Goal: Information Seeking & Learning: Learn about a topic

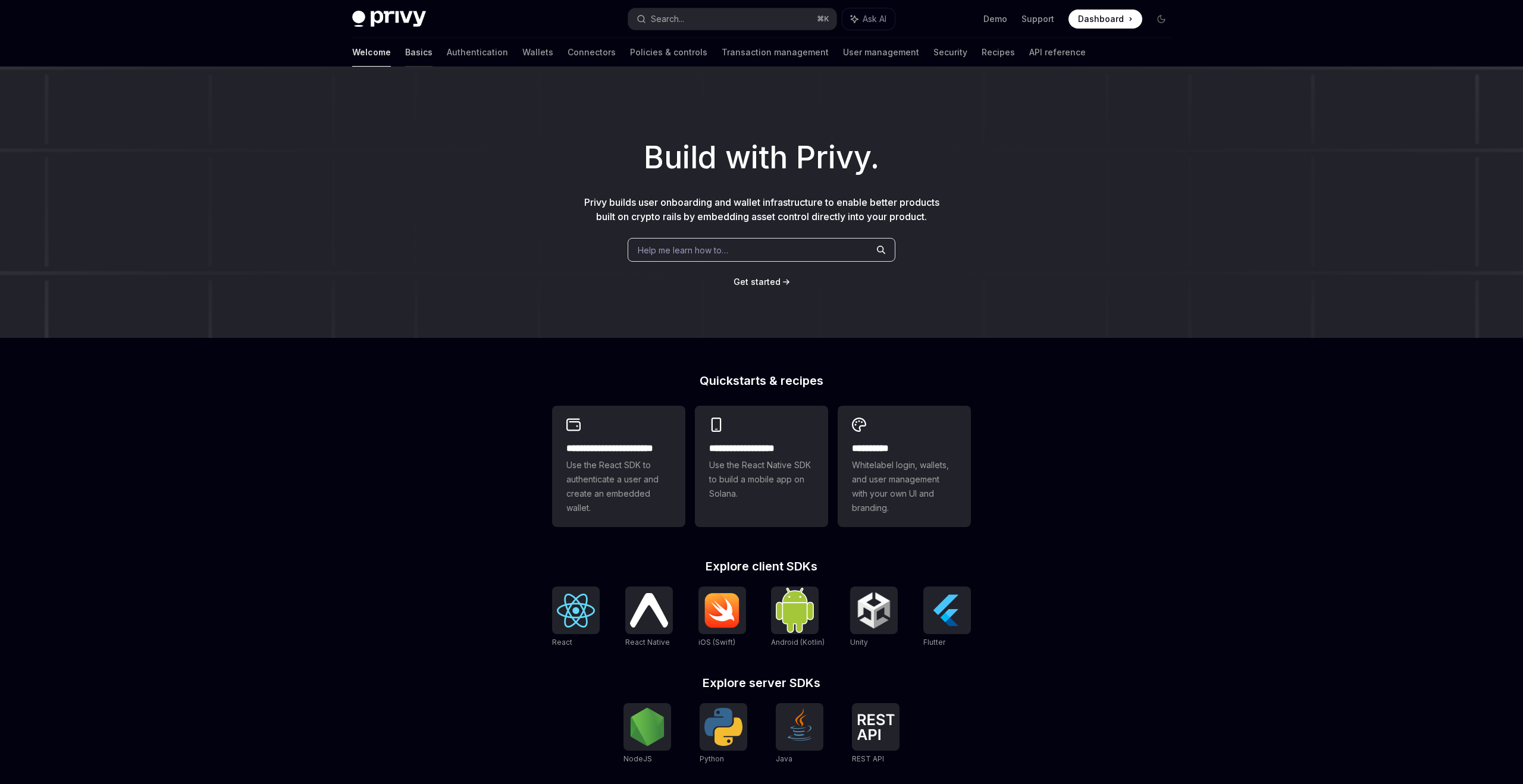
click at [405, 50] on link "Basics" at bounding box center [419, 52] width 27 height 28
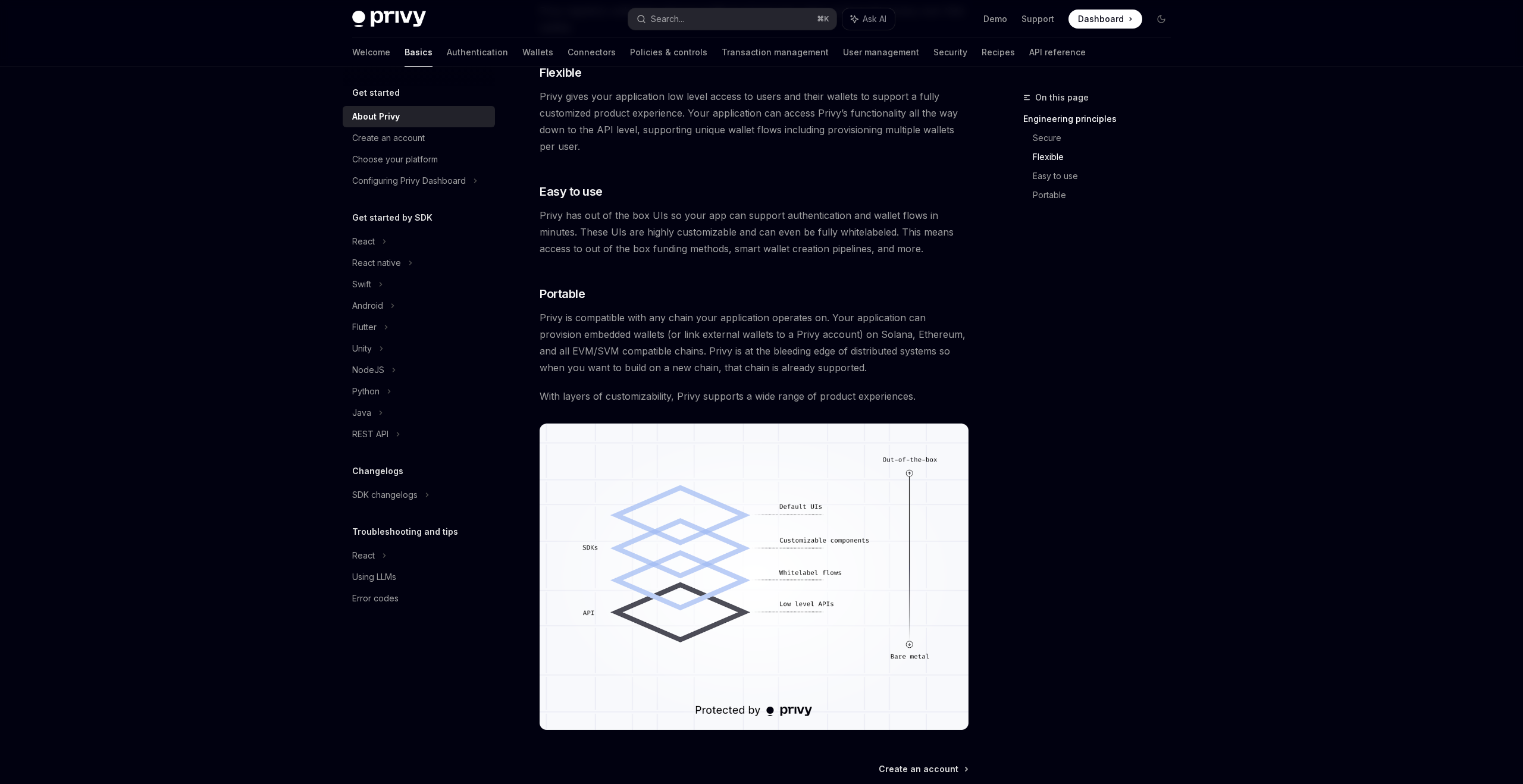
scroll to position [647, 0]
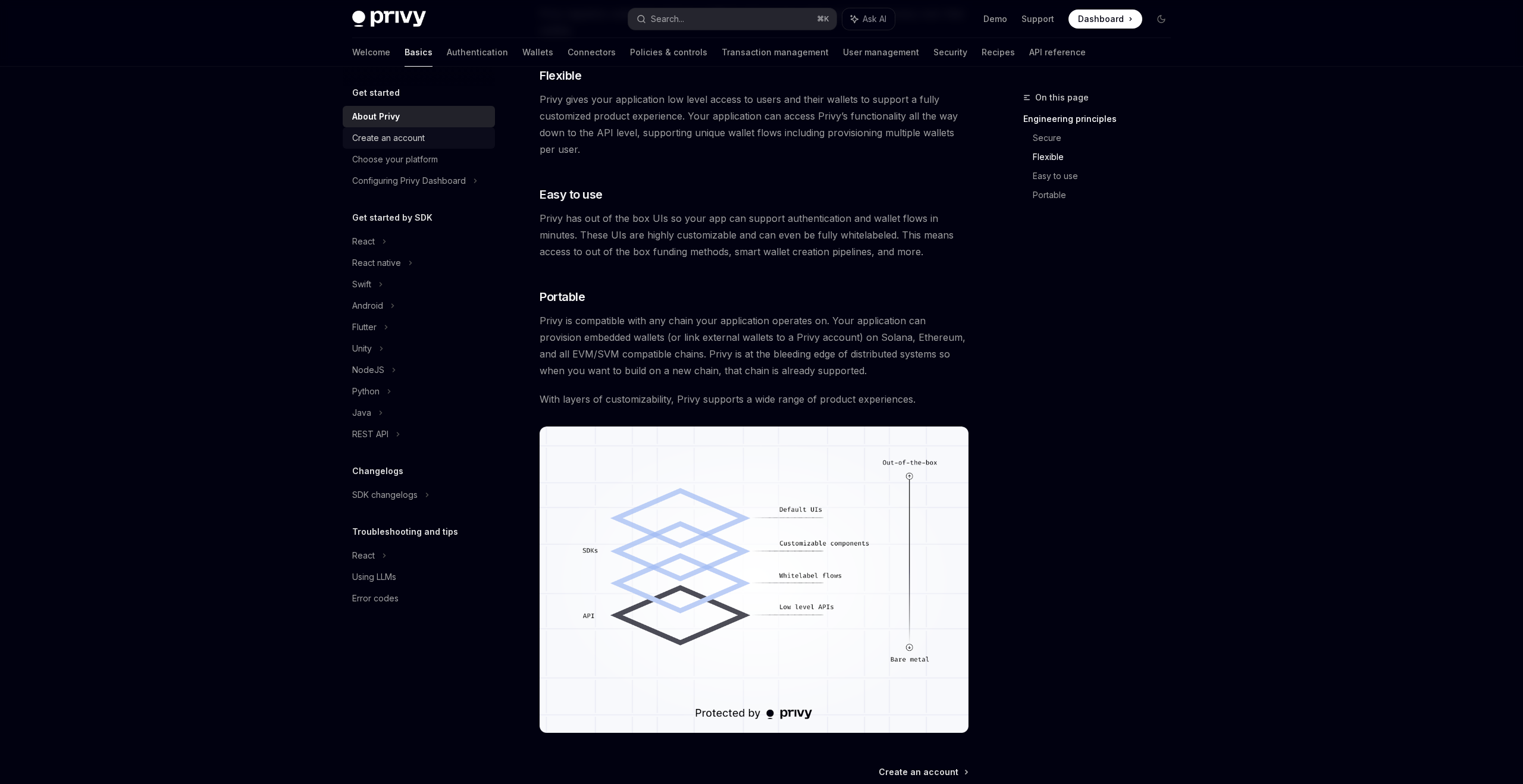
click at [448, 145] on div "Create an account" at bounding box center [420, 138] width 135 height 15
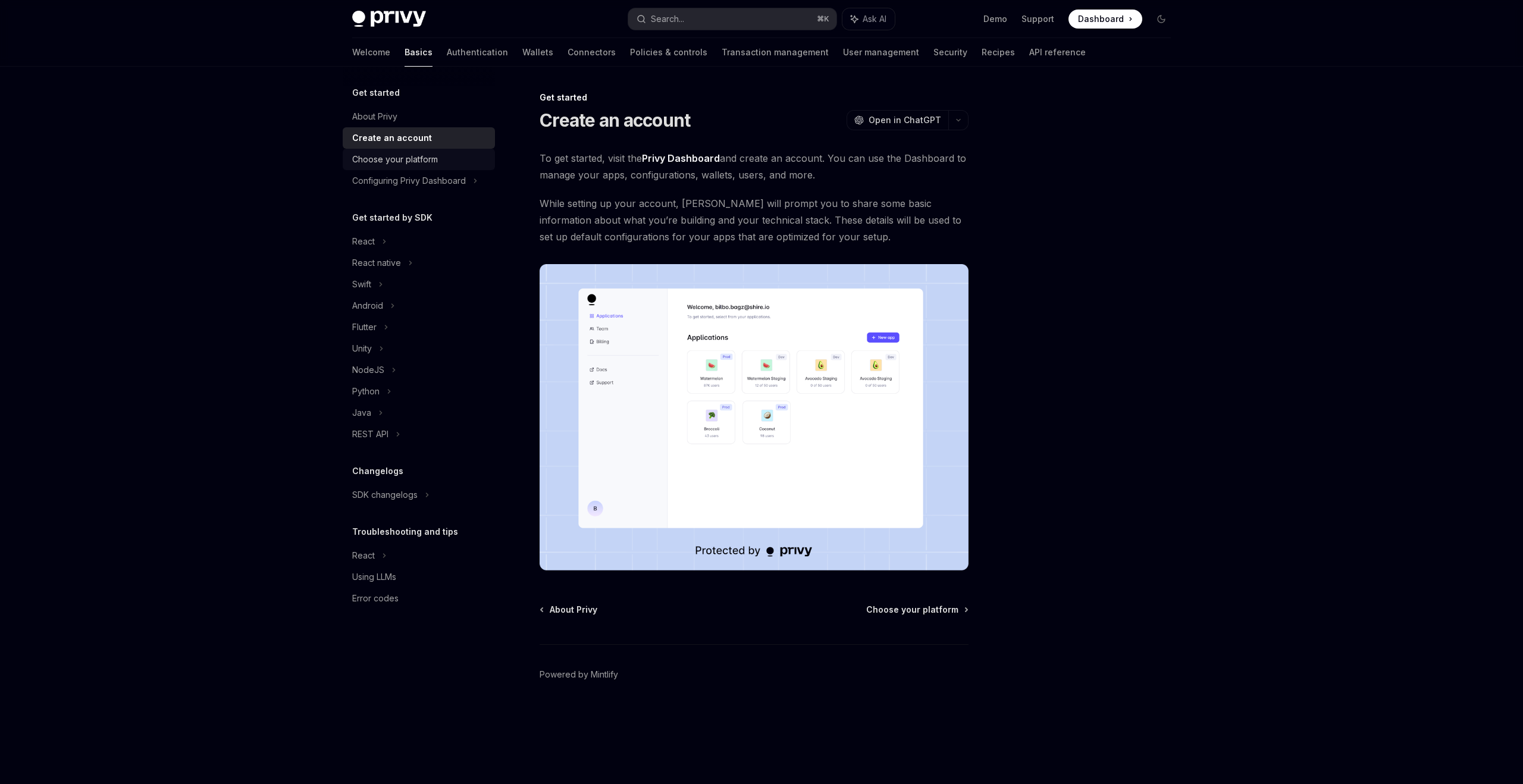
click at [441, 160] on div "Choose your platform" at bounding box center [420, 159] width 135 height 15
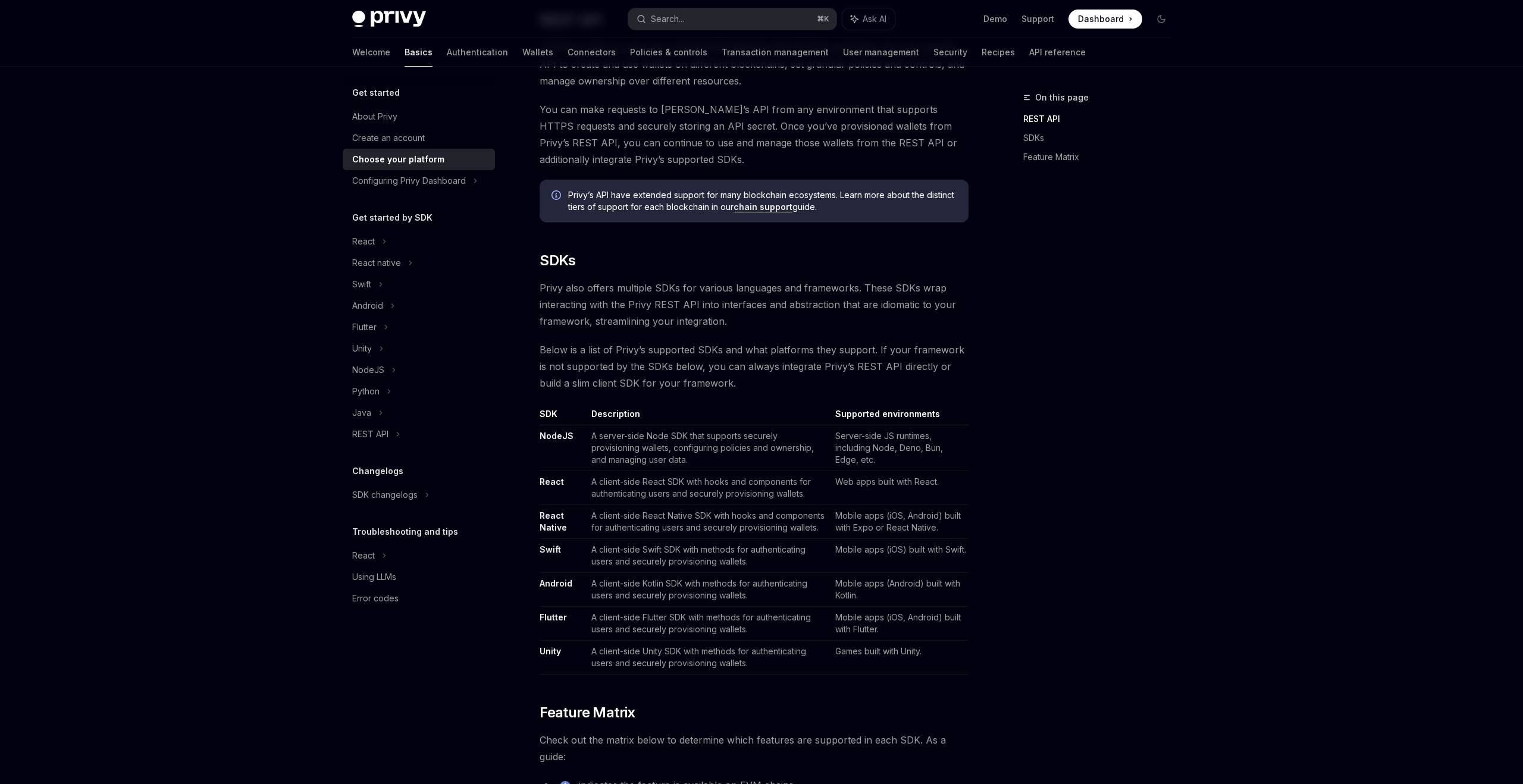
scroll to position [421, 0]
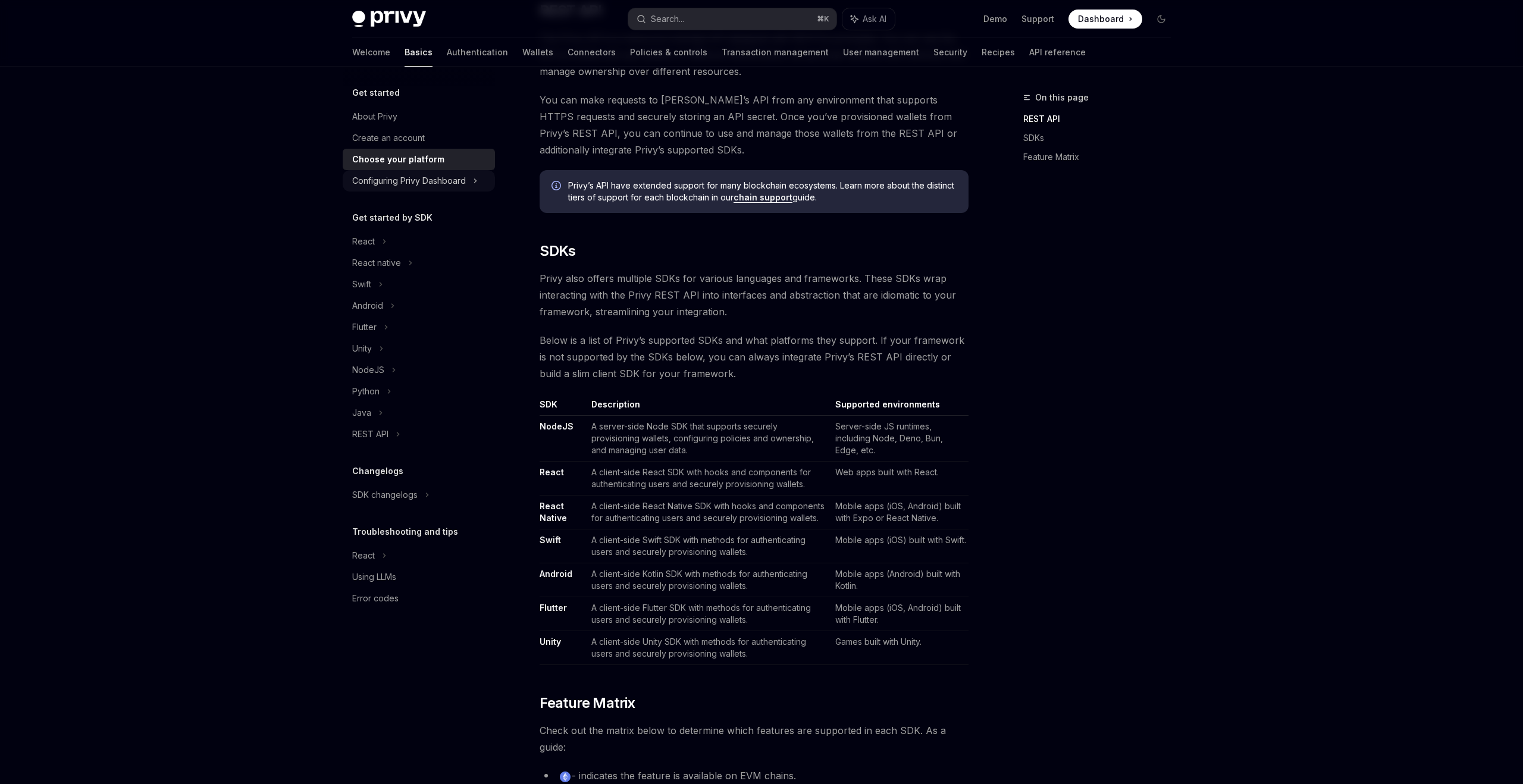
click at [468, 181] on div "Configuring Privy Dashboard" at bounding box center [418, 180] width 152 height 21
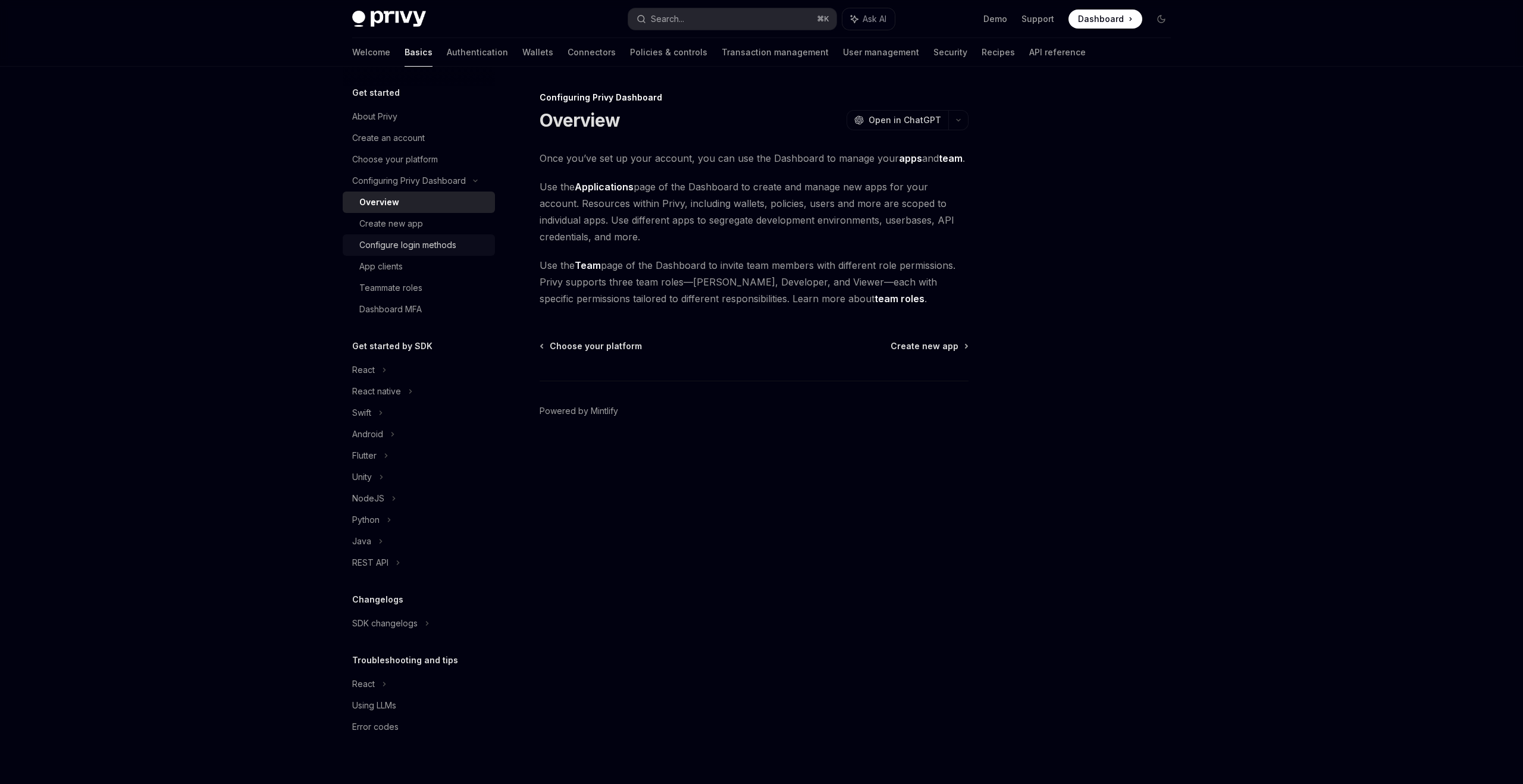
click at [417, 234] on link "Configure login methods" at bounding box center [418, 244] width 152 height 21
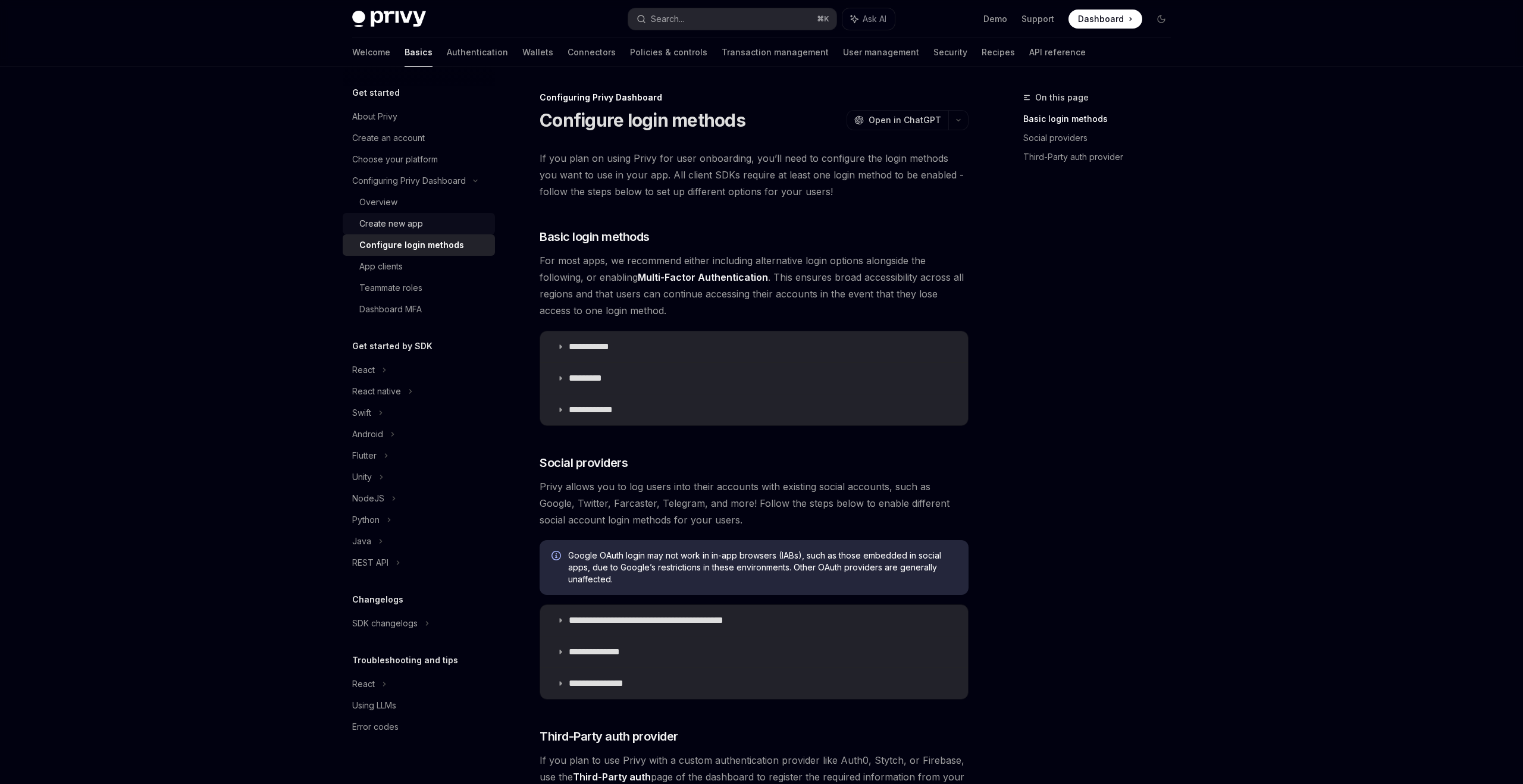
click at [455, 229] on div "Create new app" at bounding box center [424, 224] width 128 height 15
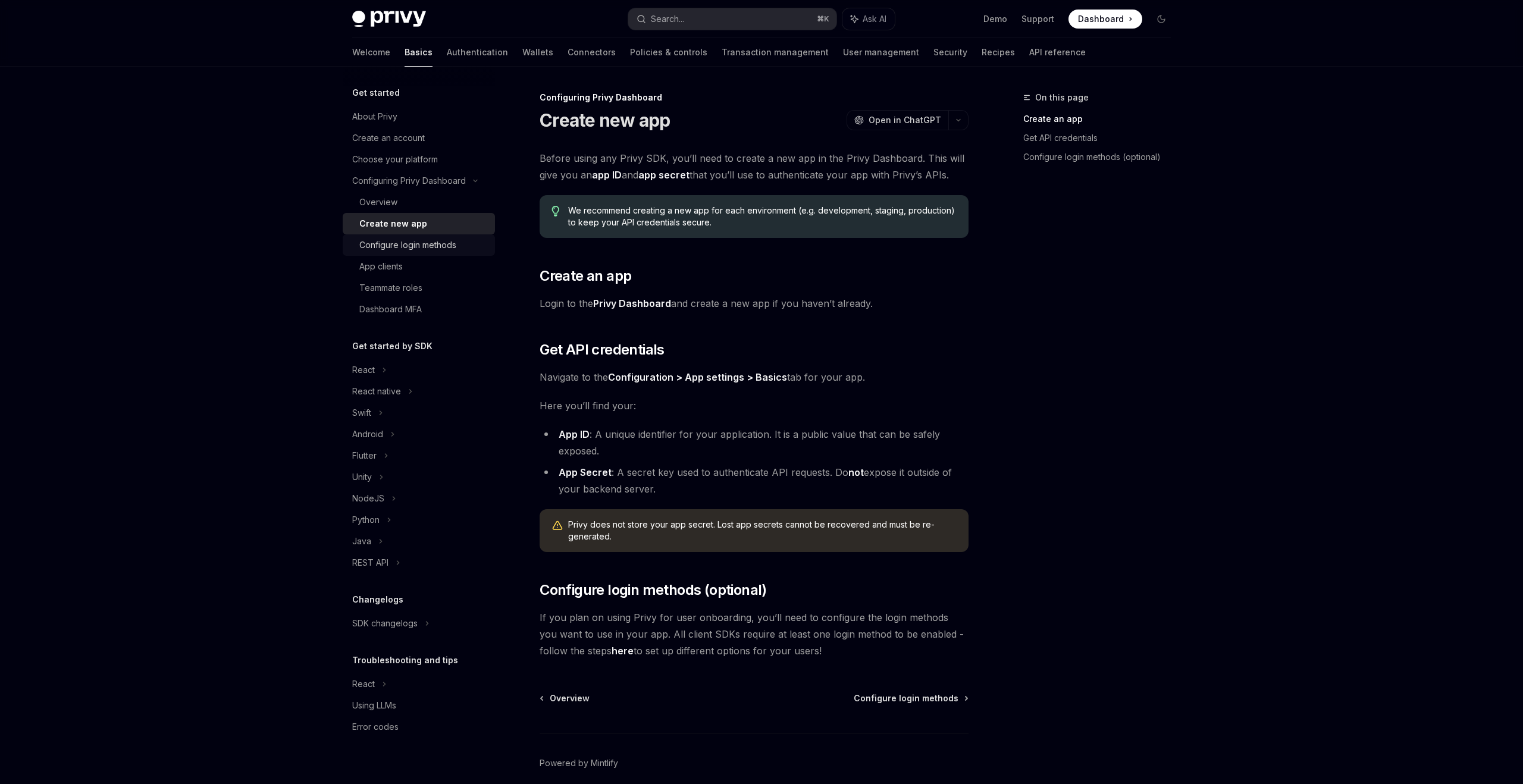
click at [445, 240] on div "Configure login methods" at bounding box center [408, 245] width 97 height 15
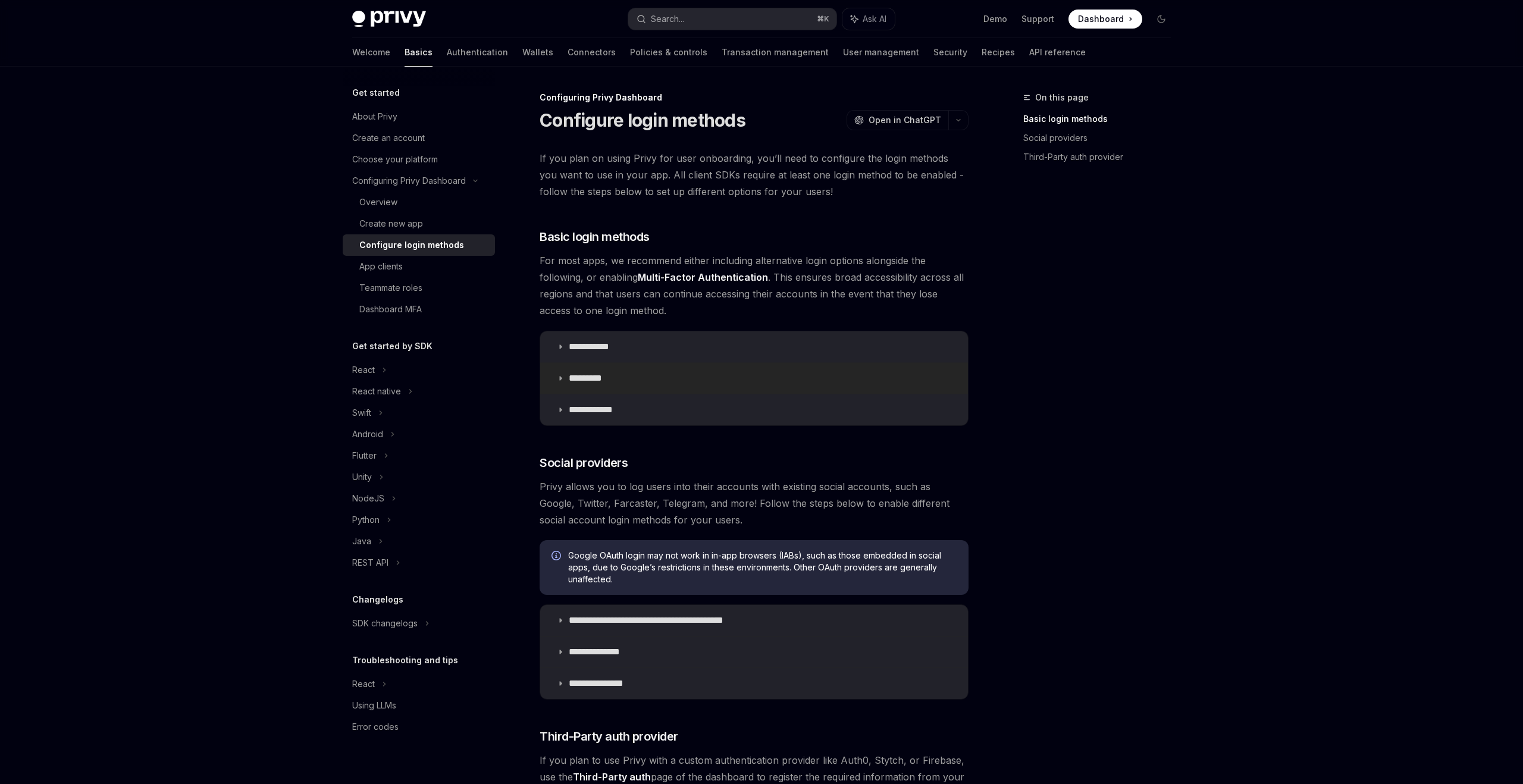
click at [558, 379] on icon at bounding box center [560, 378] width 7 height 7
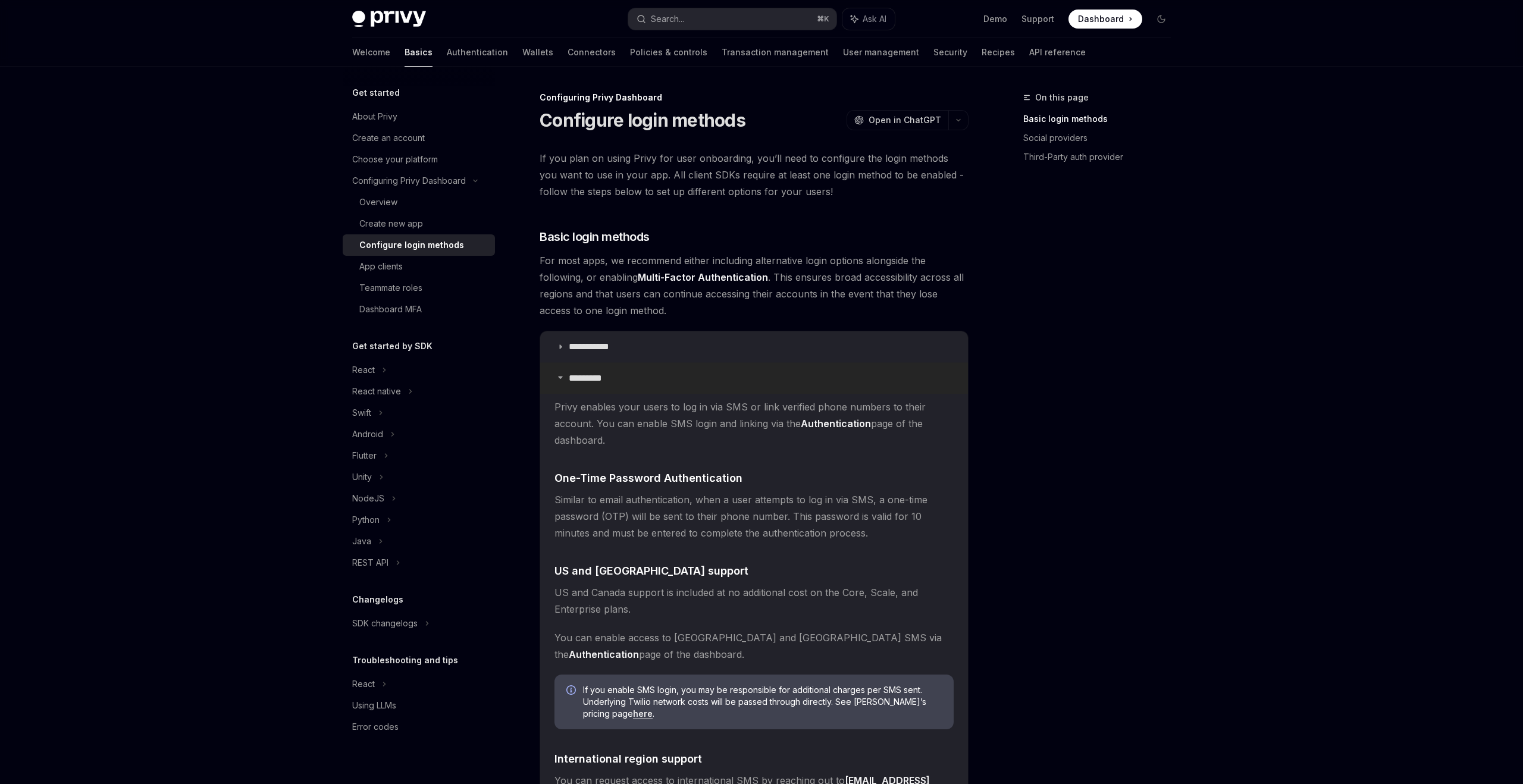
click at [558, 379] on icon at bounding box center [560, 377] width 7 height 7
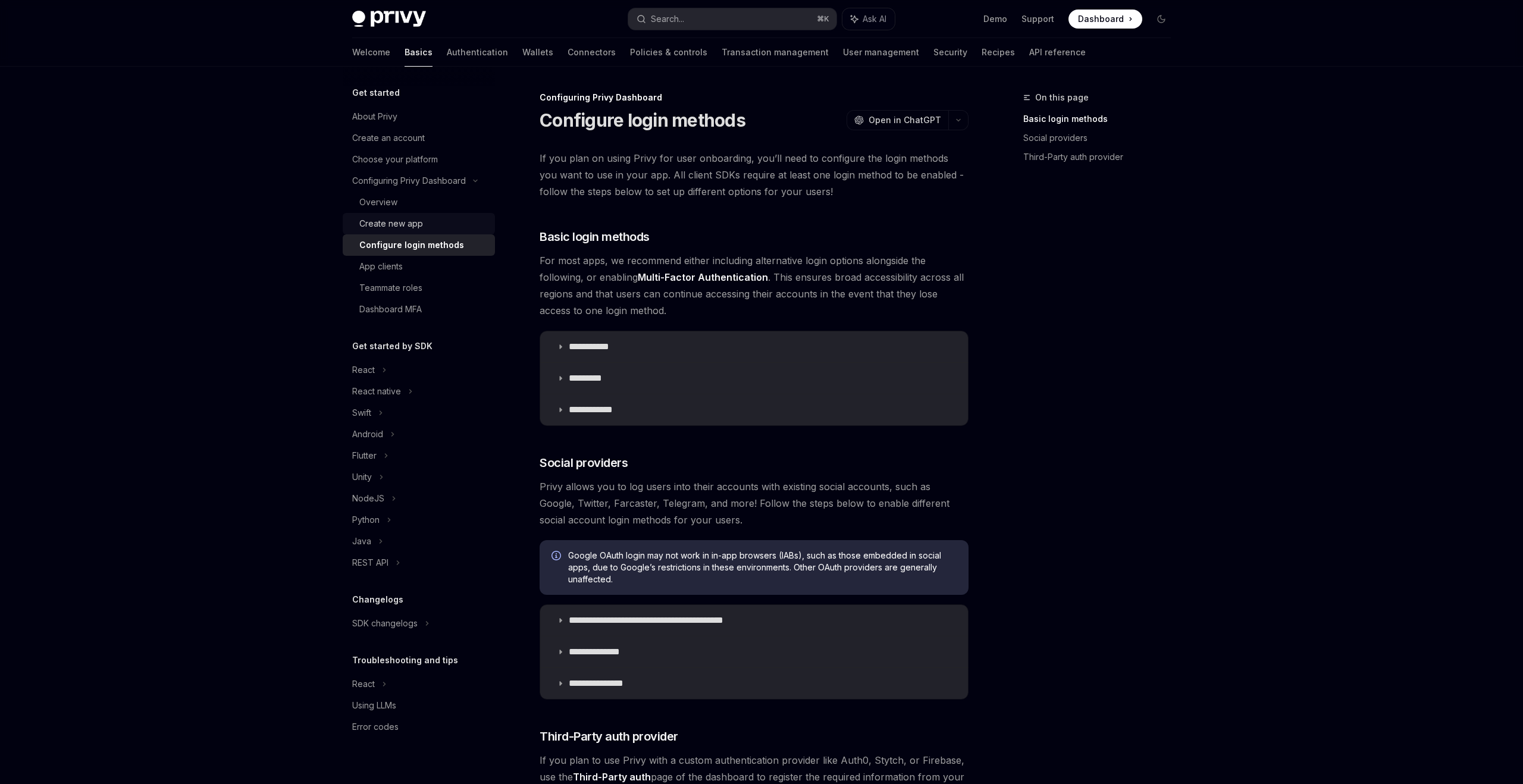
click at [463, 221] on div "Create new app" at bounding box center [424, 224] width 128 height 15
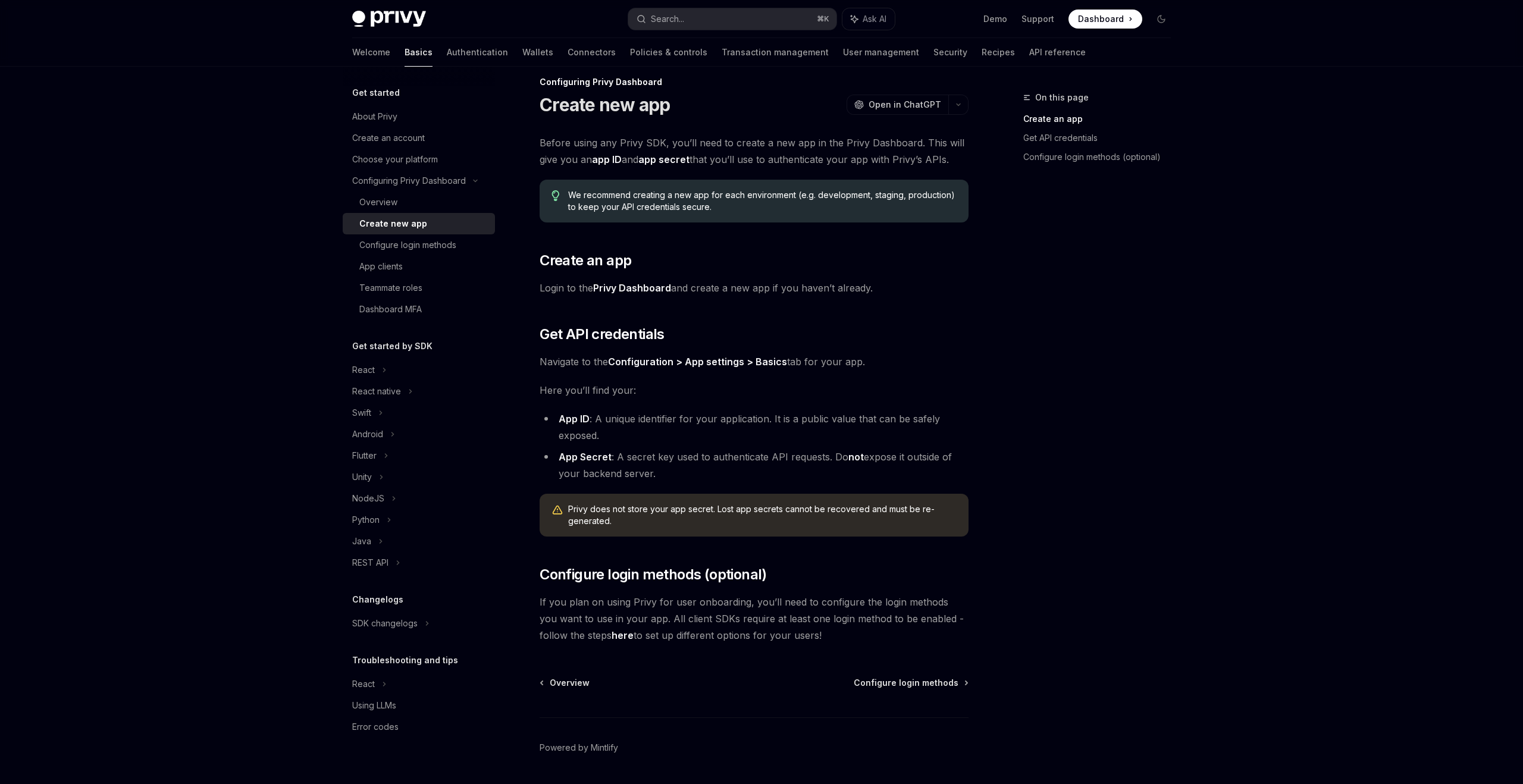
scroll to position [16, 0]
click at [471, 245] on div "Configure login methods" at bounding box center [424, 245] width 128 height 15
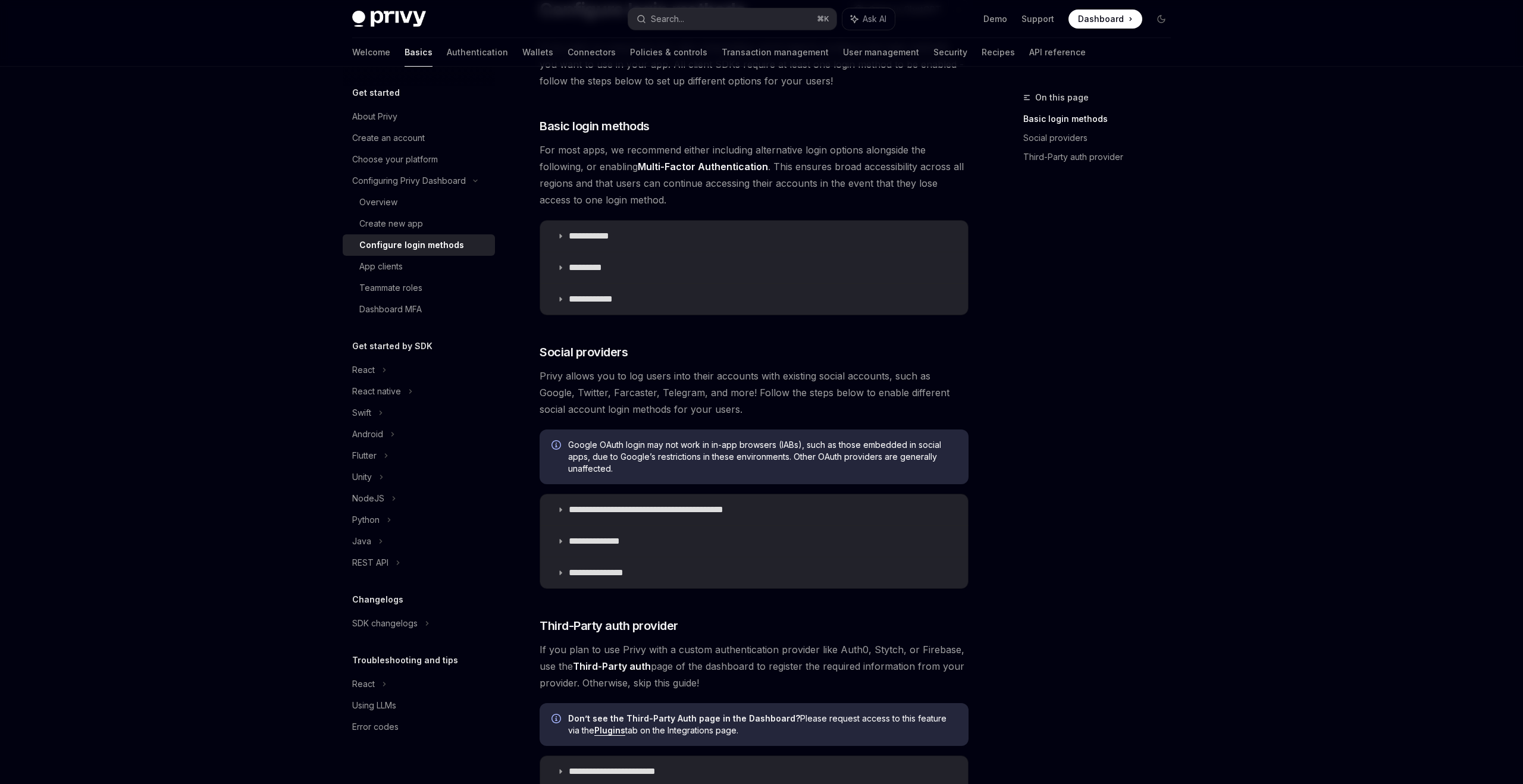
scroll to position [112, 0]
click at [558, 235] on icon at bounding box center [560, 235] width 7 height 7
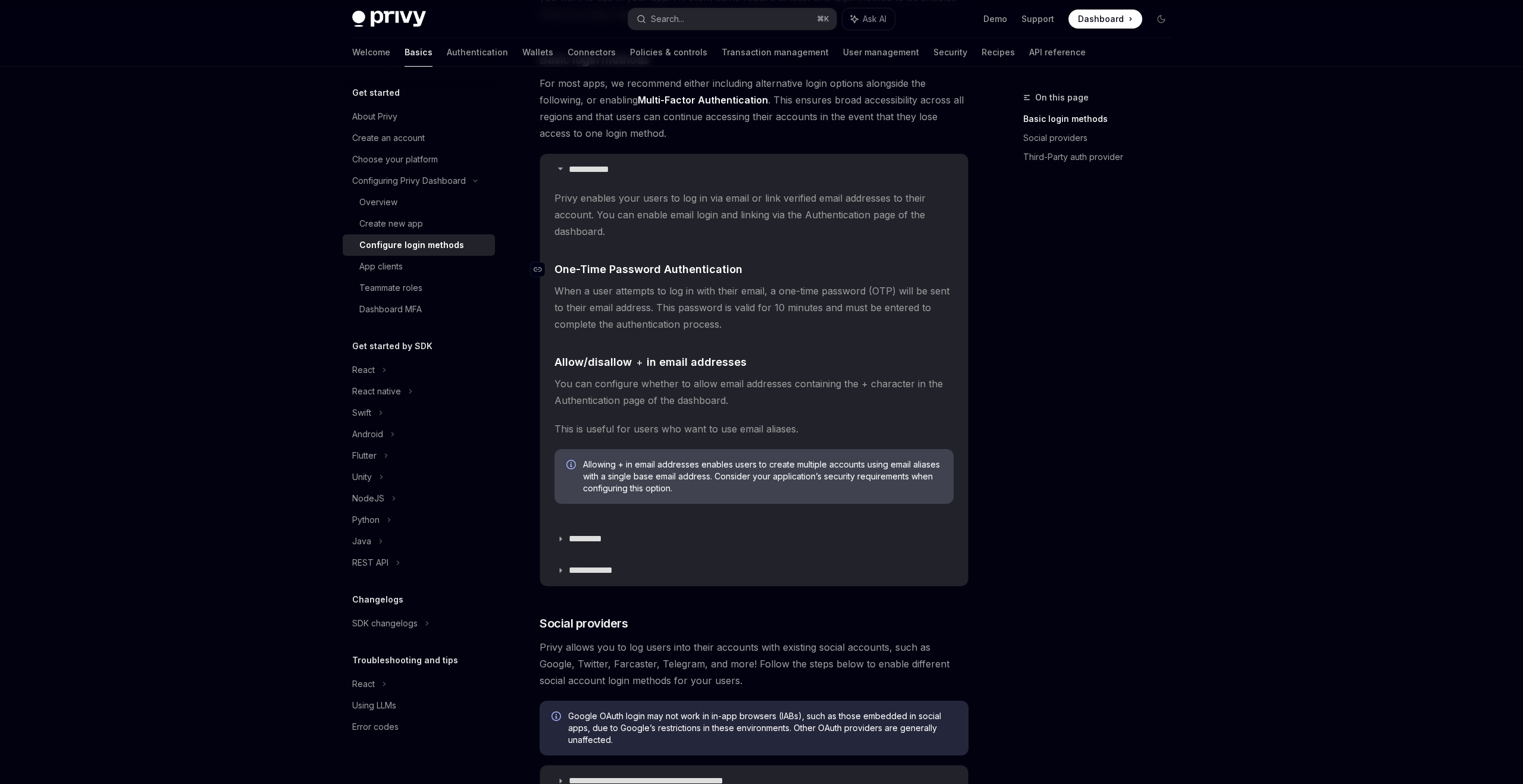
scroll to position [179, 0]
click at [562, 537] on icon at bounding box center [560, 536] width 7 height 7
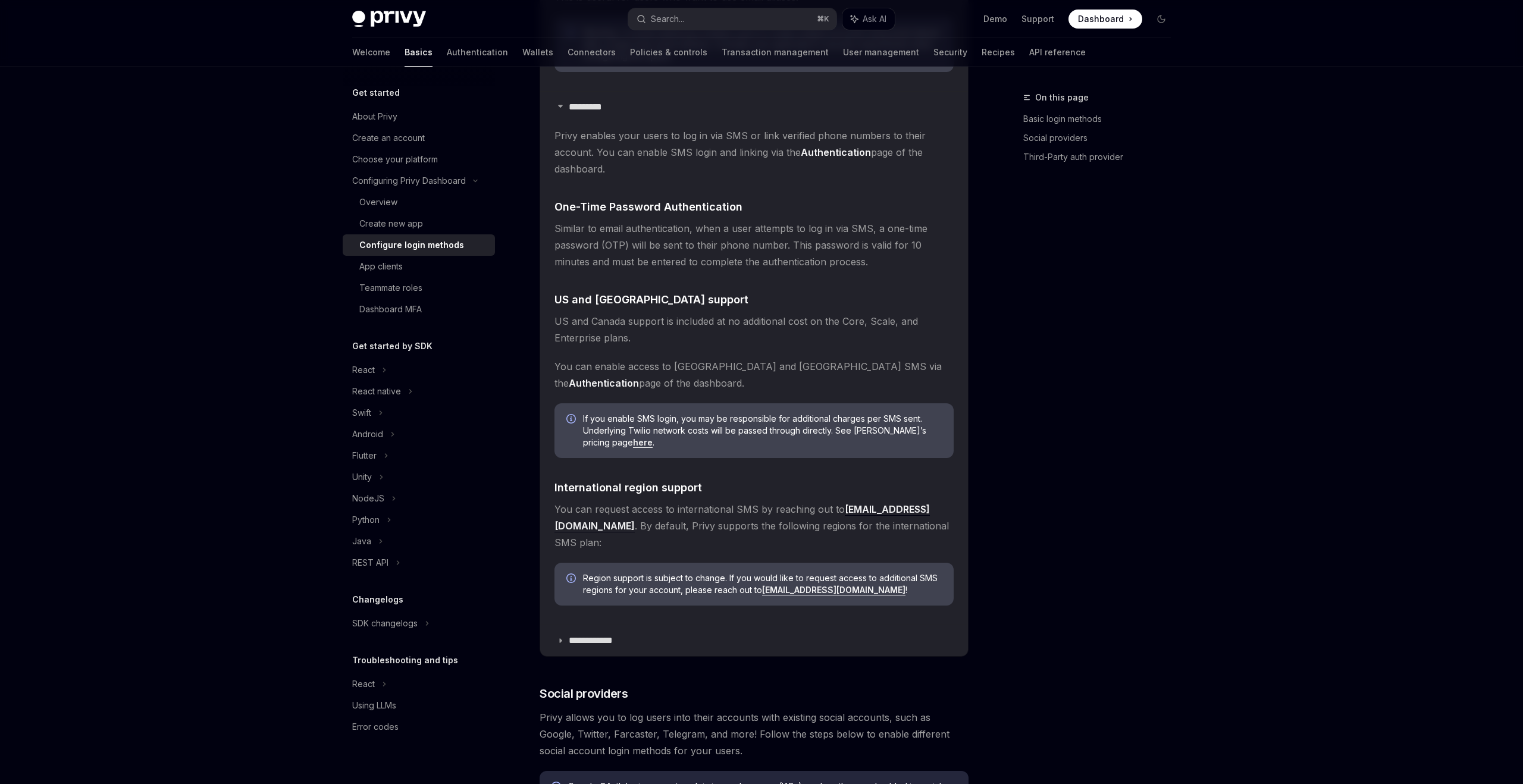
scroll to position [610, 0]
click at [562, 636] on icon at bounding box center [560, 639] width 7 height 7
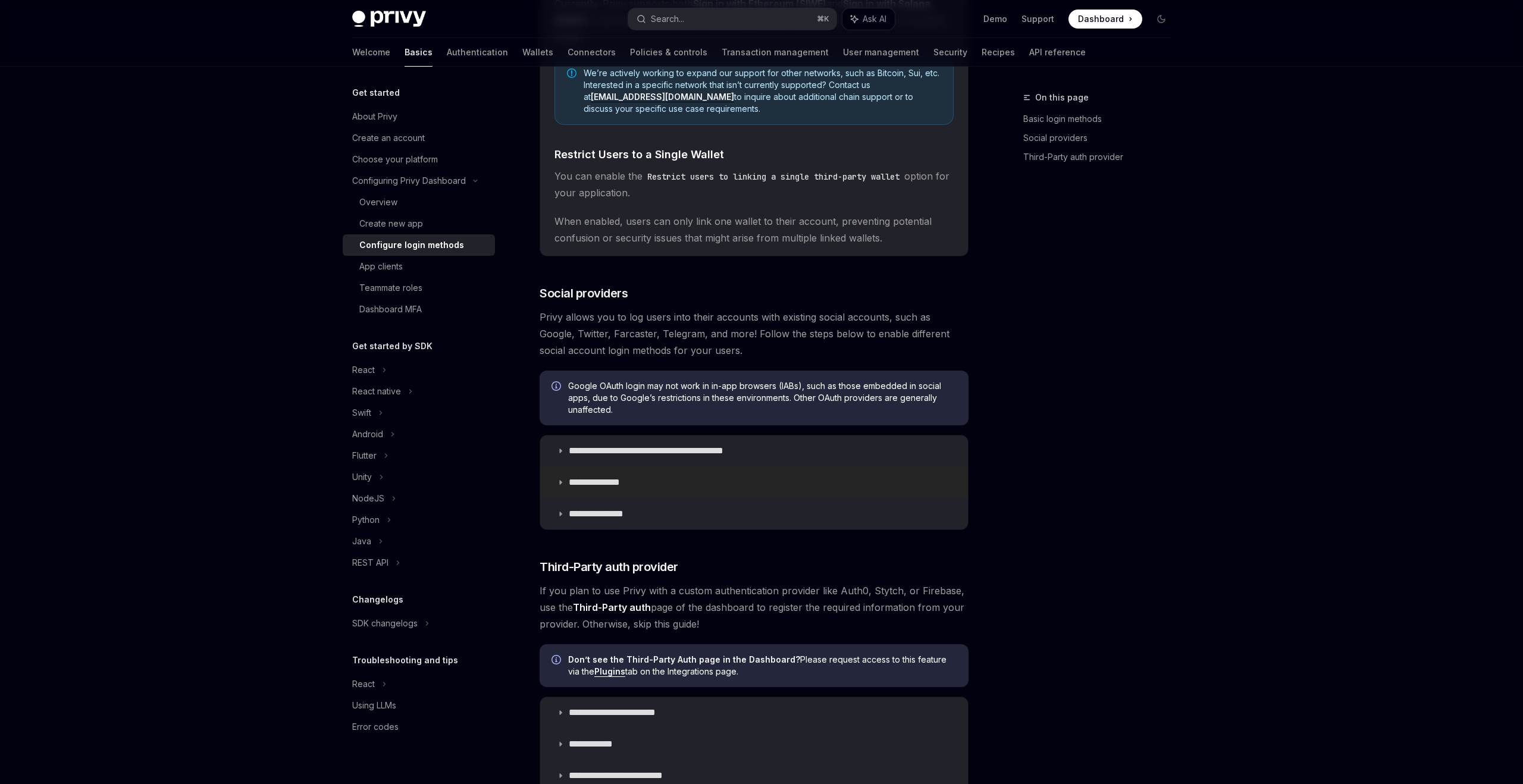
scroll to position [1353, 0]
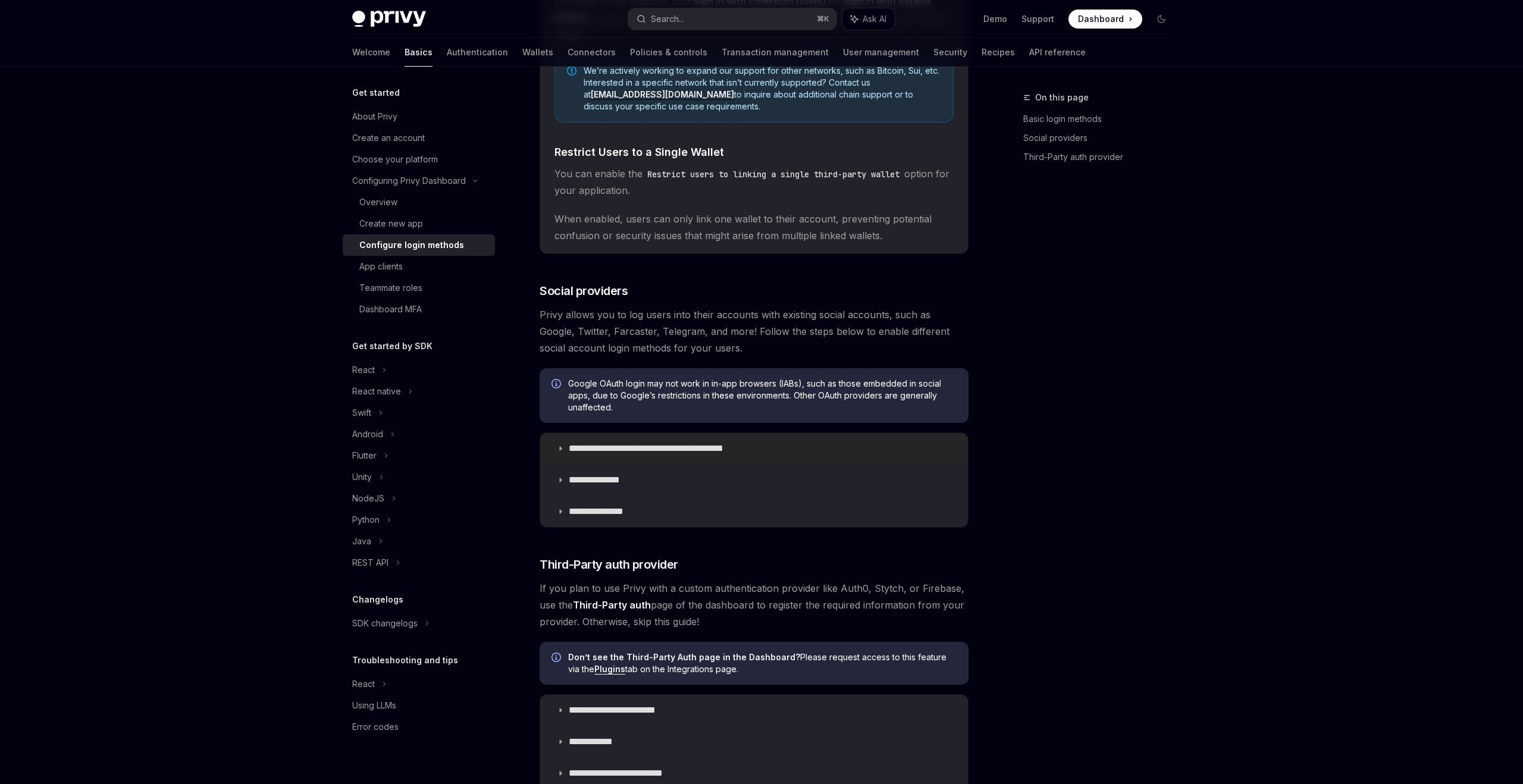
click at [559, 445] on icon at bounding box center [560, 448] width 7 height 7
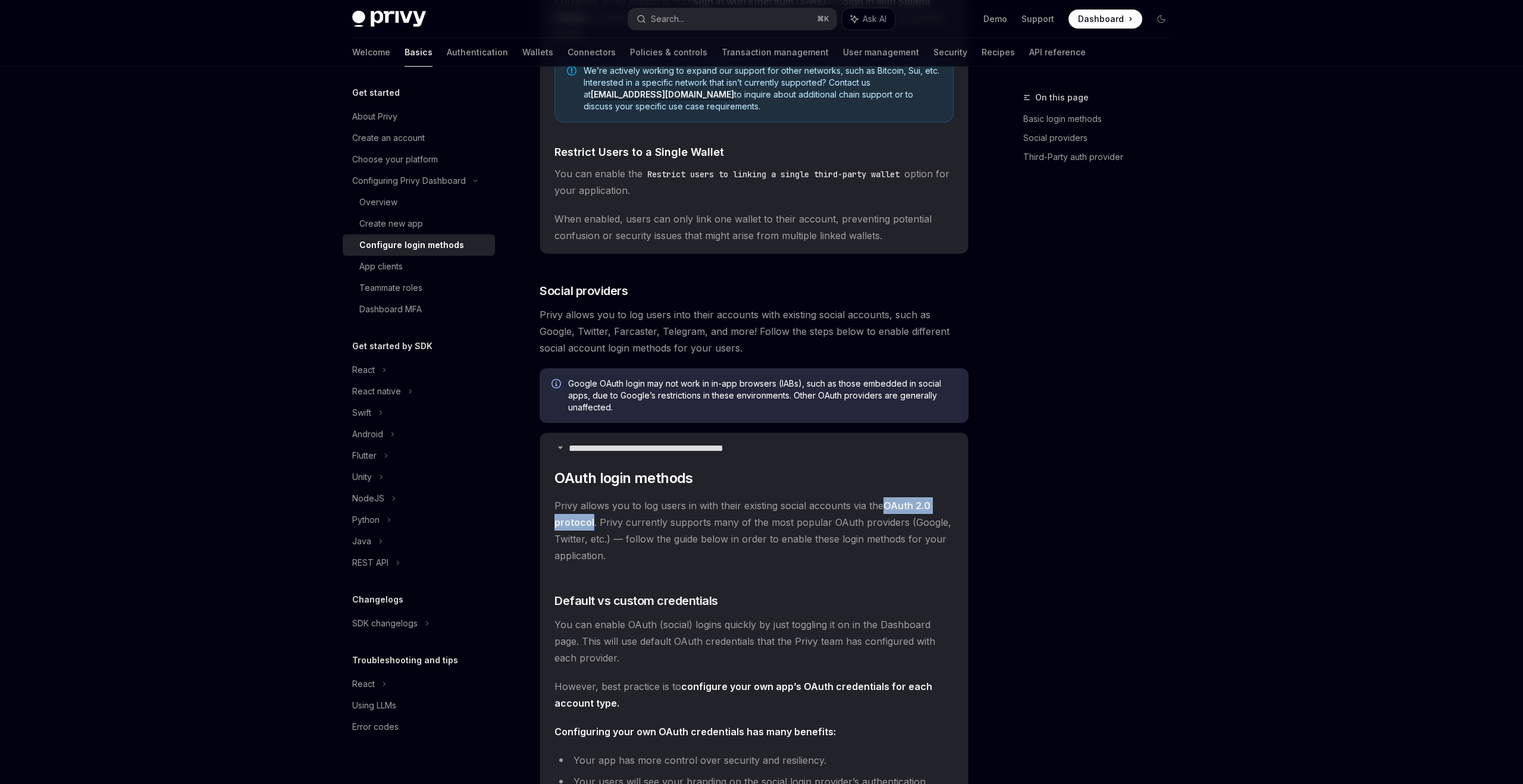
click at [722, 536] on span "Privy allows you to log users in with their existing social accounts via the OA…" at bounding box center [754, 530] width 399 height 67
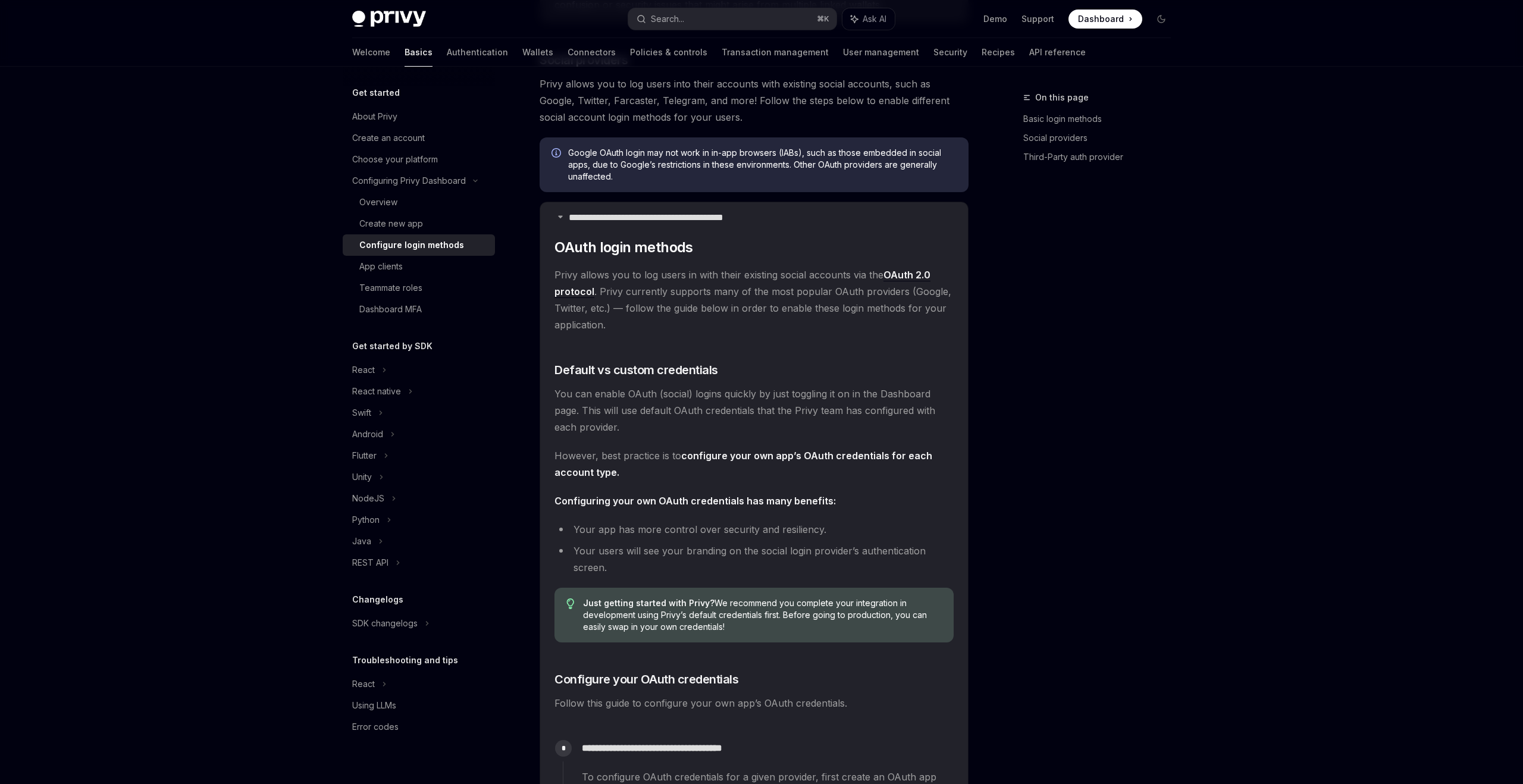
scroll to position [1587, 0]
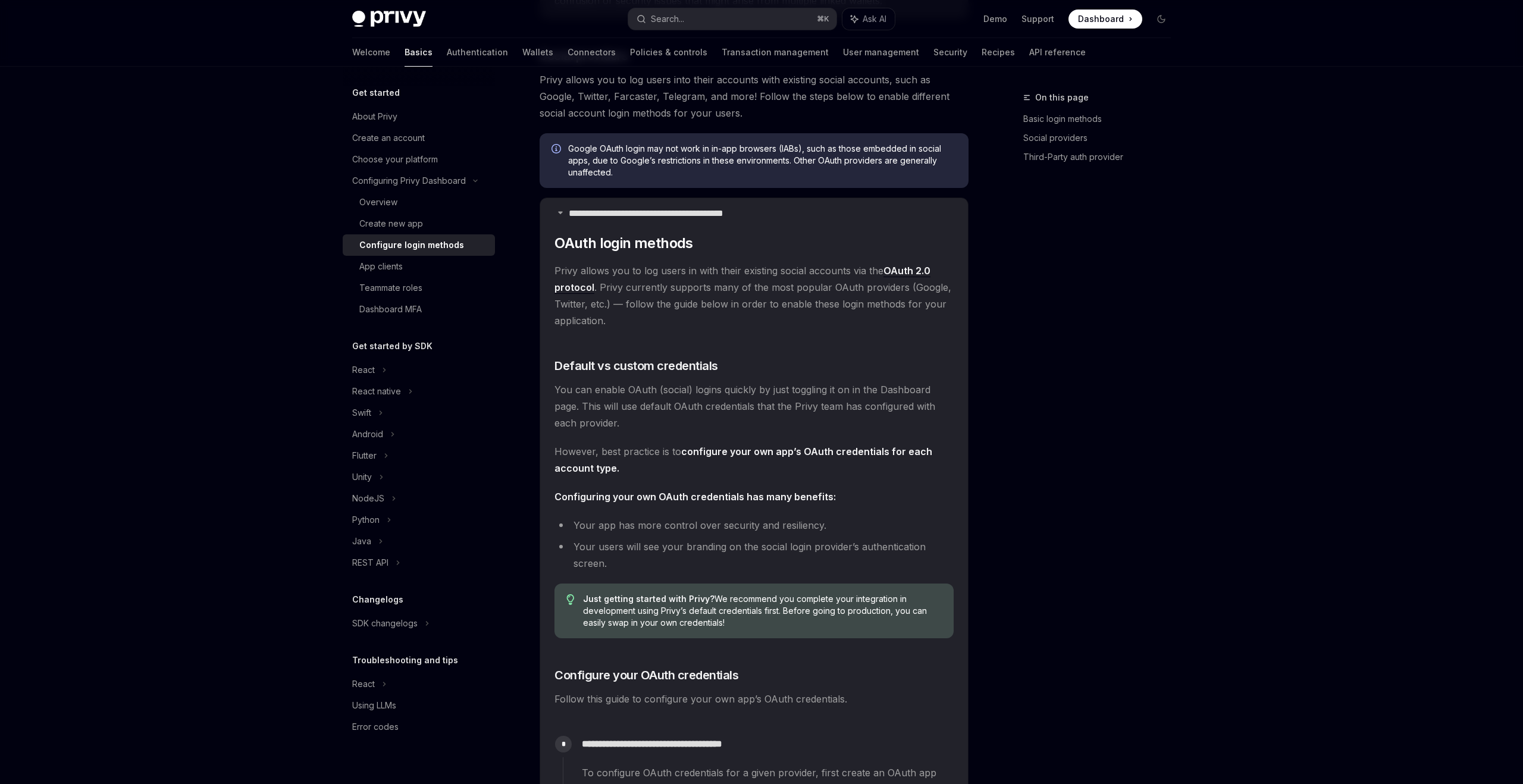
click at [897, 517] on li "Your app has more control over security and resiliency." at bounding box center [754, 525] width 399 height 16
click at [780, 517] on li "Your app has more control over security and resiliency." at bounding box center [754, 525] width 399 height 16
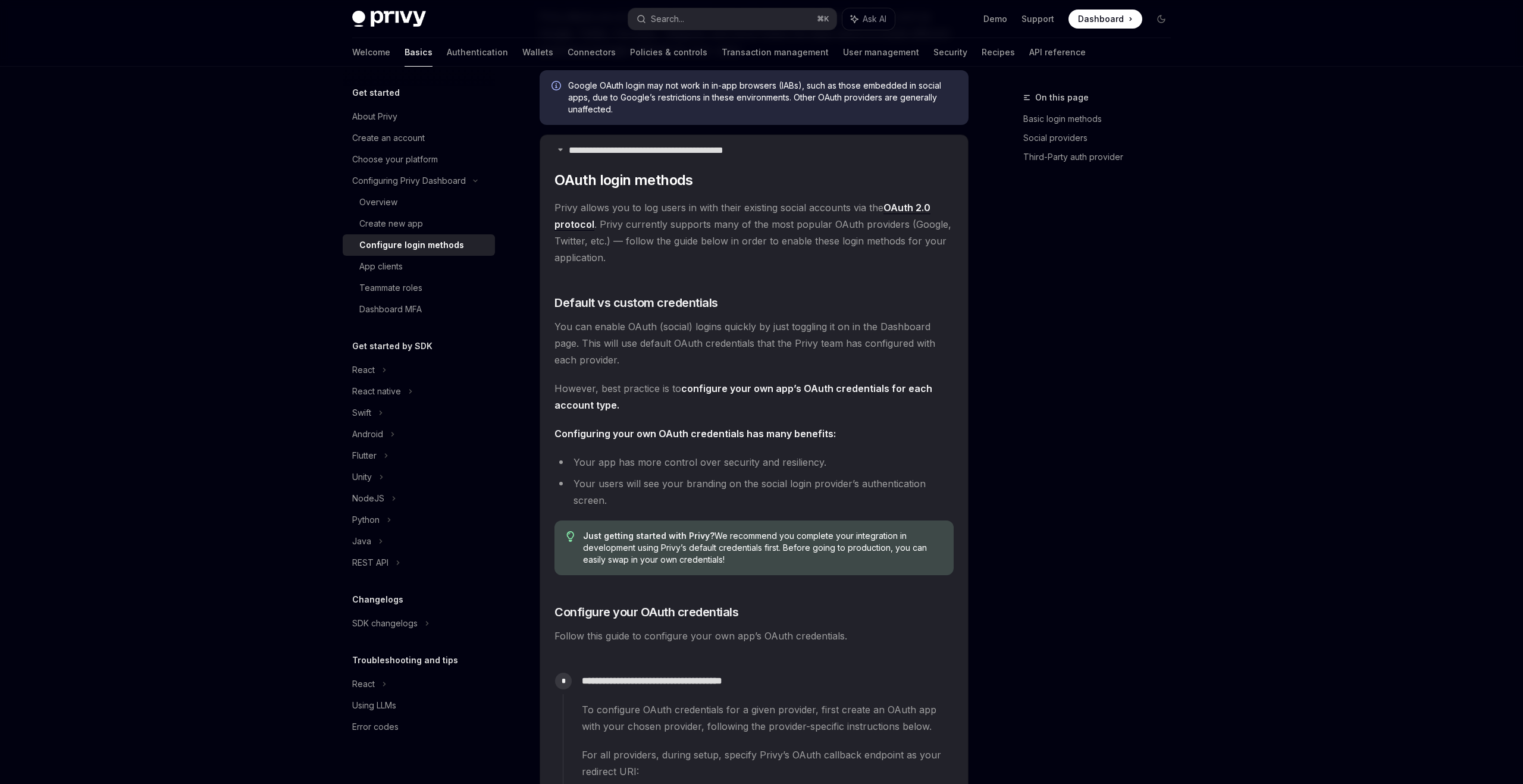
scroll to position [1651, 0]
drag, startPoint x: 666, startPoint y: 447, endPoint x: 755, endPoint y: 441, distance: 89.2
click at [755, 453] on li "Your app has more control over security and resiliency." at bounding box center [754, 461] width 399 height 16
click at [779, 453] on li "Your app has more control over security and resiliency." at bounding box center [754, 461] width 399 height 16
click at [751, 453] on li "Your app has more control over security and resiliency." at bounding box center [754, 461] width 399 height 16
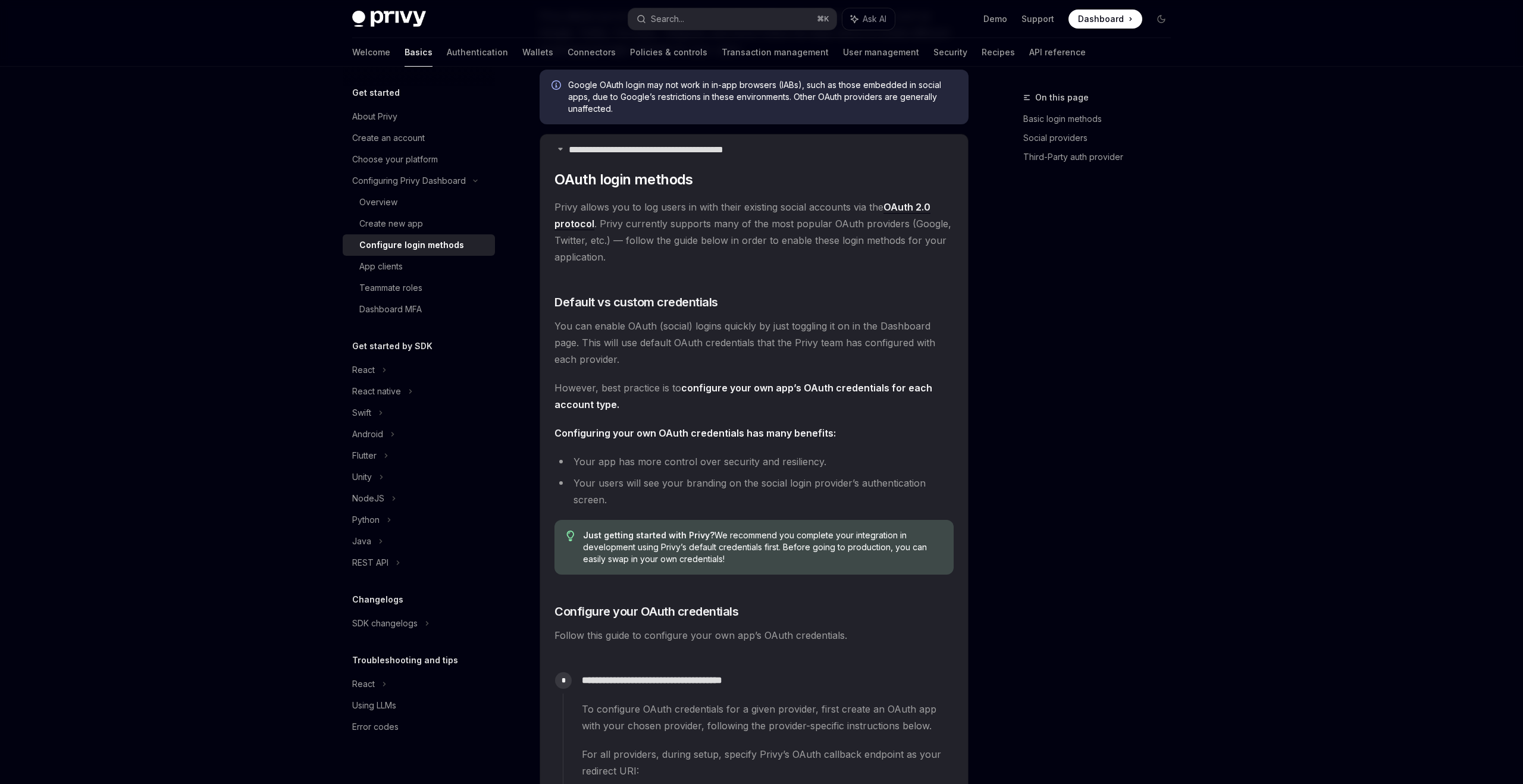
click at [826, 453] on li "Your app has more control over security and resiliency." at bounding box center [754, 461] width 399 height 16
click at [803, 456] on ul "Your app has more control over security and resiliency. Your users will see you…" at bounding box center [754, 480] width 399 height 55
click at [894, 453] on li "Your app has more control over security and resiliency." at bounding box center [754, 461] width 399 height 16
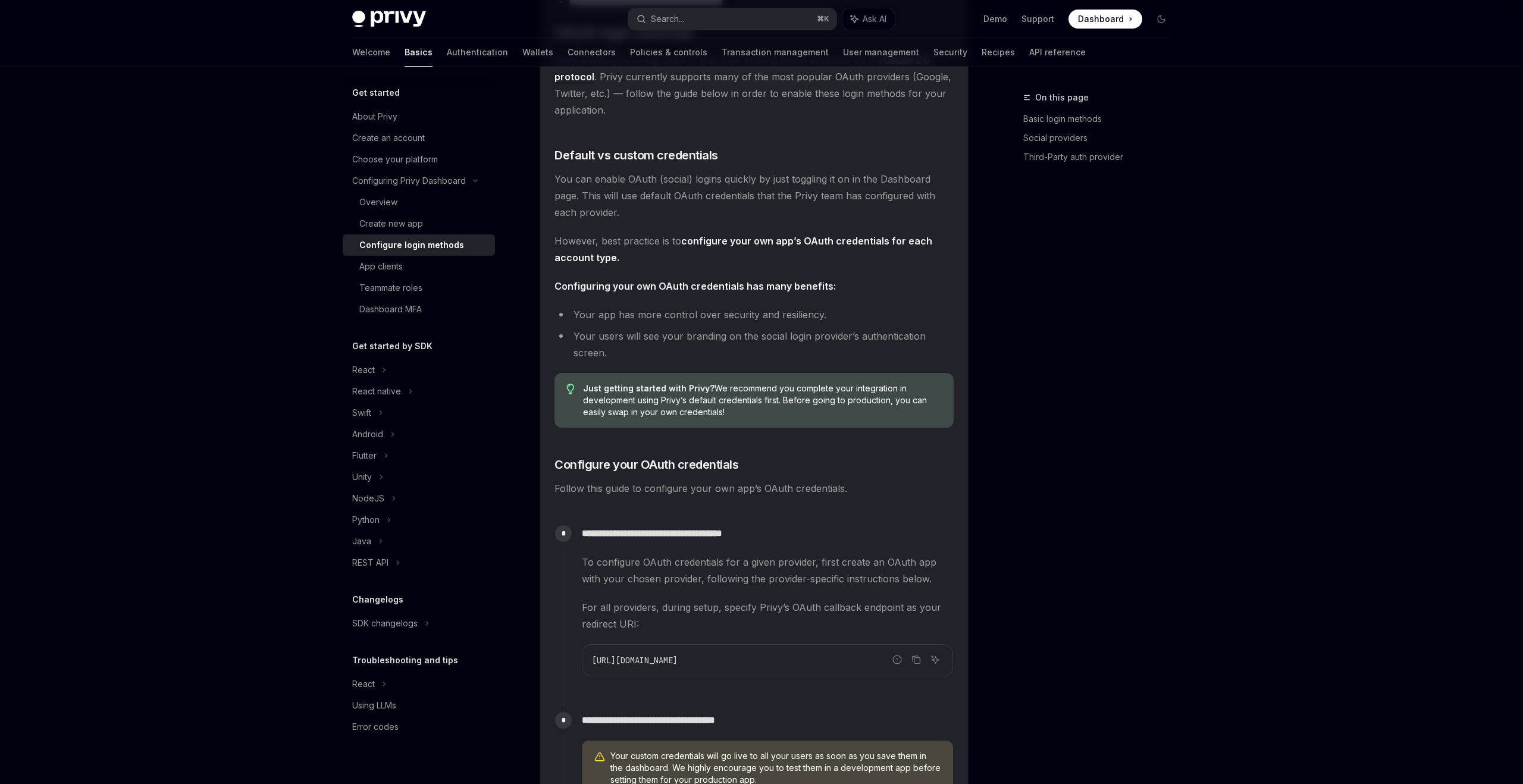
scroll to position [1791, 0]
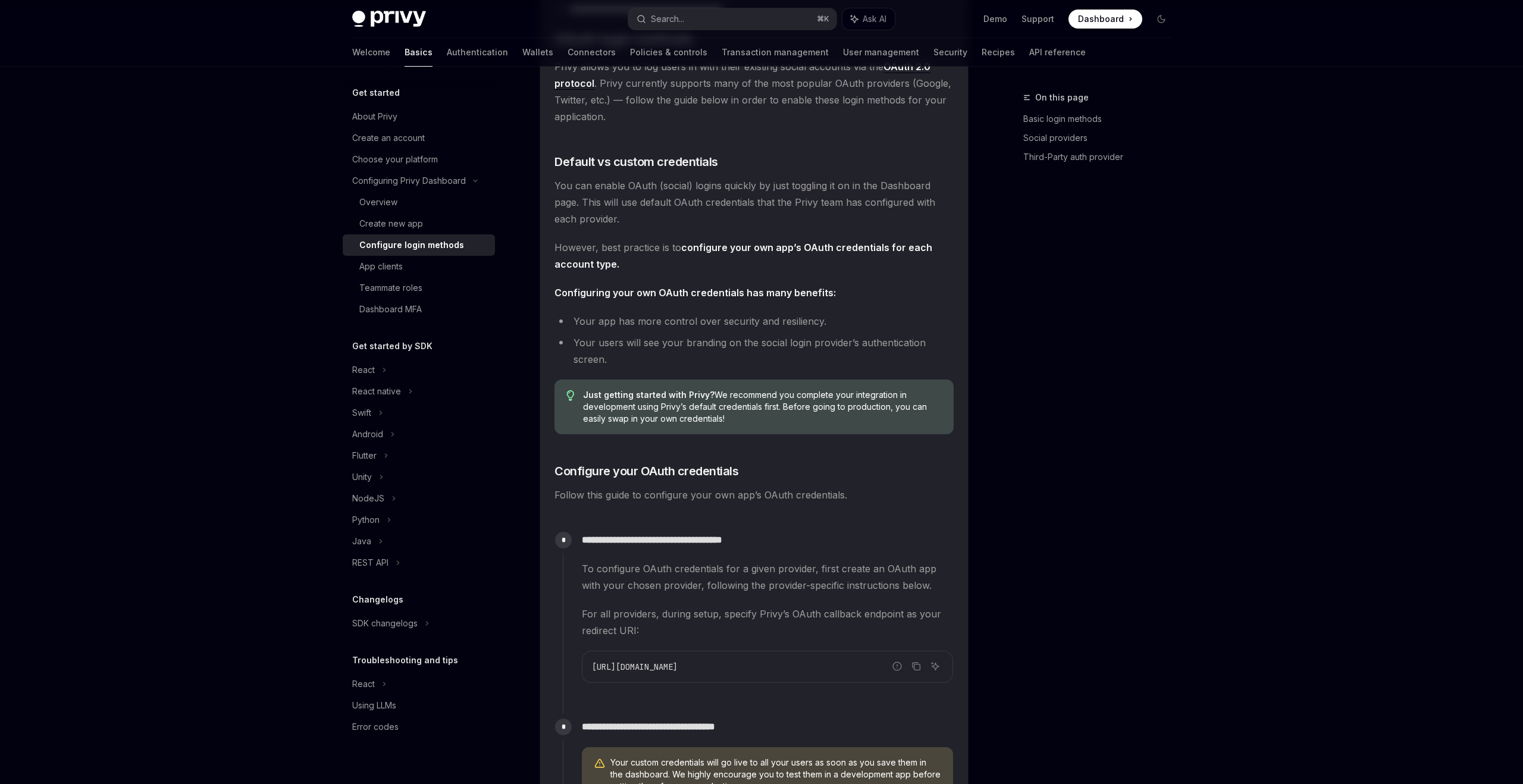
click at [868, 313] on li "Your app has more control over security and resiliency." at bounding box center [754, 321] width 399 height 16
click at [858, 313] on li "Your app has more control over security and resiliency." at bounding box center [754, 321] width 399 height 16
click at [842, 313] on li "Your app has more control over security and resiliency." at bounding box center [754, 321] width 399 height 16
click at [855, 313] on li "Your app has more control over security and resiliency." at bounding box center [754, 321] width 399 height 16
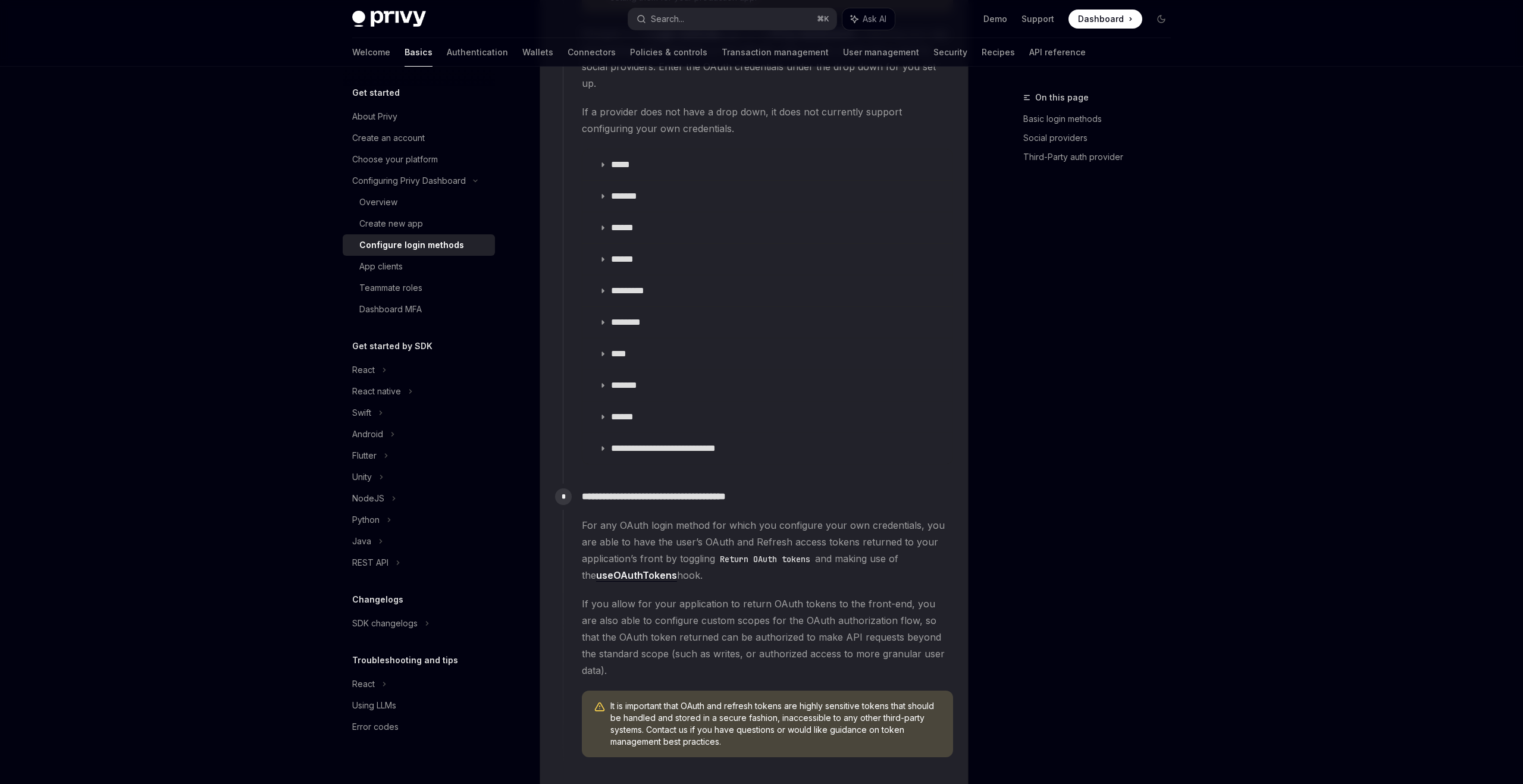
scroll to position [2593, 0]
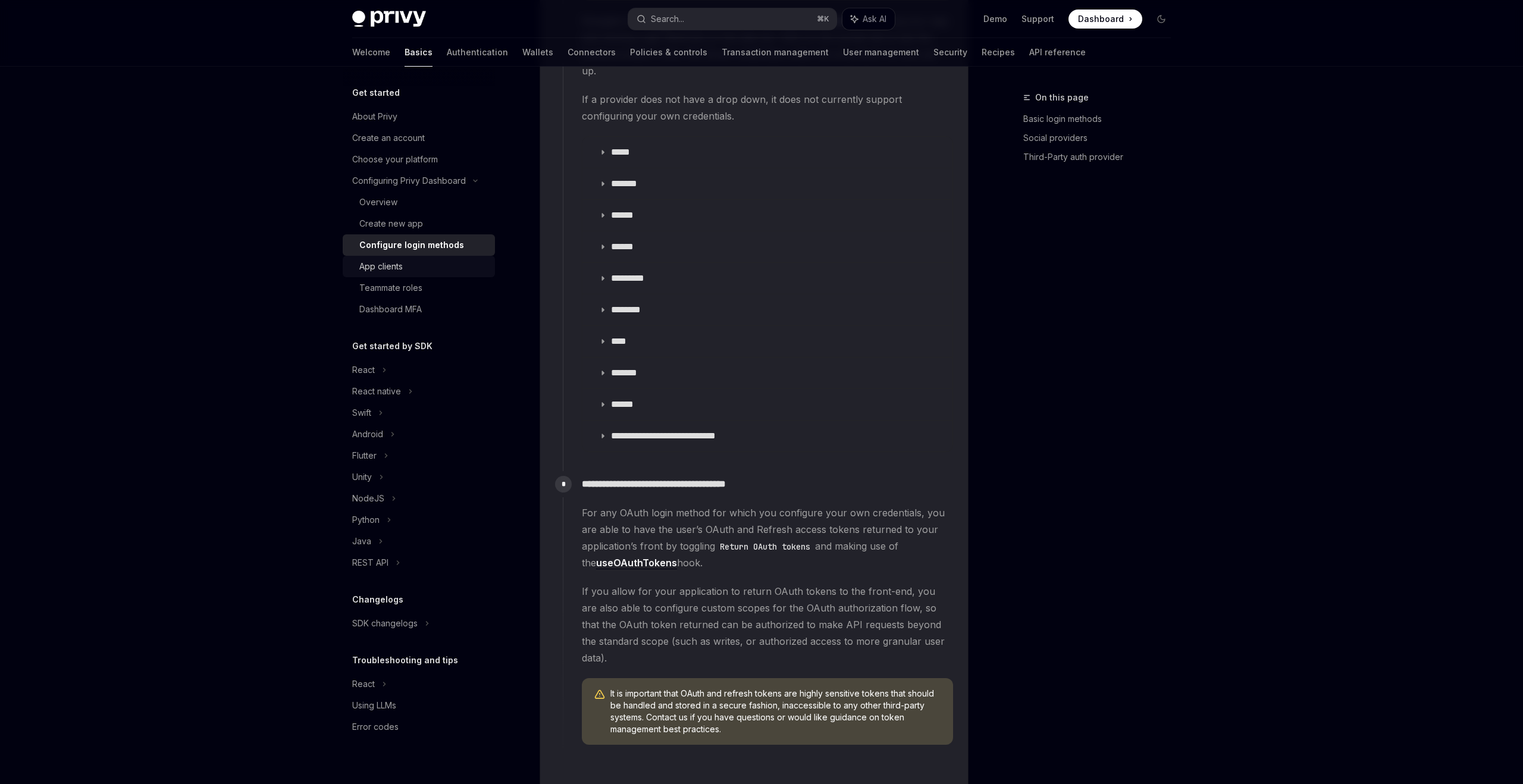
click at [410, 256] on link "App clients" at bounding box center [418, 265] width 152 height 21
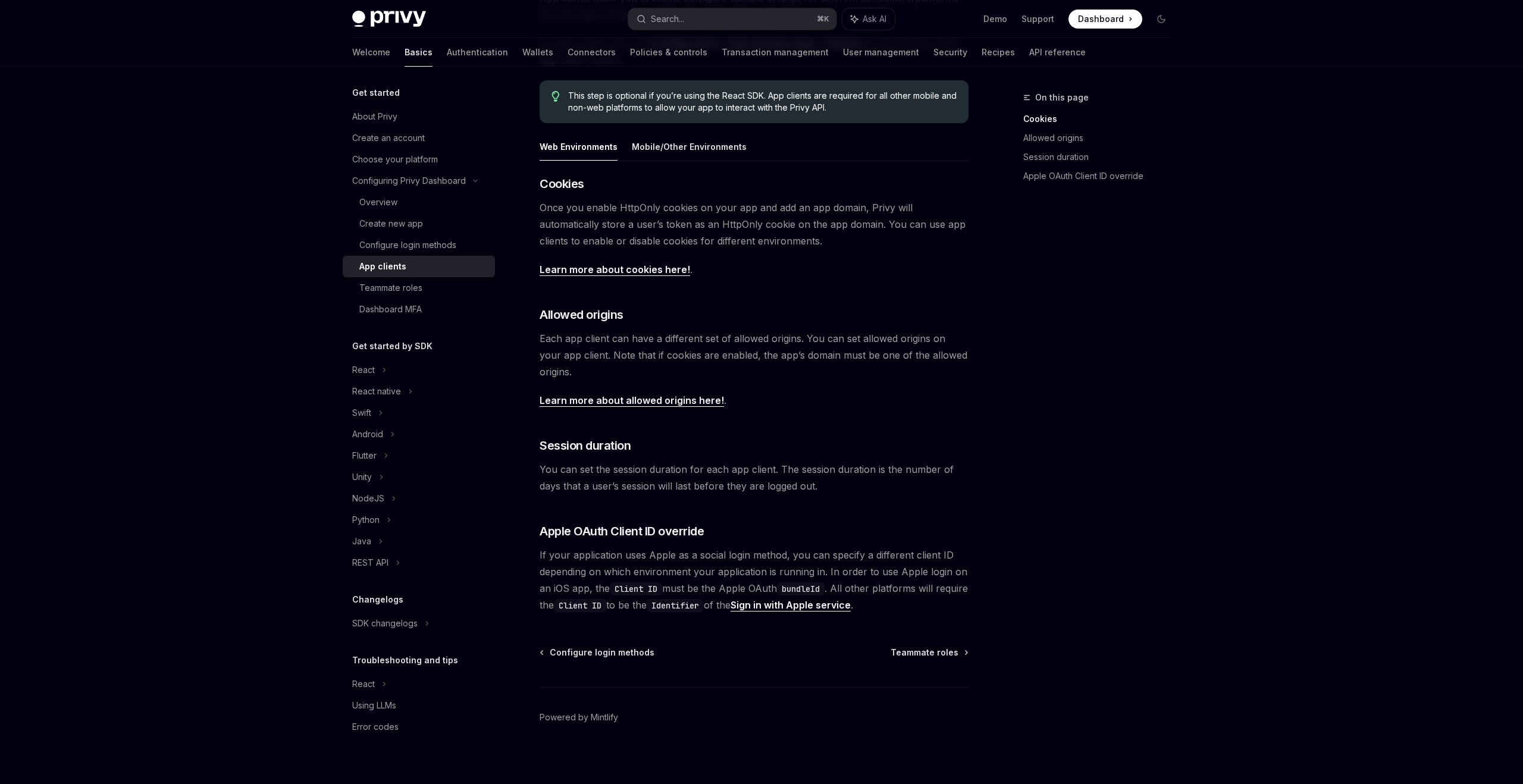
scroll to position [166, 0]
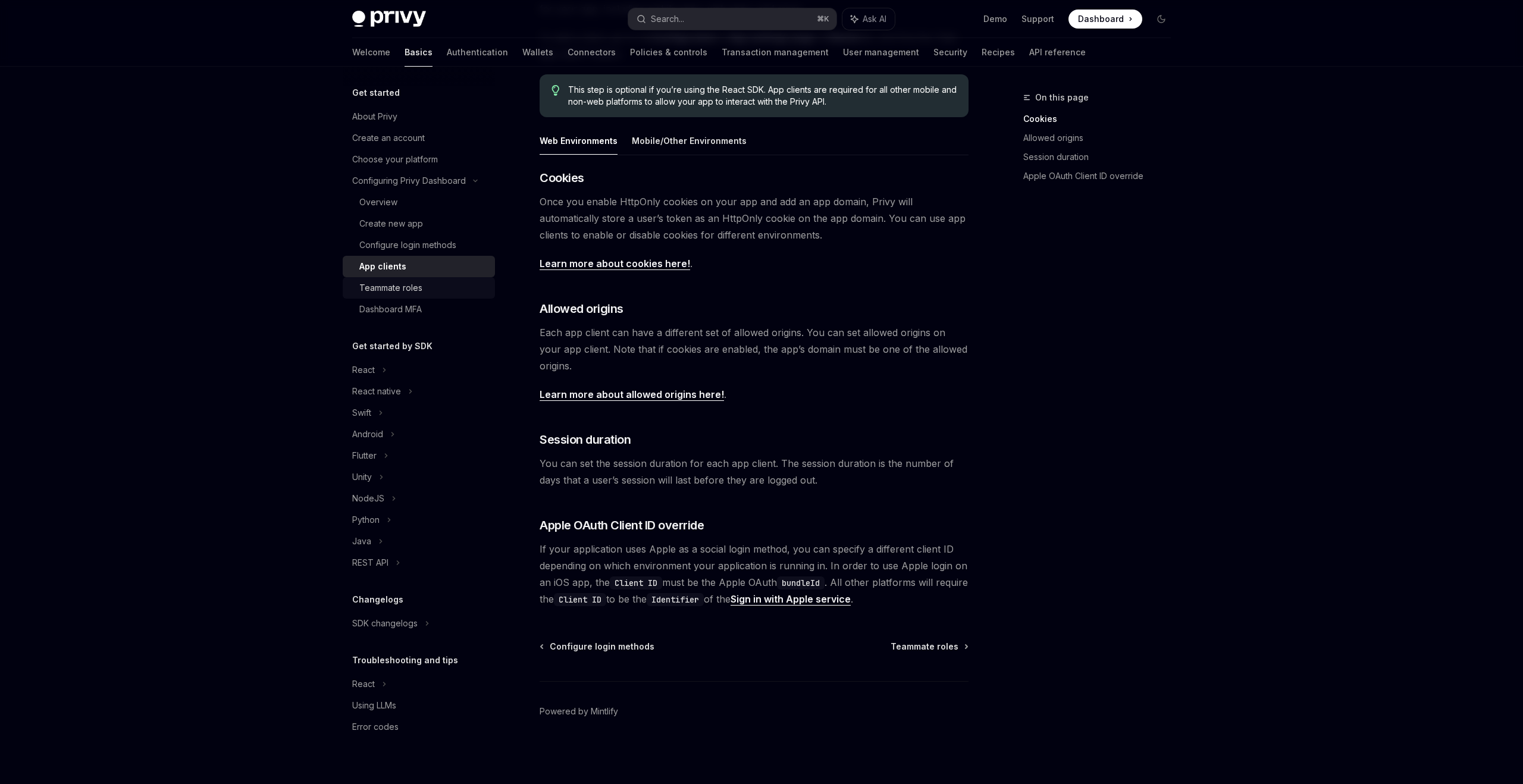
click at [405, 284] on div "Teammate roles" at bounding box center [391, 288] width 63 height 15
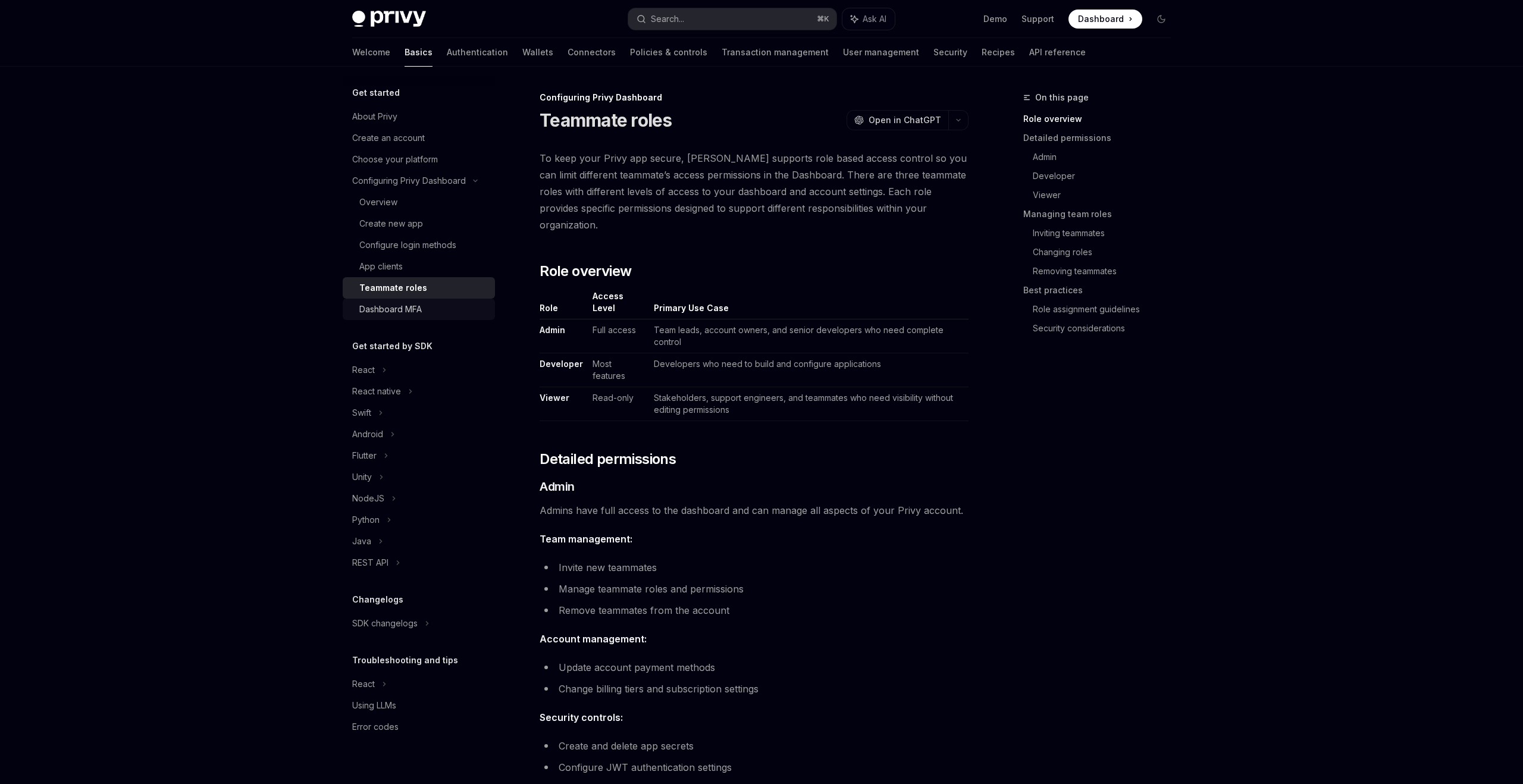
click at [434, 300] on link "Dashboard MFA" at bounding box center [418, 308] width 152 height 21
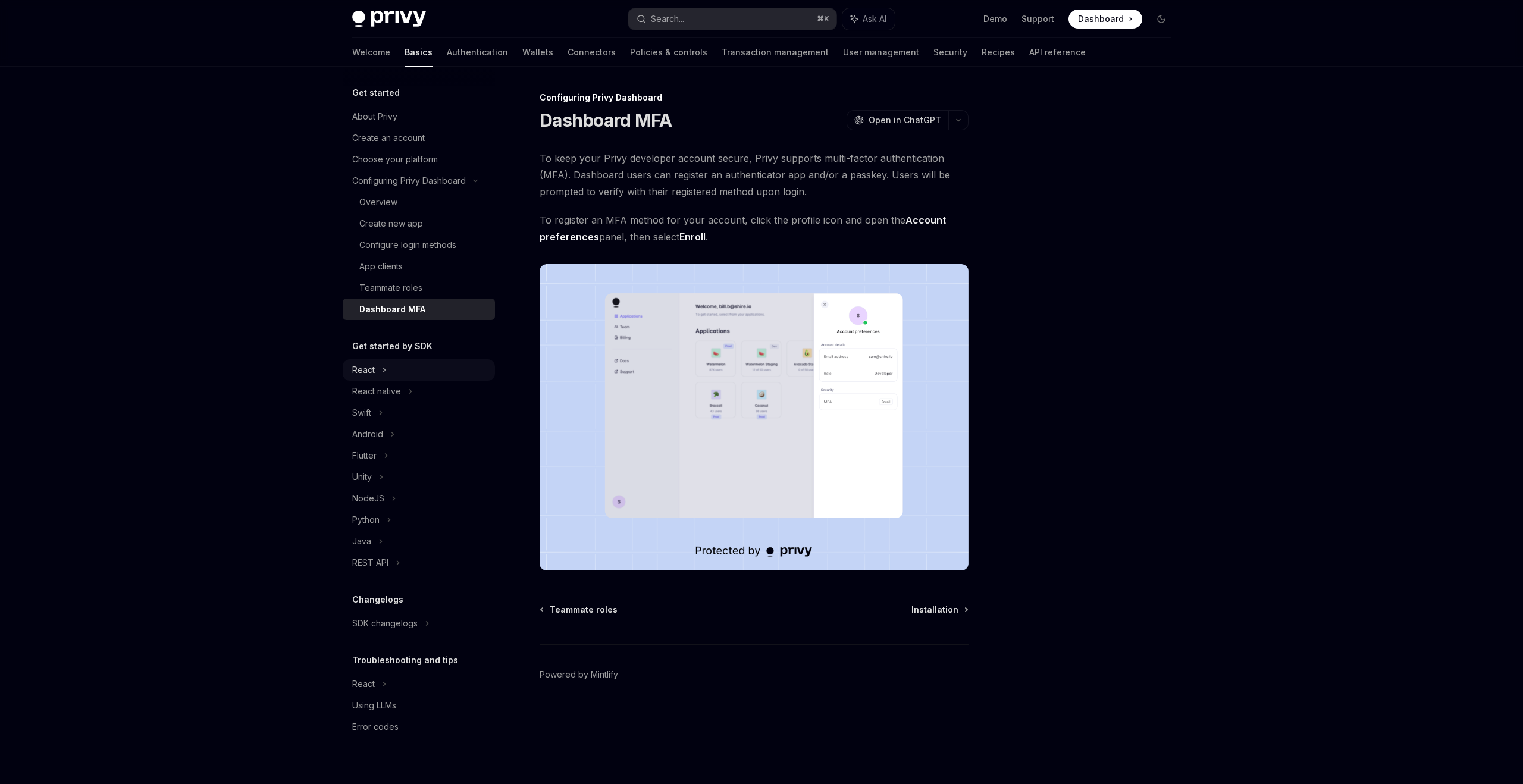
click at [407, 373] on div "React" at bounding box center [418, 370] width 152 height 21
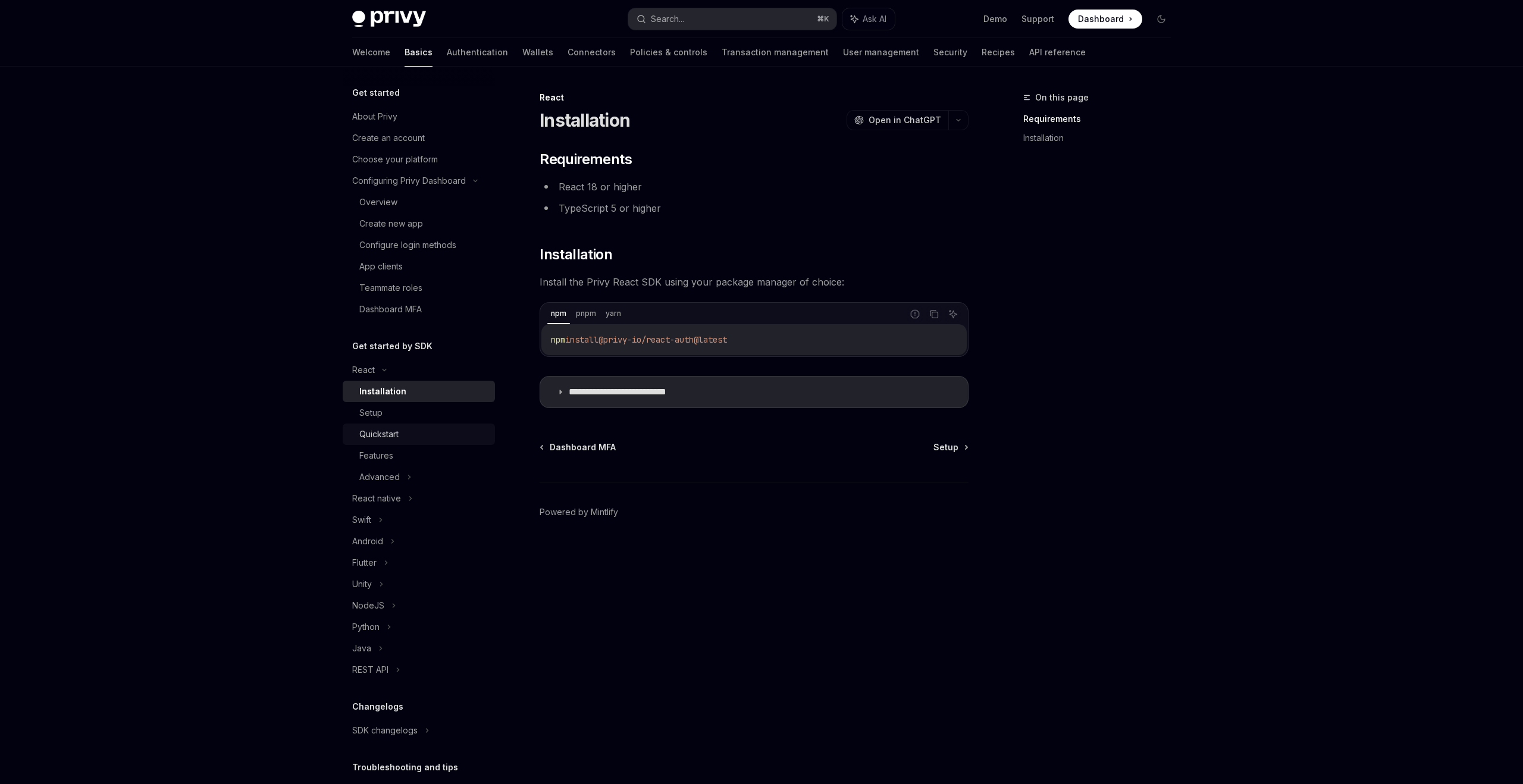
click at [392, 435] on div "Quickstart" at bounding box center [379, 435] width 39 height 15
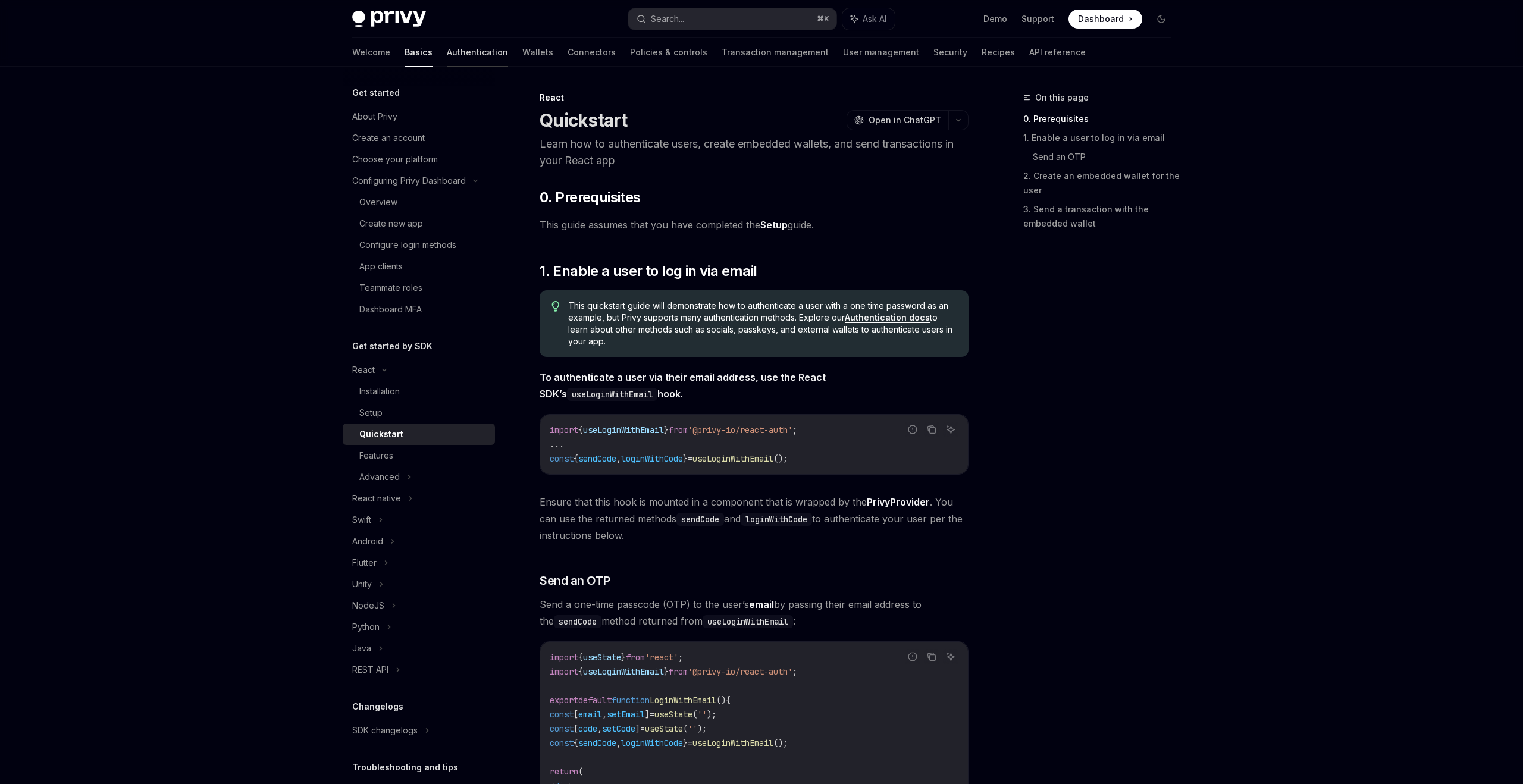
click at [447, 47] on link "Authentication" at bounding box center [477, 52] width 61 height 28
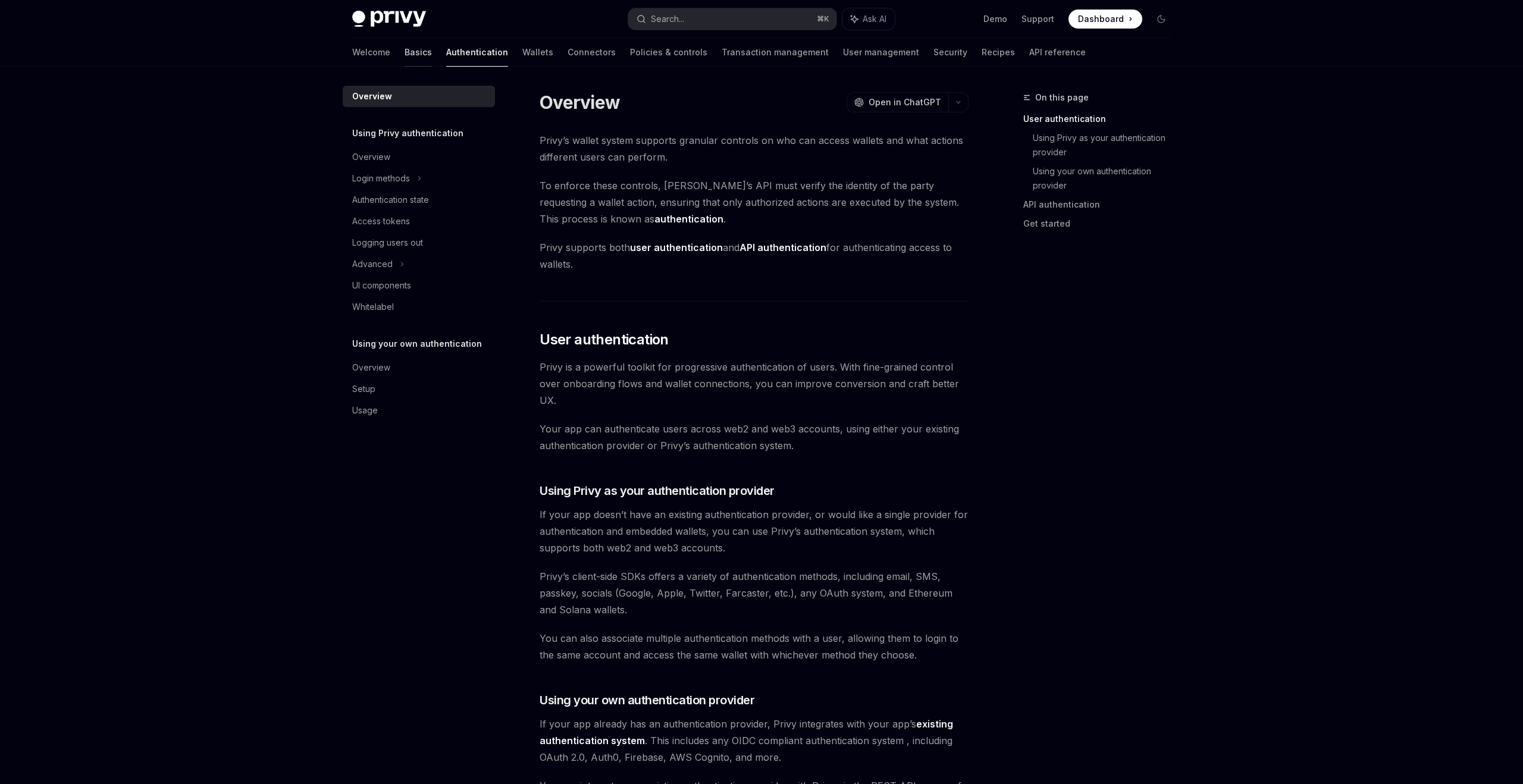
click at [405, 52] on link "Basics" at bounding box center [418, 52] width 27 height 28
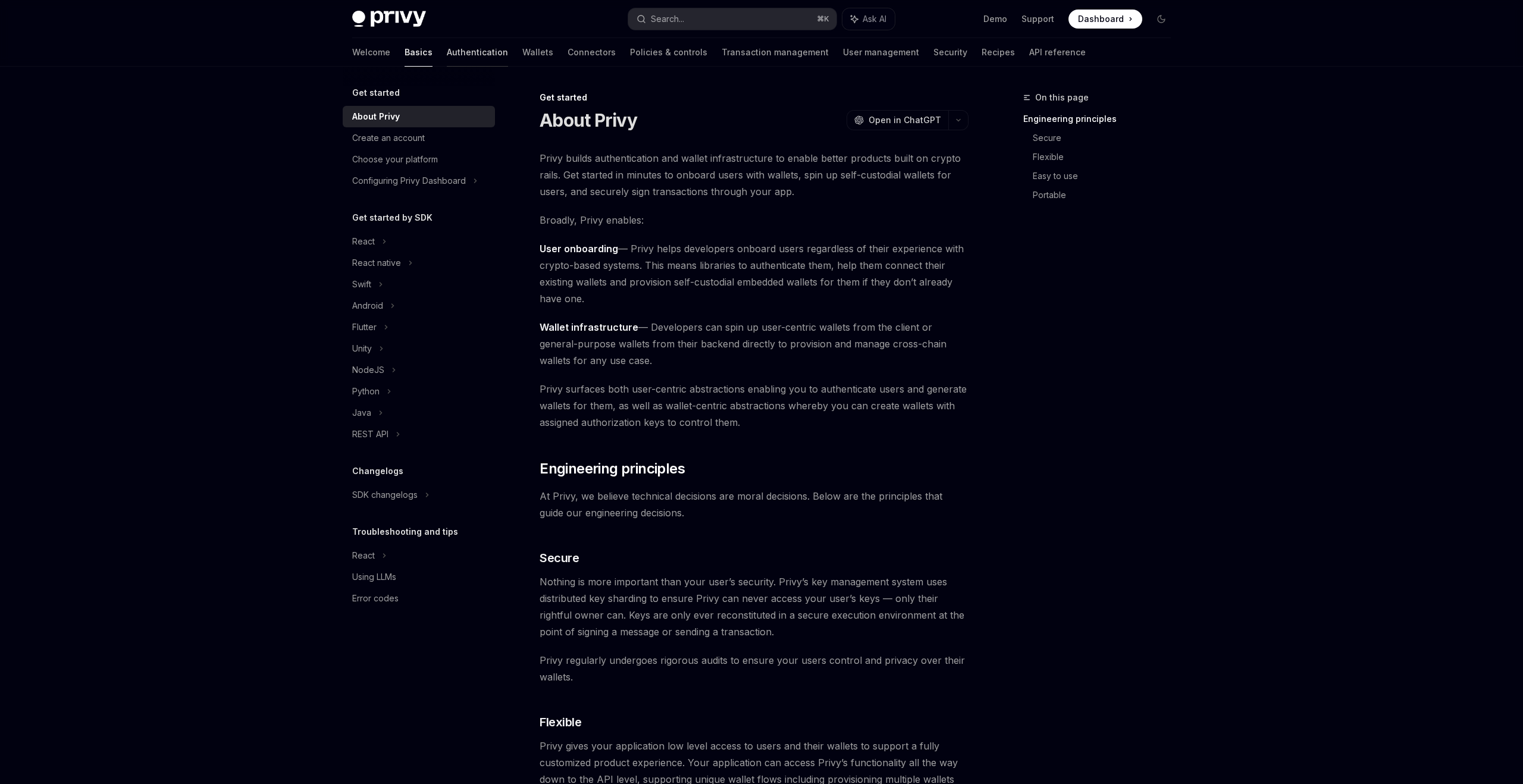
click at [447, 52] on link "Authentication" at bounding box center [477, 52] width 61 height 28
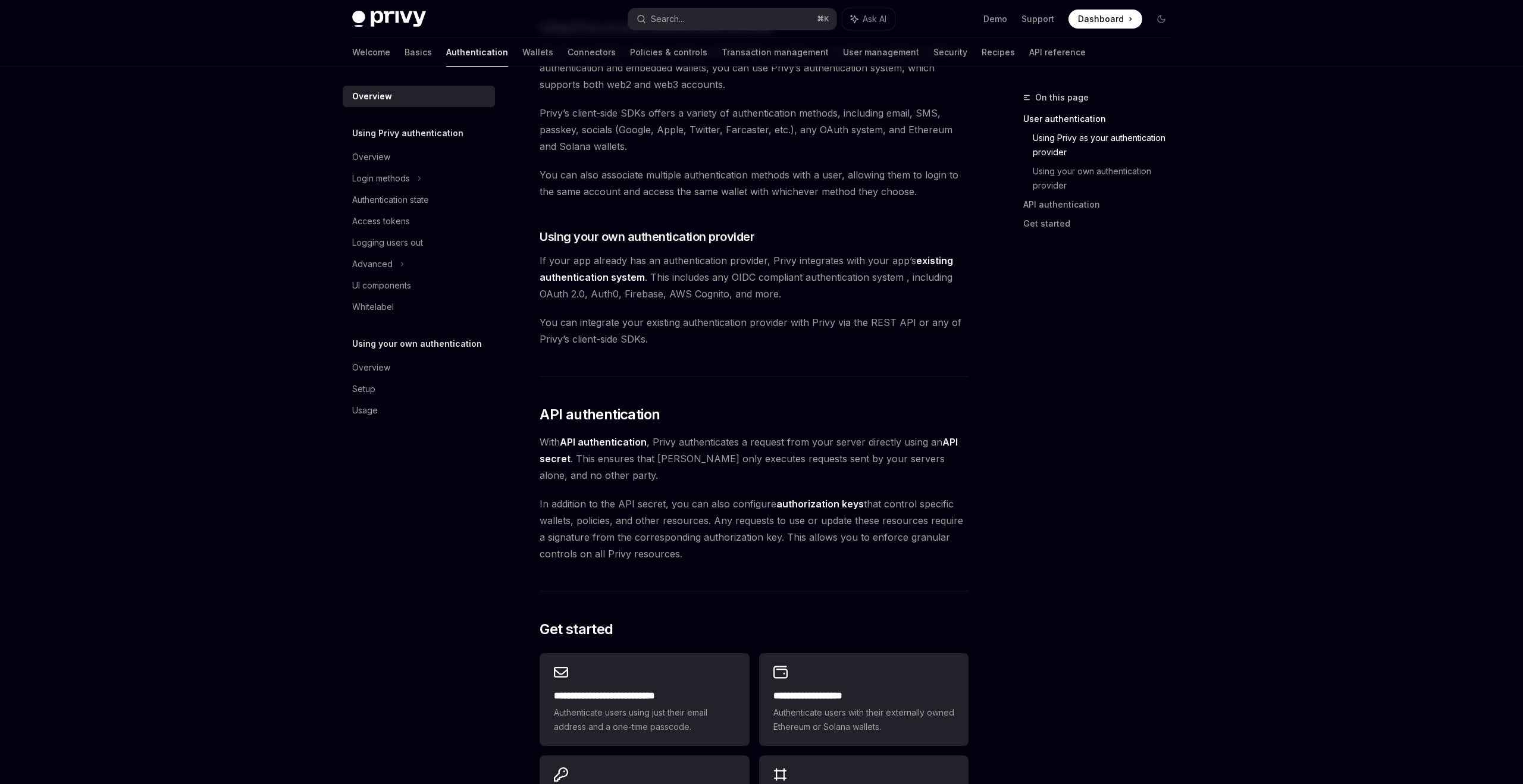
scroll to position [465, 0]
click at [428, 147] on link "Overview" at bounding box center [418, 156] width 152 height 21
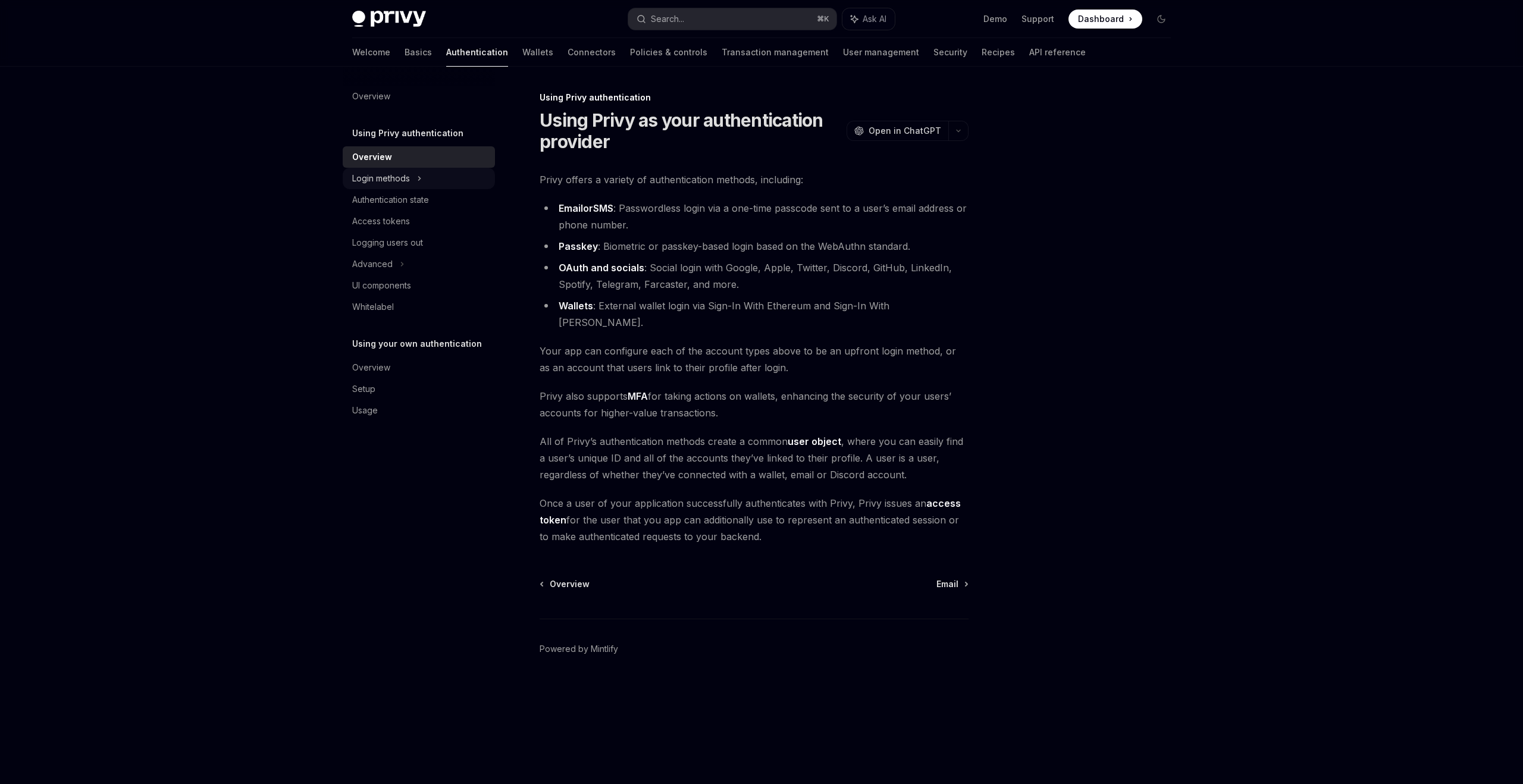
click at [443, 177] on div "Login methods" at bounding box center [418, 177] width 152 height 21
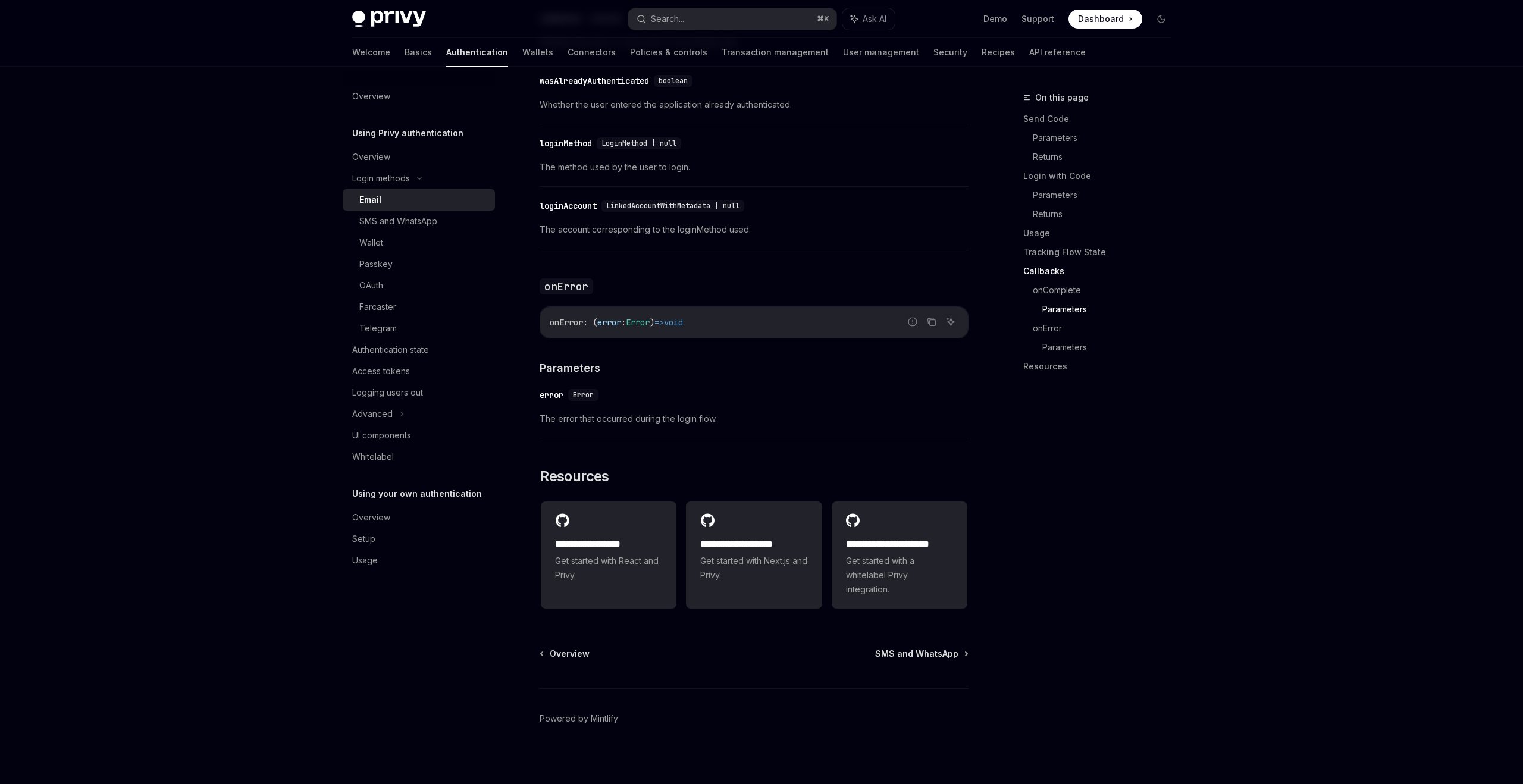
scroll to position [2125, 0]
click at [409, 405] on div "Advanced" at bounding box center [418, 413] width 152 height 21
click at [418, 577] on div "Overview" at bounding box center [420, 582] width 135 height 15
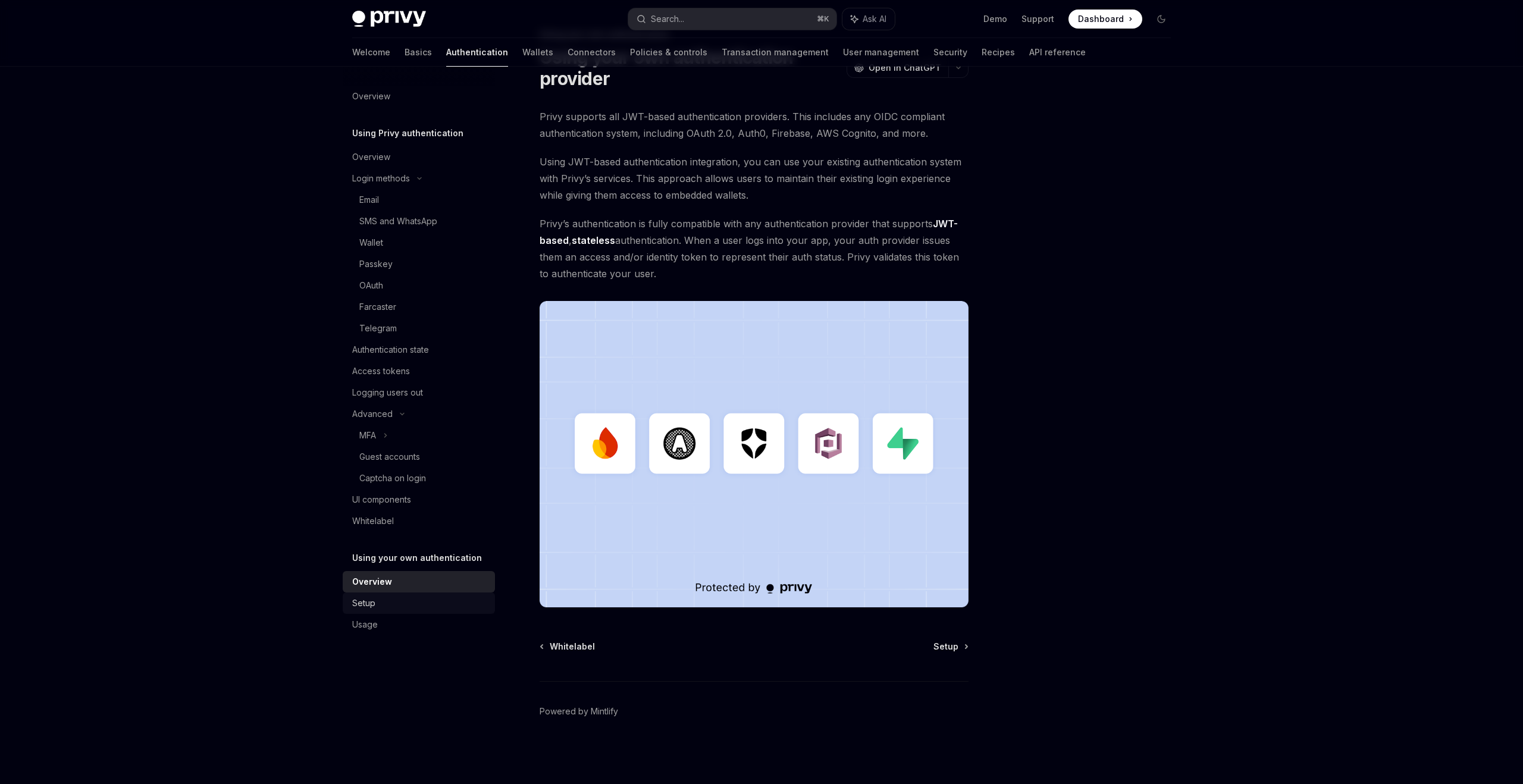
click at [410, 599] on div "Setup" at bounding box center [420, 603] width 135 height 15
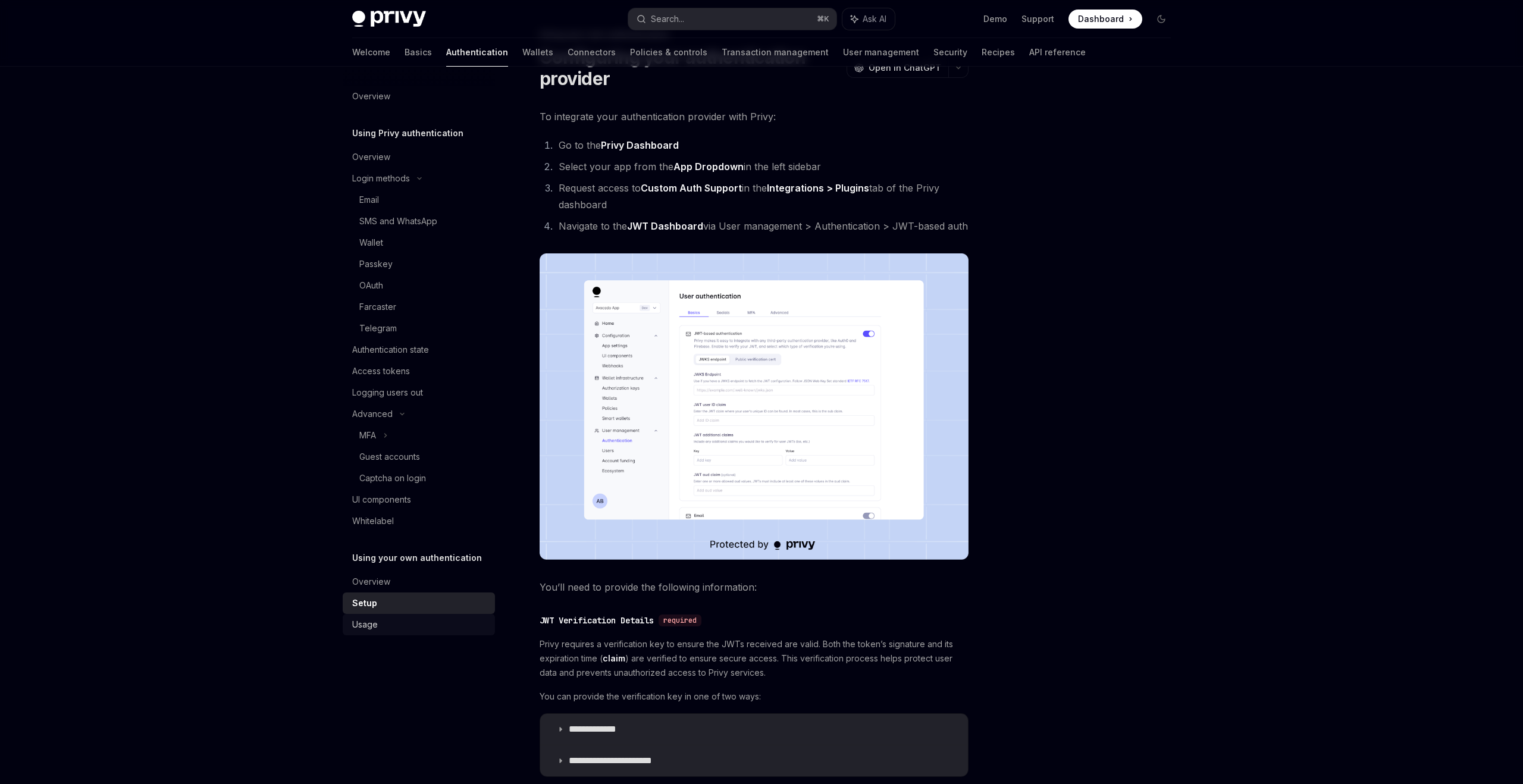
click at [402, 624] on div "Usage" at bounding box center [420, 625] width 135 height 15
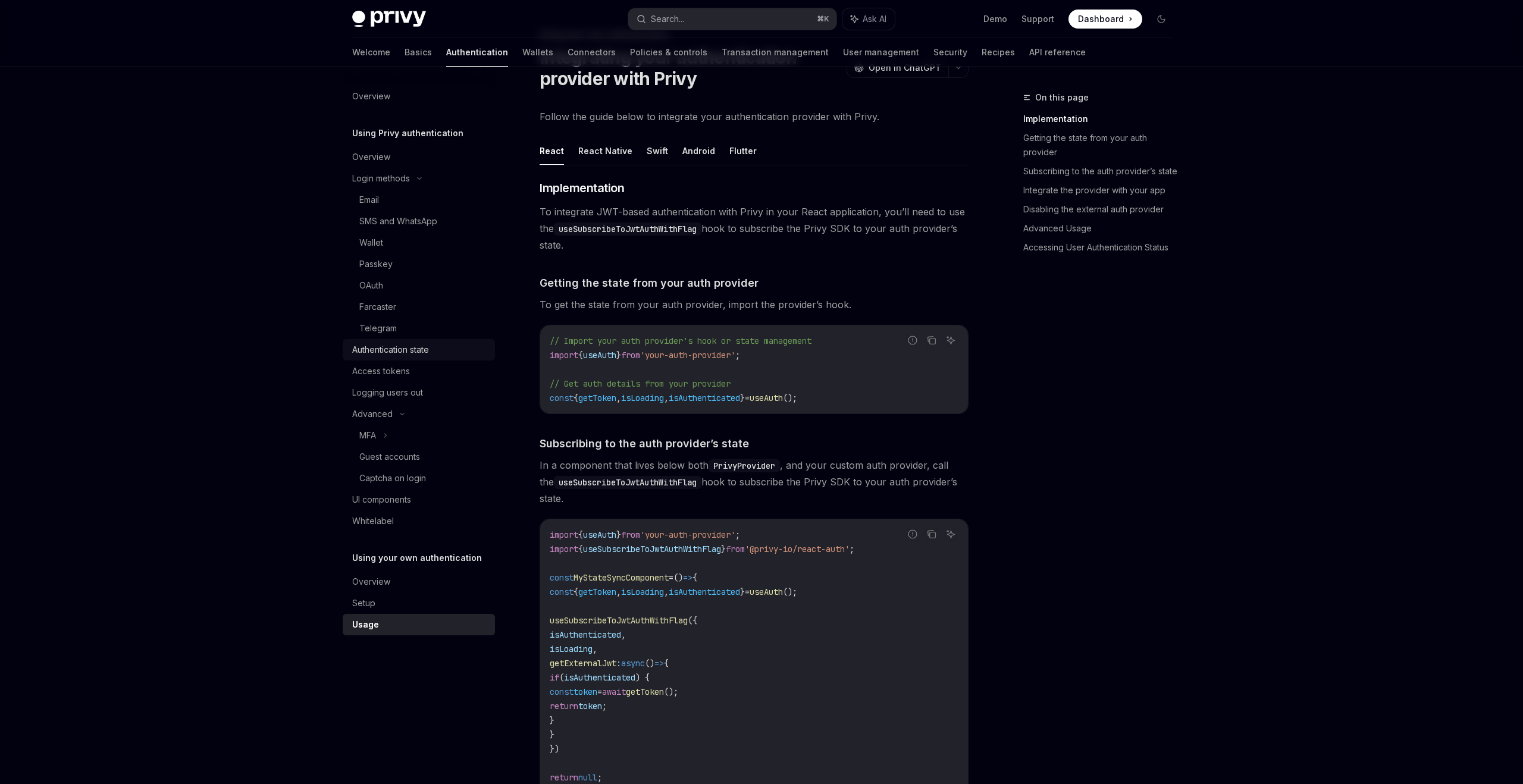
click at [402, 352] on div "Authentication state" at bounding box center [391, 349] width 77 height 15
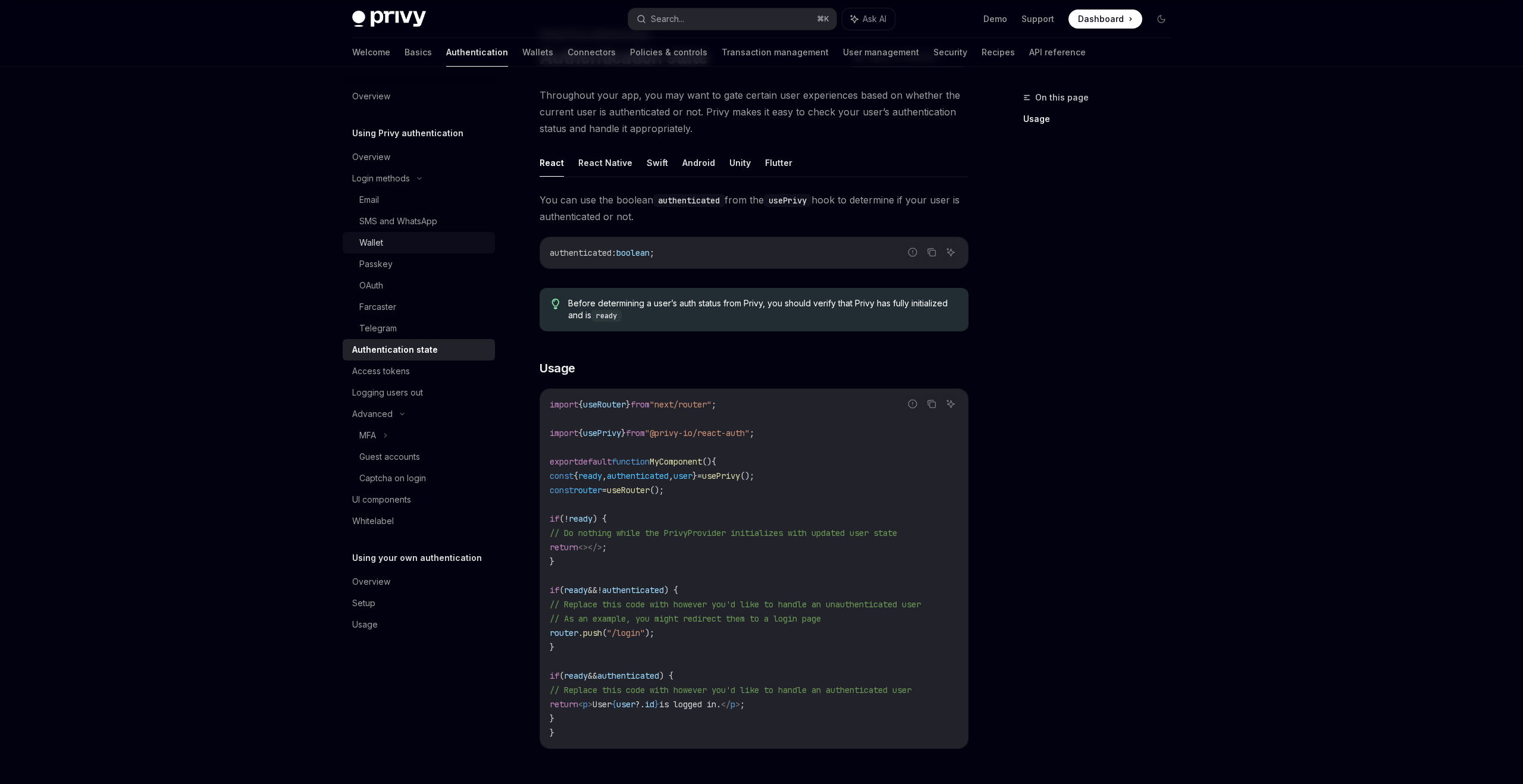
click at [429, 244] on div "Wallet" at bounding box center [424, 242] width 128 height 15
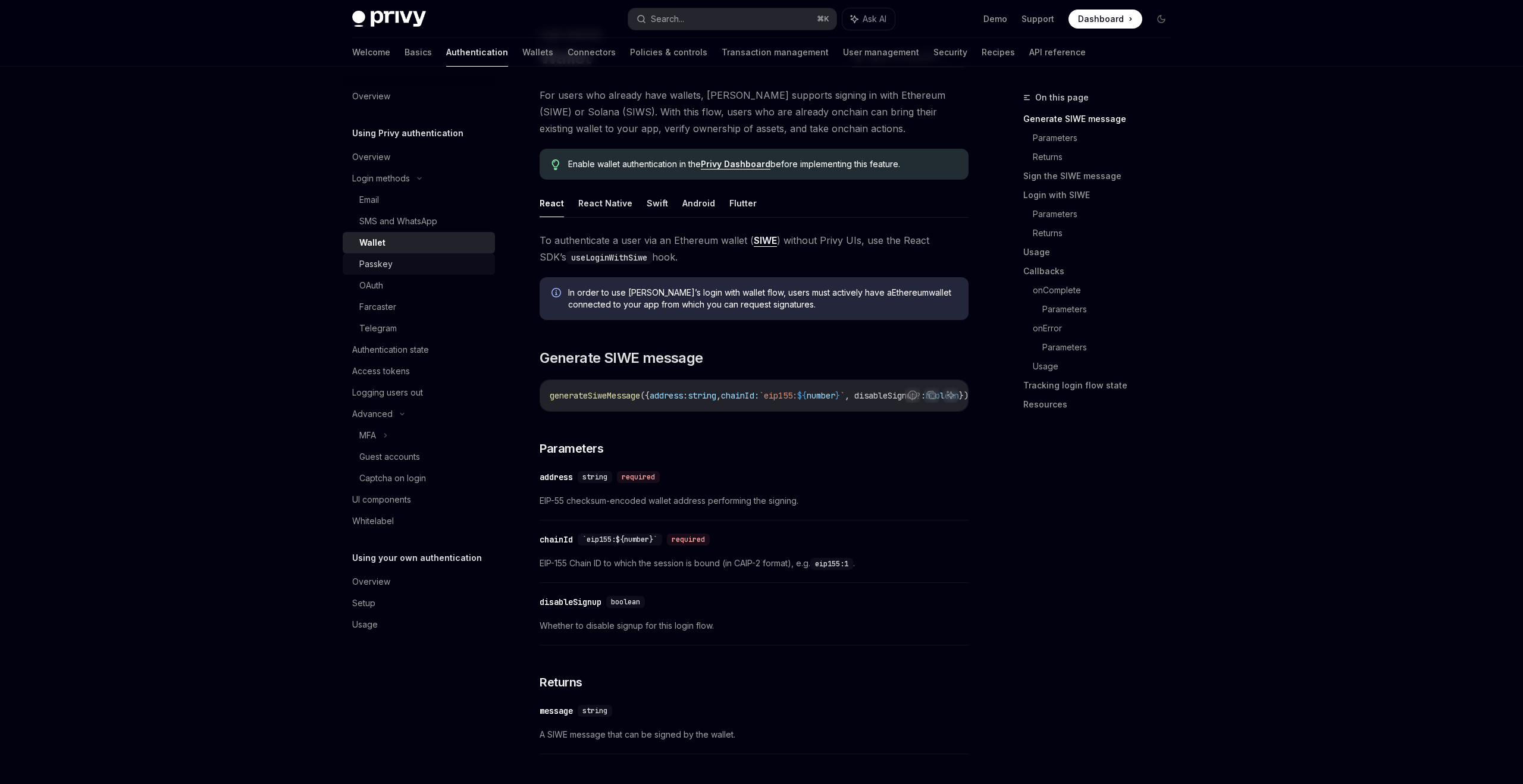
click at [426, 262] on div "Passkey" at bounding box center [424, 264] width 128 height 15
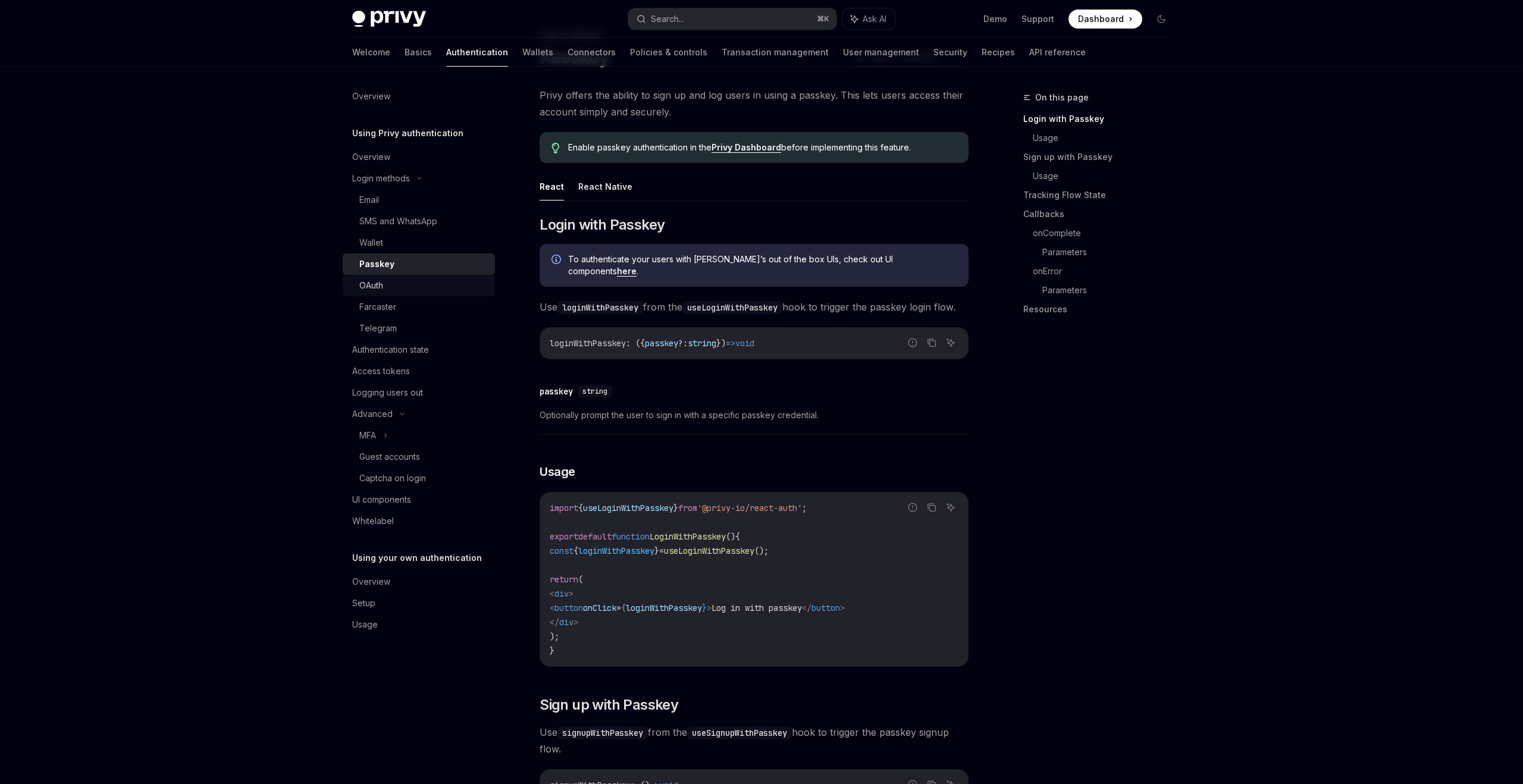
click at [413, 282] on div "OAuth" at bounding box center [424, 285] width 128 height 15
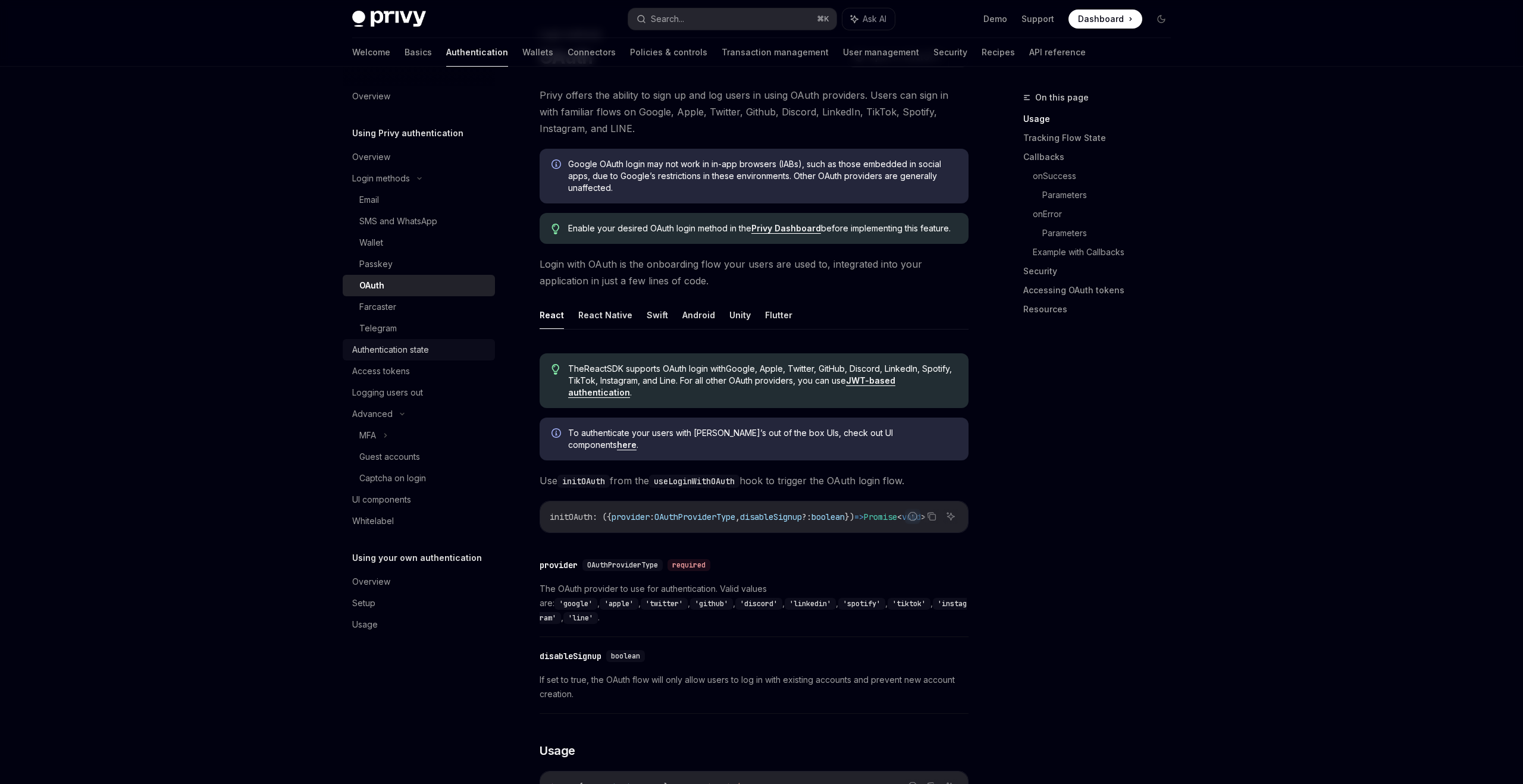
click at [392, 344] on div "Authentication state" at bounding box center [391, 349] width 77 height 15
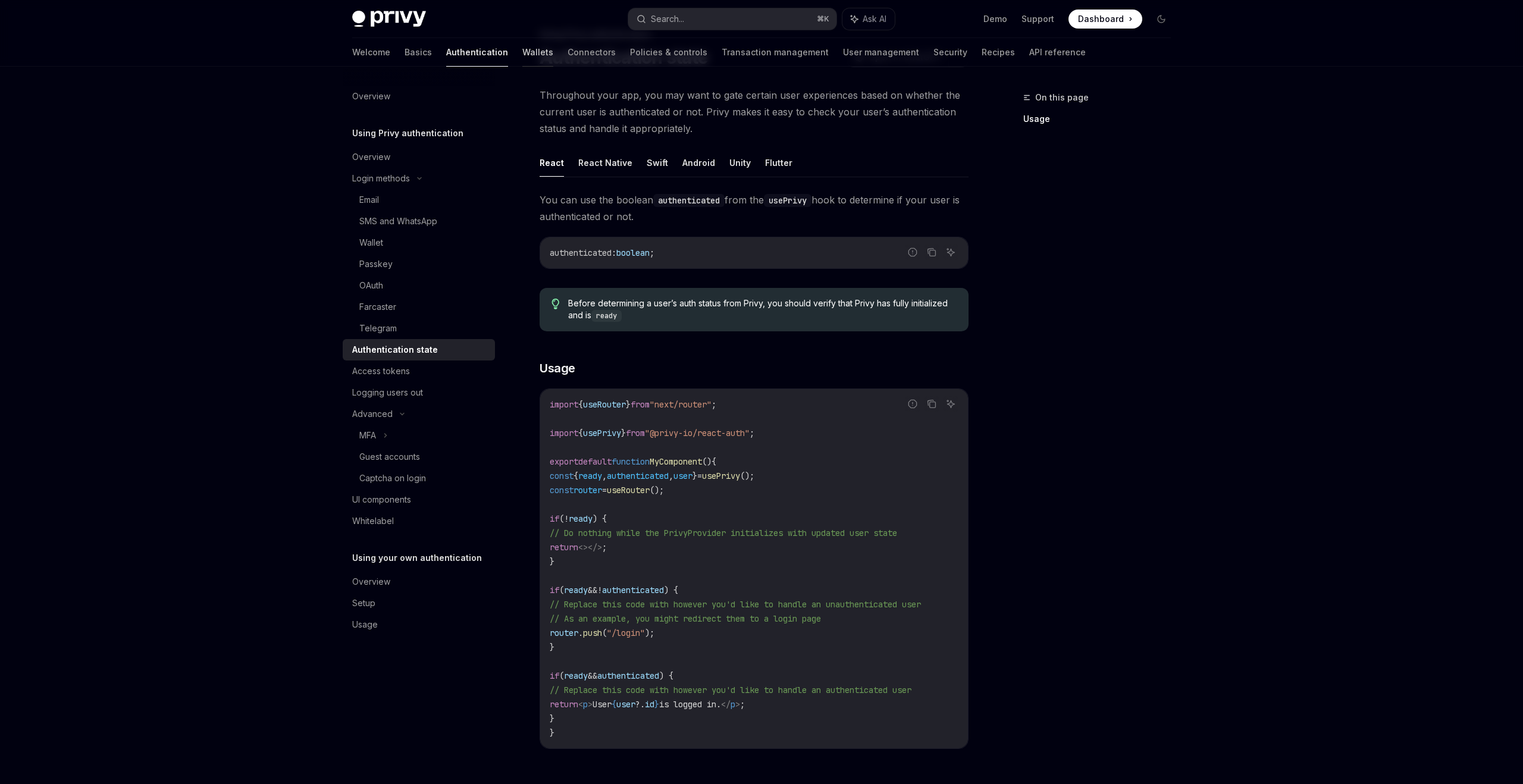
click at [523, 47] on link "Wallets" at bounding box center [538, 52] width 31 height 28
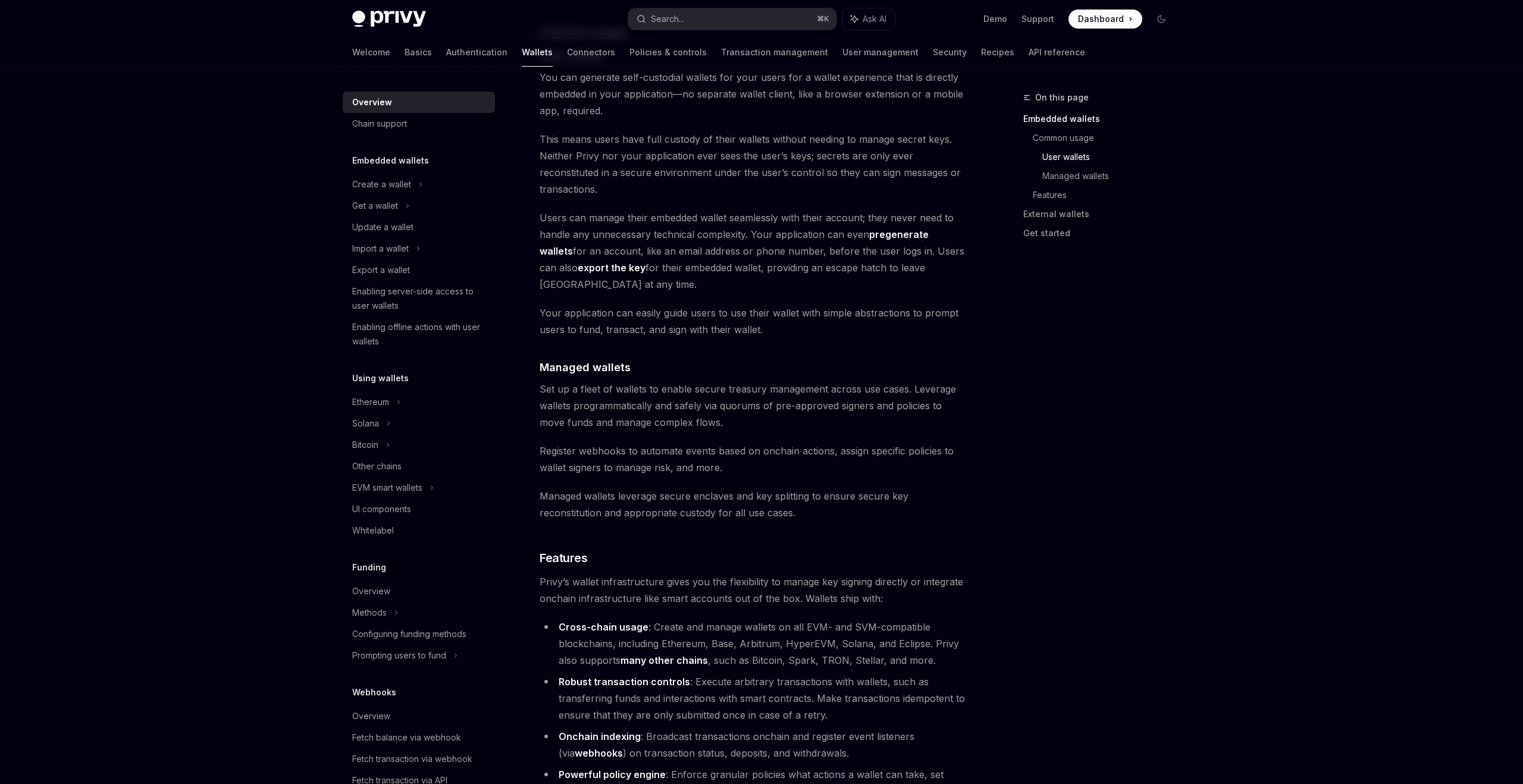
scroll to position [867, 0]
click at [588, 377] on span "Set up a fleet of wallets to enable secure treasury management across use cases…" at bounding box center [754, 402] width 429 height 50
click at [932, 377] on span "Set up a fleet of wallets to enable secure treasury management across use cases…" at bounding box center [754, 402] width 429 height 50
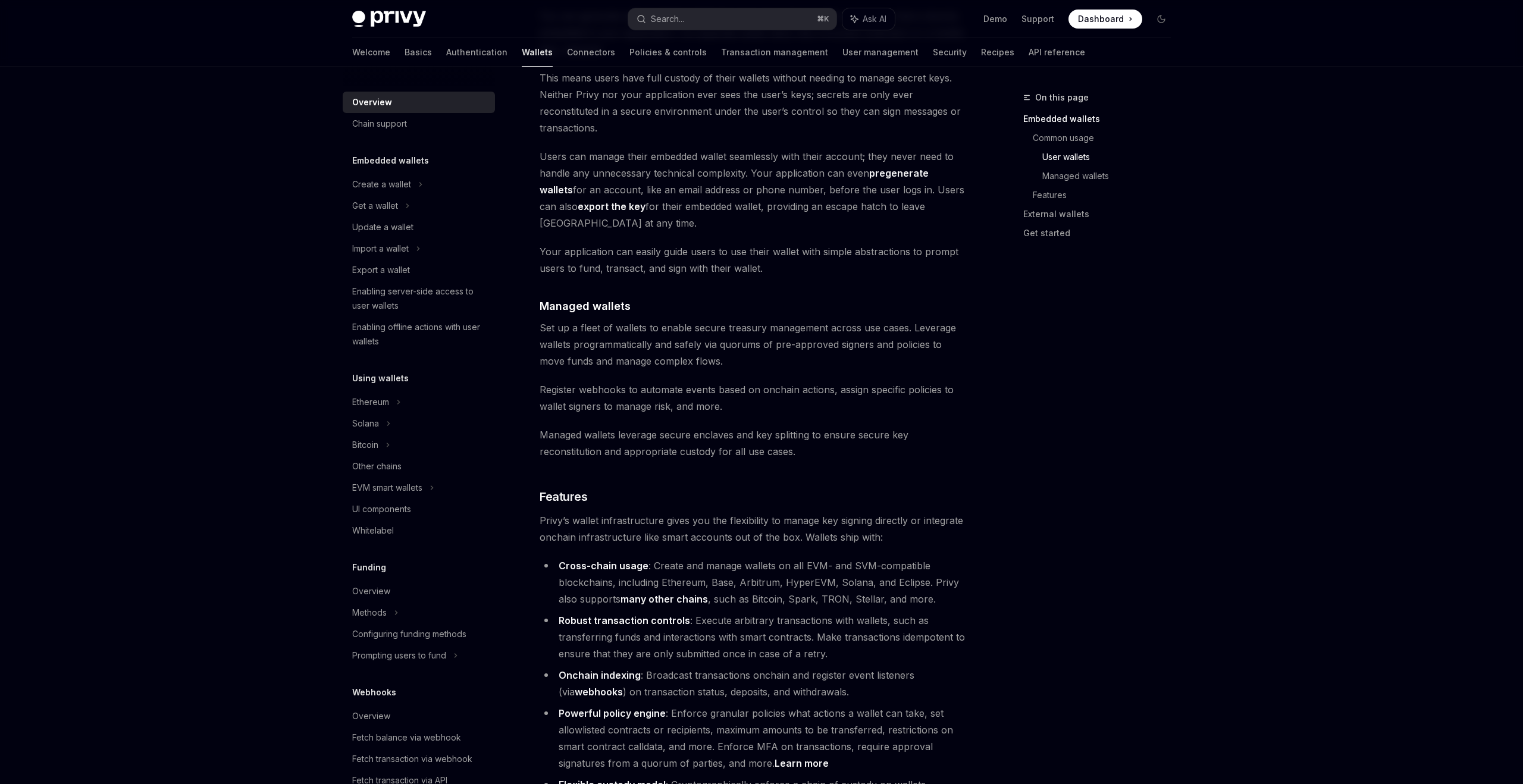
scroll to position [926, 0]
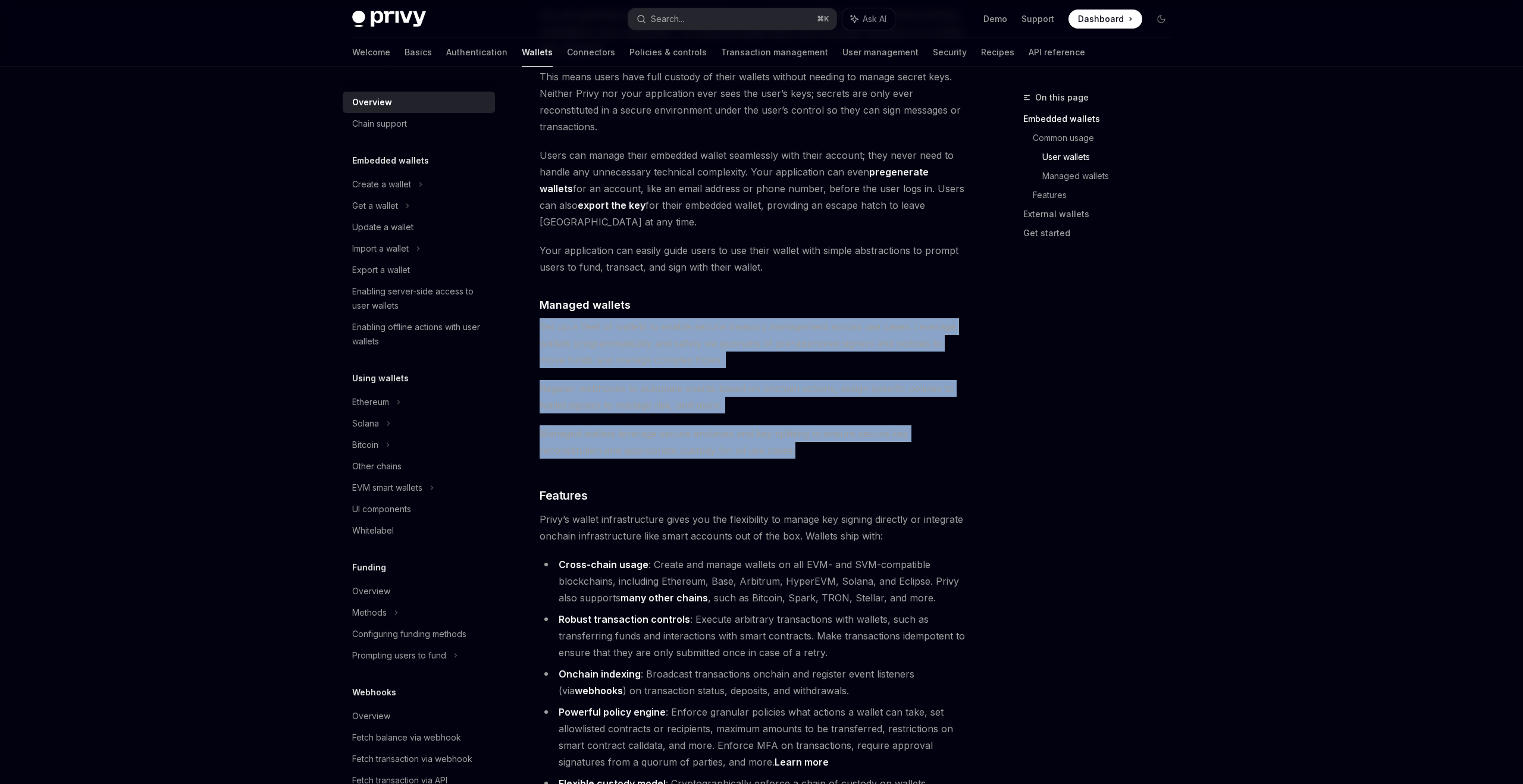
drag, startPoint x: 807, startPoint y: 404, endPoint x: 556, endPoint y: 264, distance: 287.4
click at [556, 264] on div "Privy builds wallet infrastructure that empowers users and applications to tran…" at bounding box center [754, 277] width 429 height 2107
click at [705, 327] on div "Privy builds wallet infrastructure that empowers users and applications to tran…" at bounding box center [754, 277] width 429 height 2107
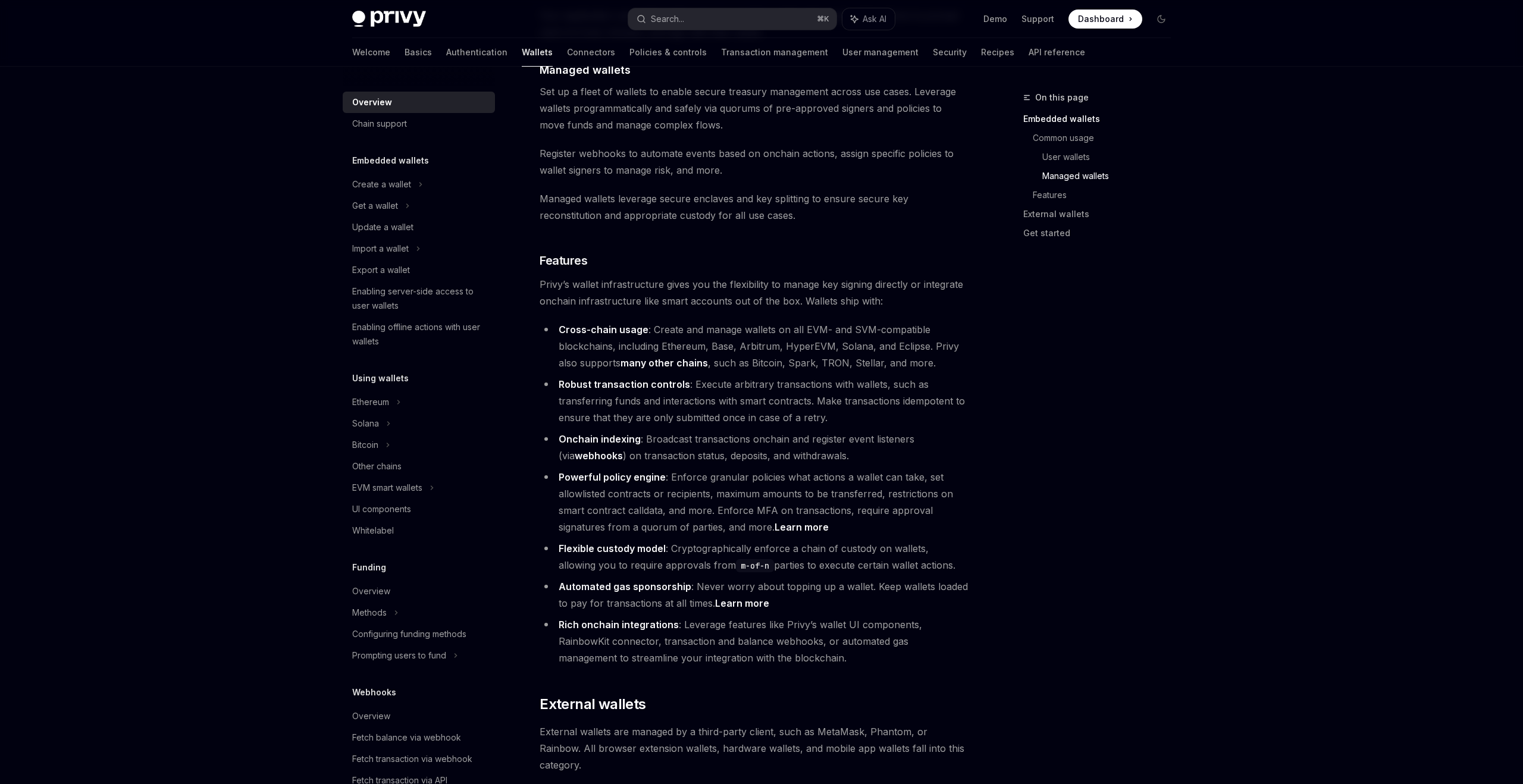
scroll to position [1165, 0]
click at [873, 427] on li "Onchain indexing : Broadcast transactions onchain and register event listeners …" at bounding box center [754, 444] width 429 height 33
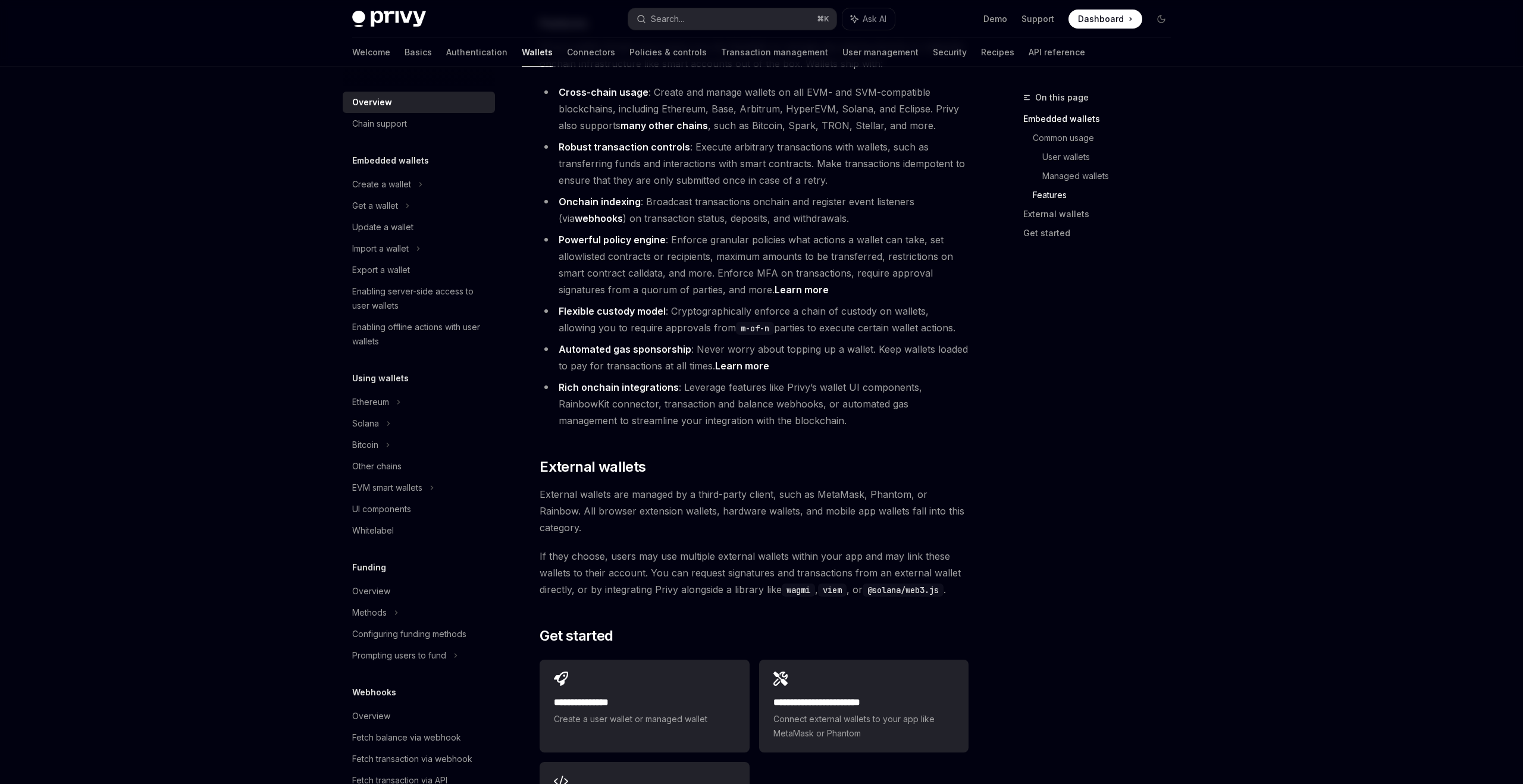
scroll to position [1467, 0]
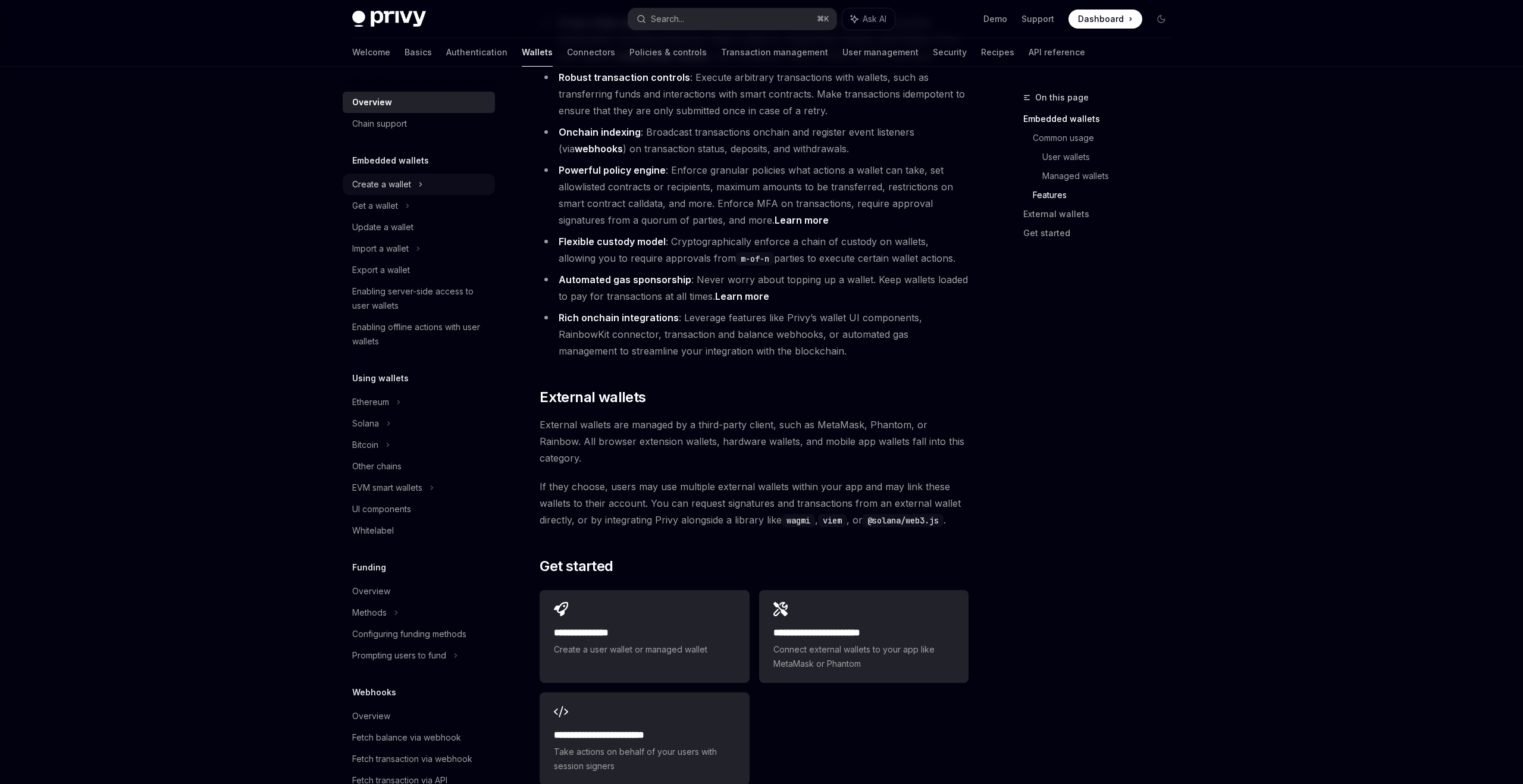
click at [416, 188] on div "Create a wallet" at bounding box center [418, 184] width 152 height 21
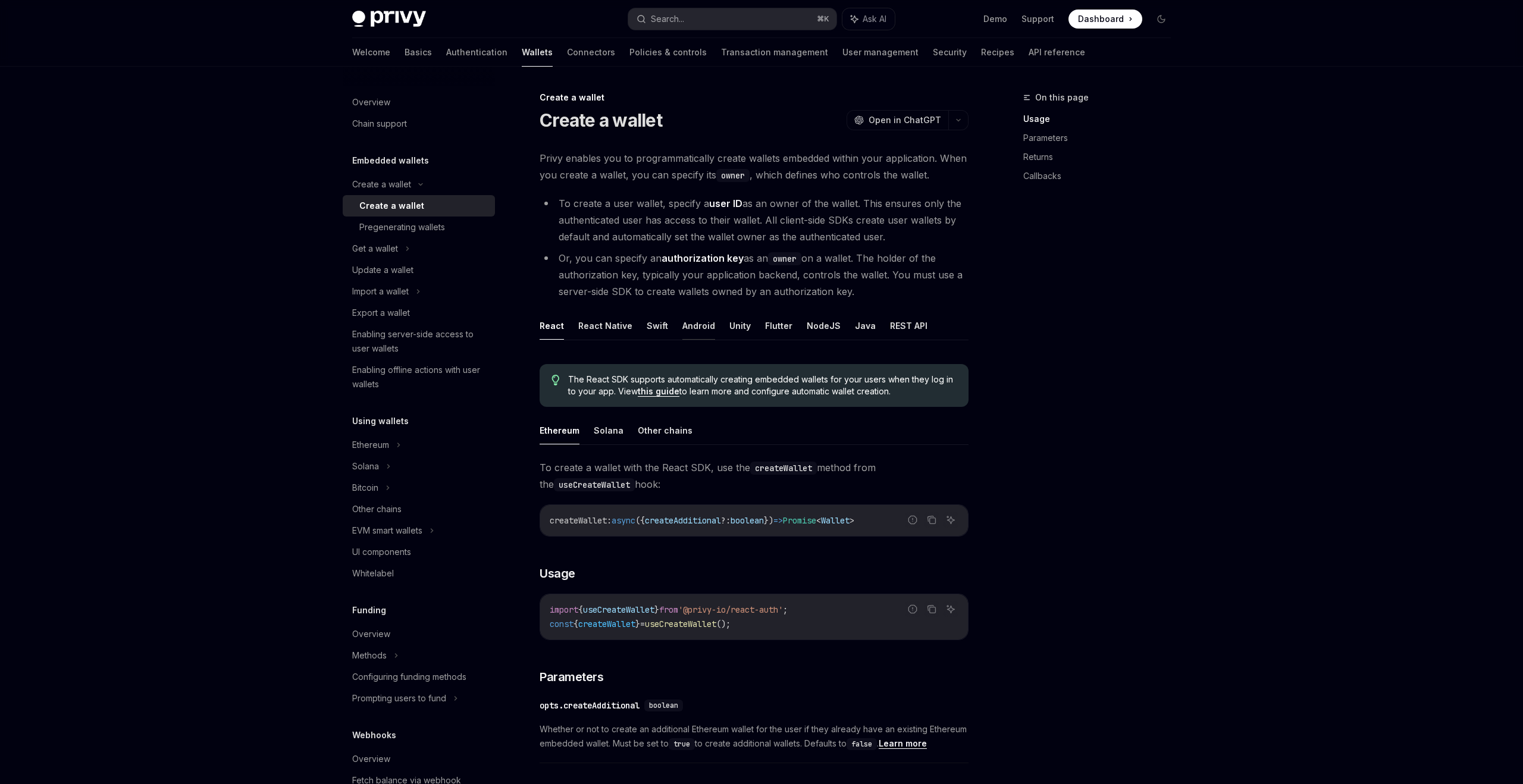
click at [694, 323] on button "Android" at bounding box center [699, 326] width 33 height 28
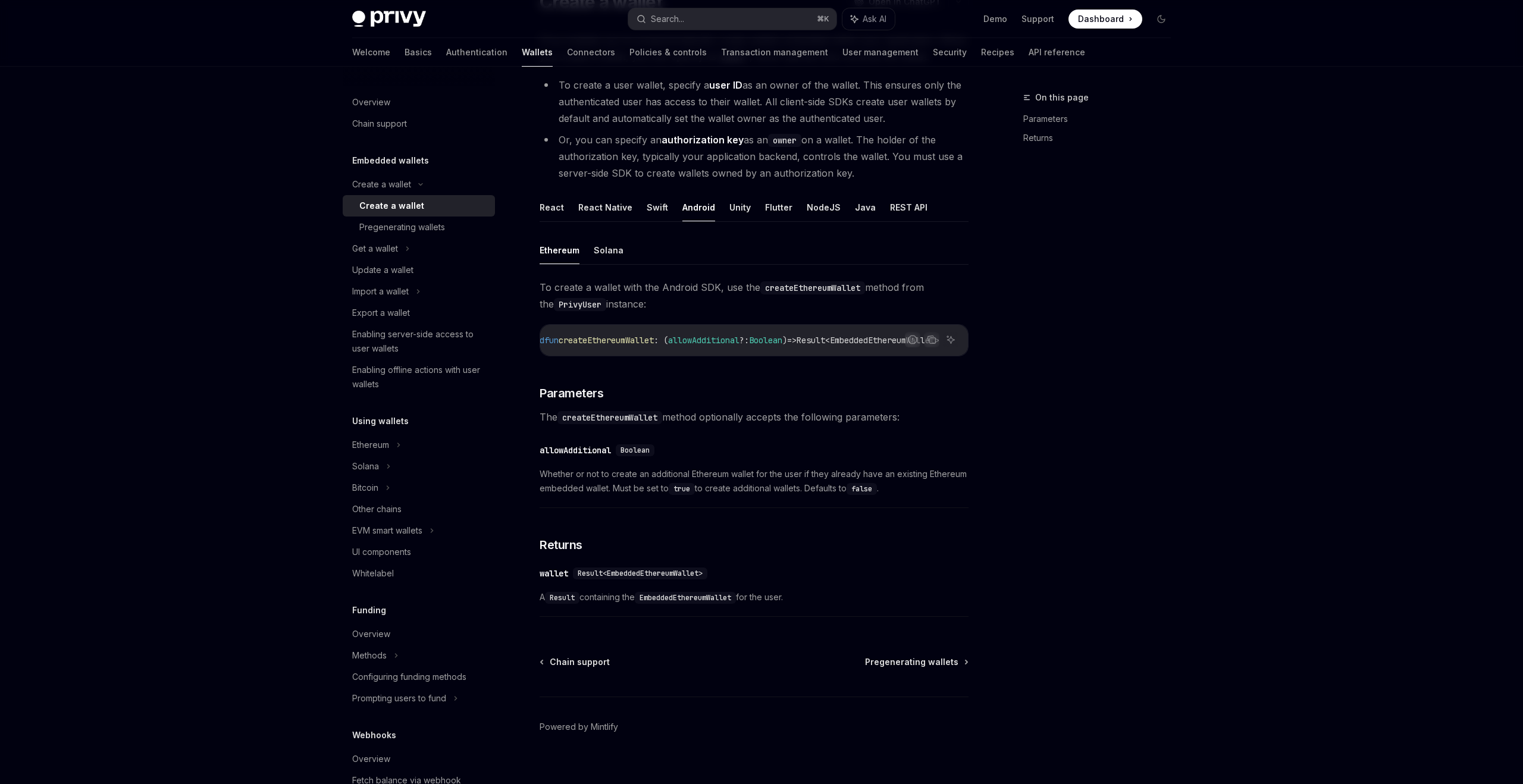
scroll to position [138, 0]
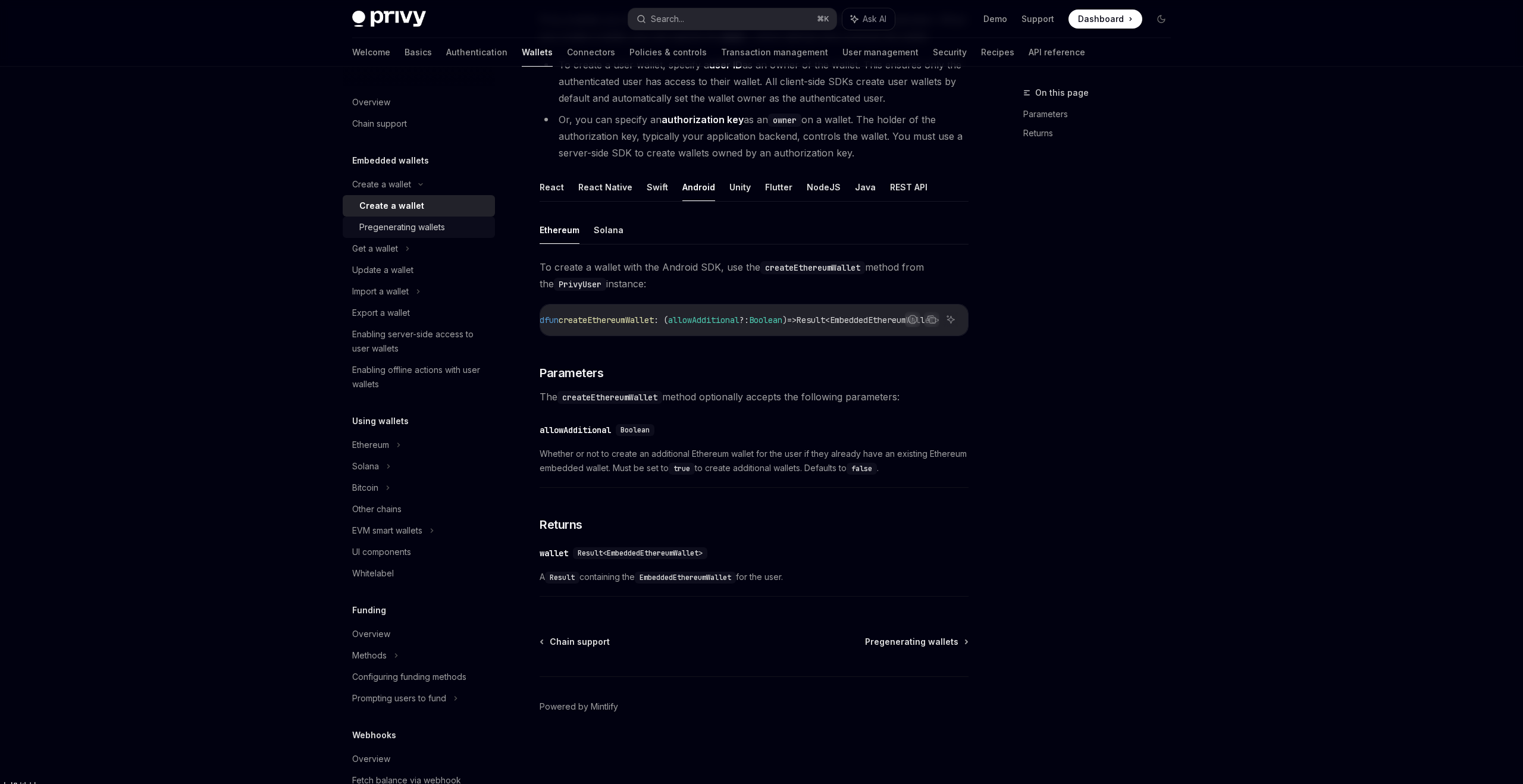
click at [419, 230] on div "Pregenerating wallets" at bounding box center [403, 227] width 86 height 15
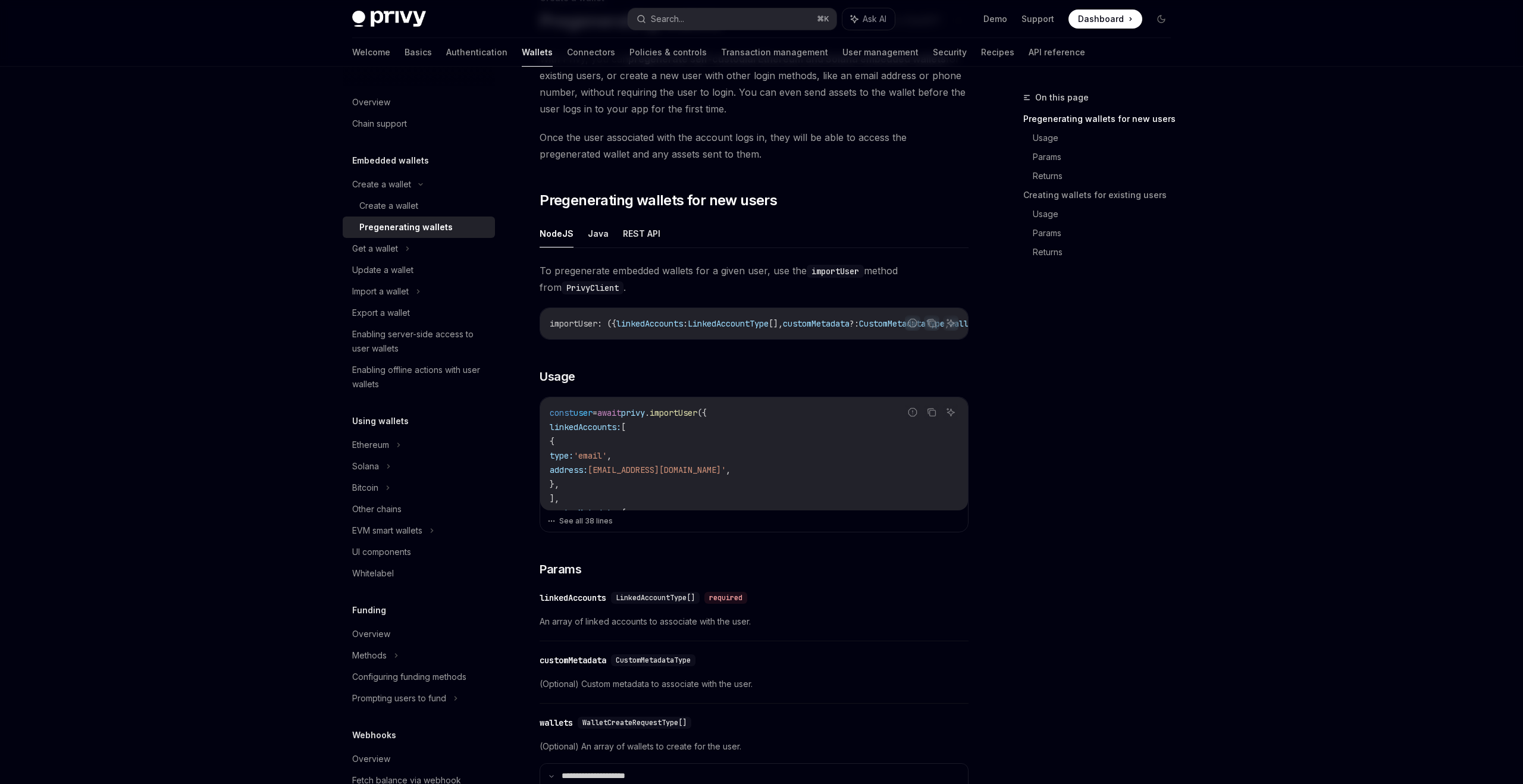
scroll to position [116, 0]
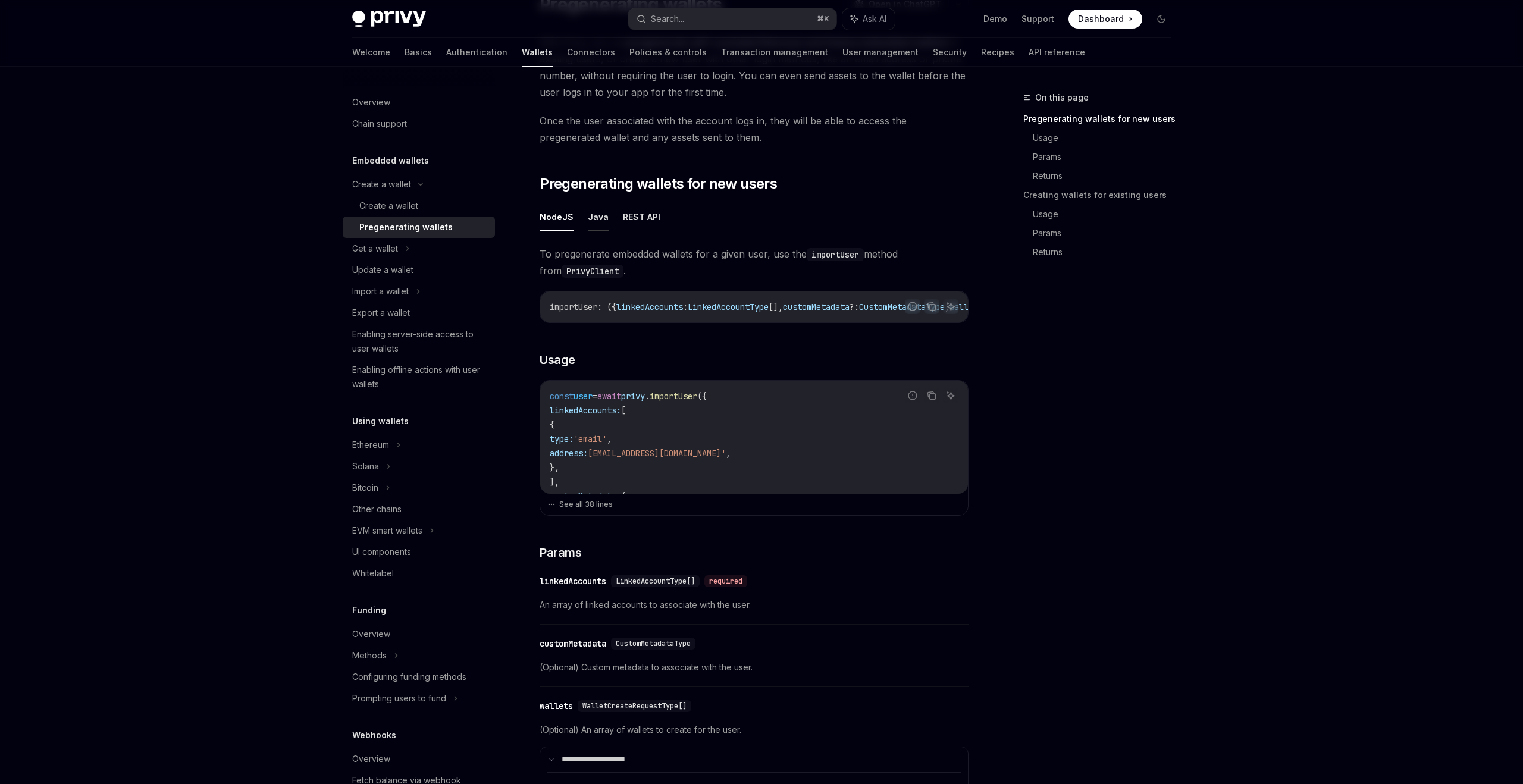
click at [595, 219] on button "Java" at bounding box center [598, 217] width 21 height 28
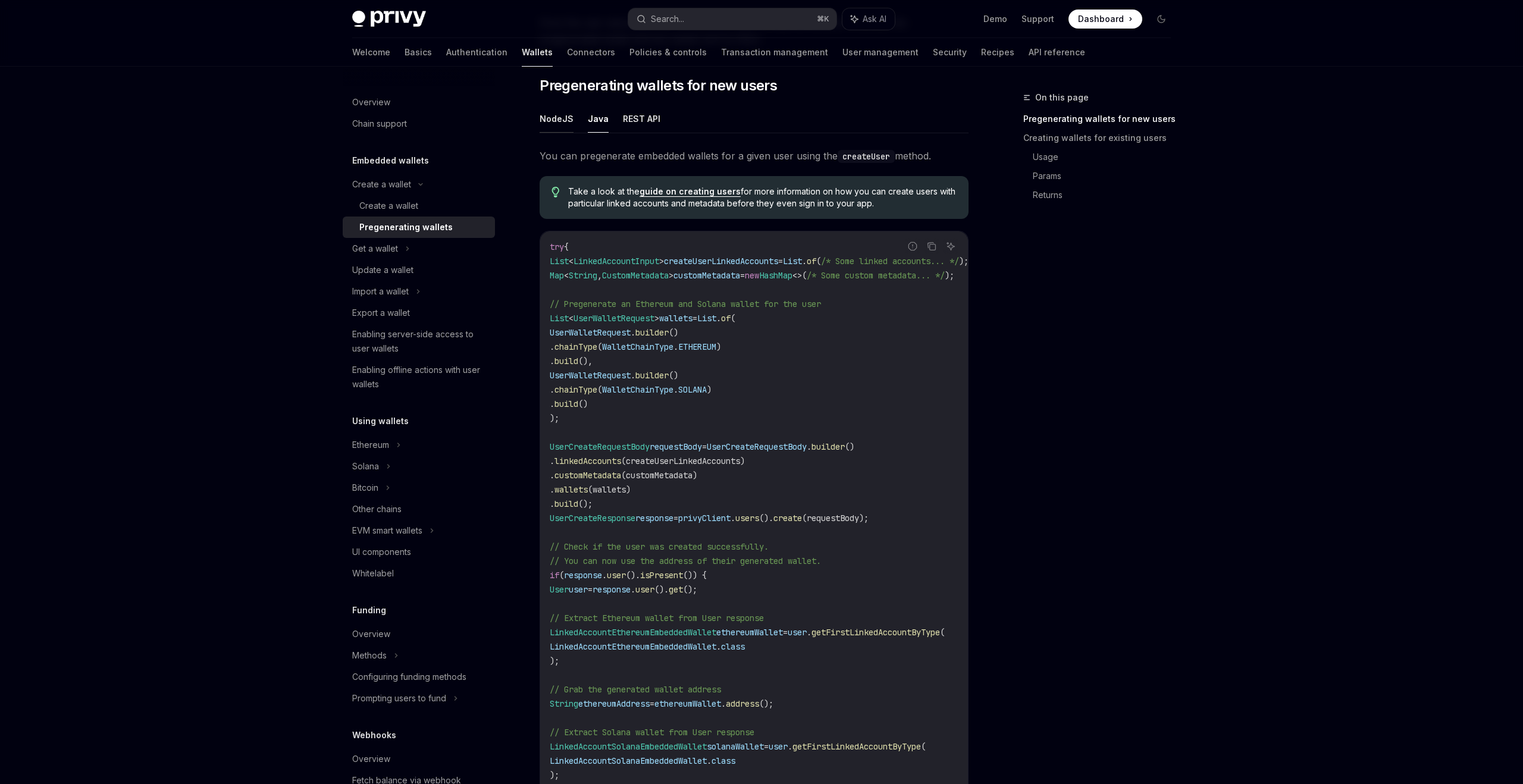
click at [556, 116] on button "NodeJS" at bounding box center [556, 118] width 34 height 28
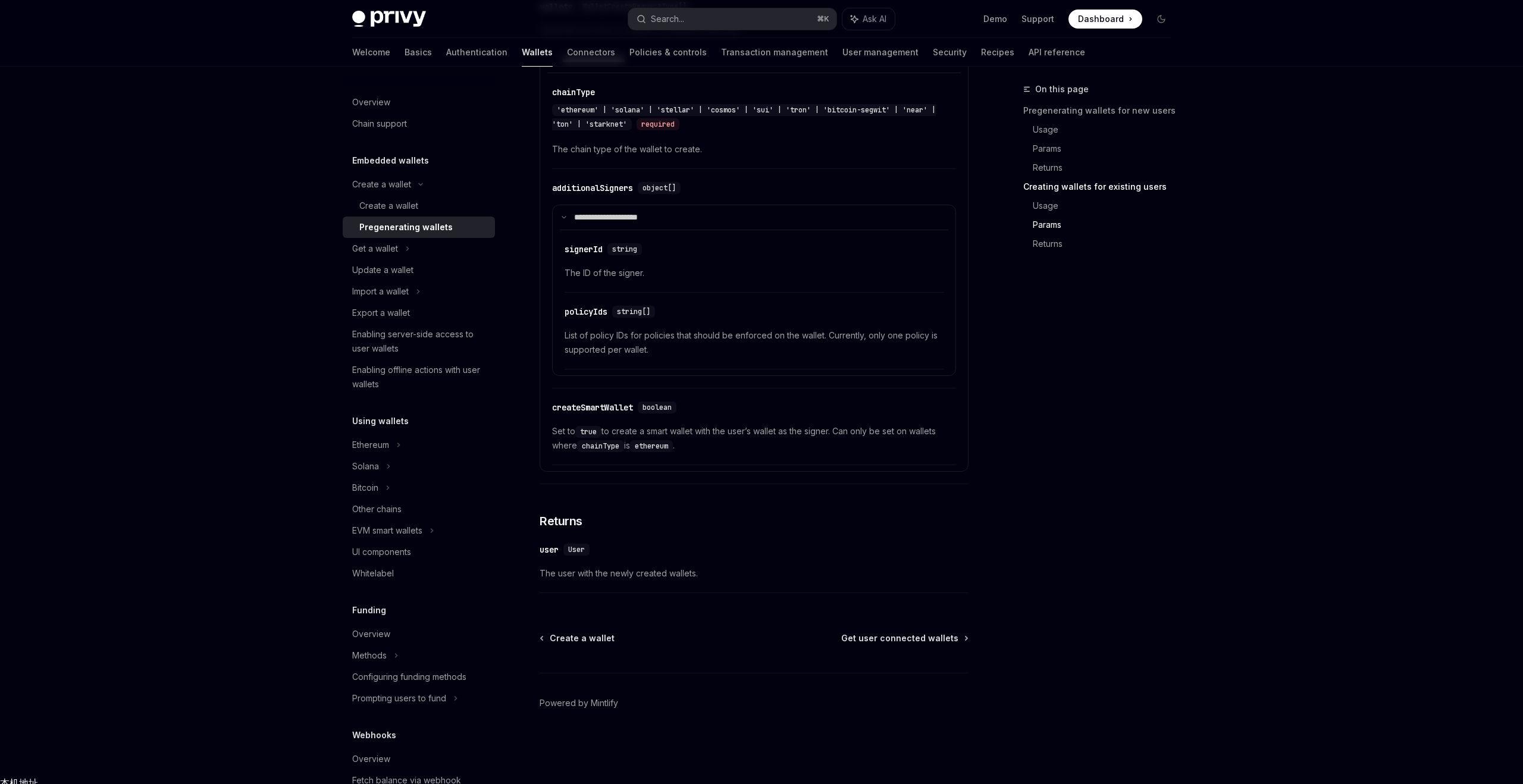
scroll to position [1960, 0]
click at [416, 246] on div "Get a wallet" at bounding box center [418, 248] width 152 height 21
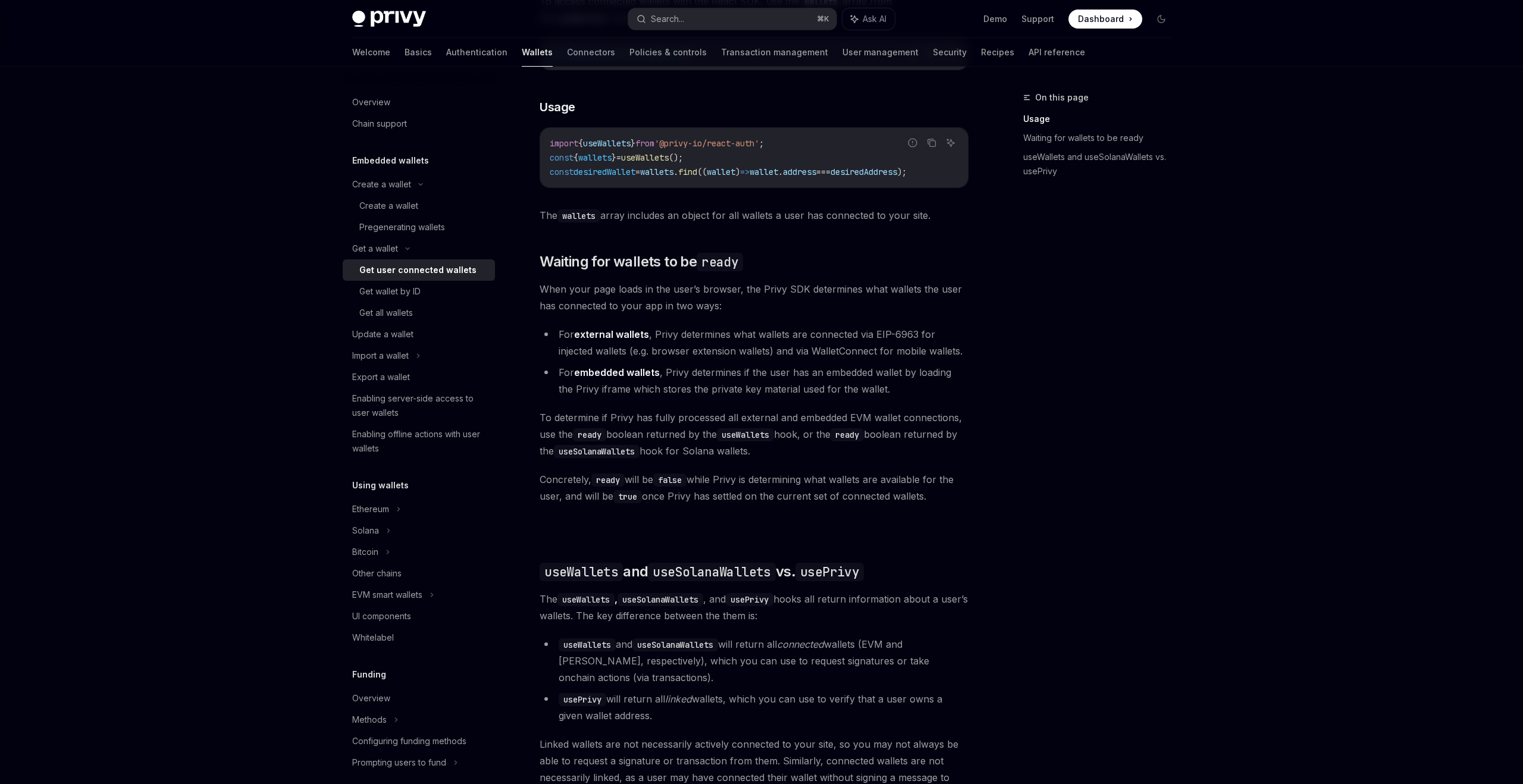
scroll to position [517, 0]
click at [421, 330] on div "Update a wallet" at bounding box center [420, 334] width 135 height 15
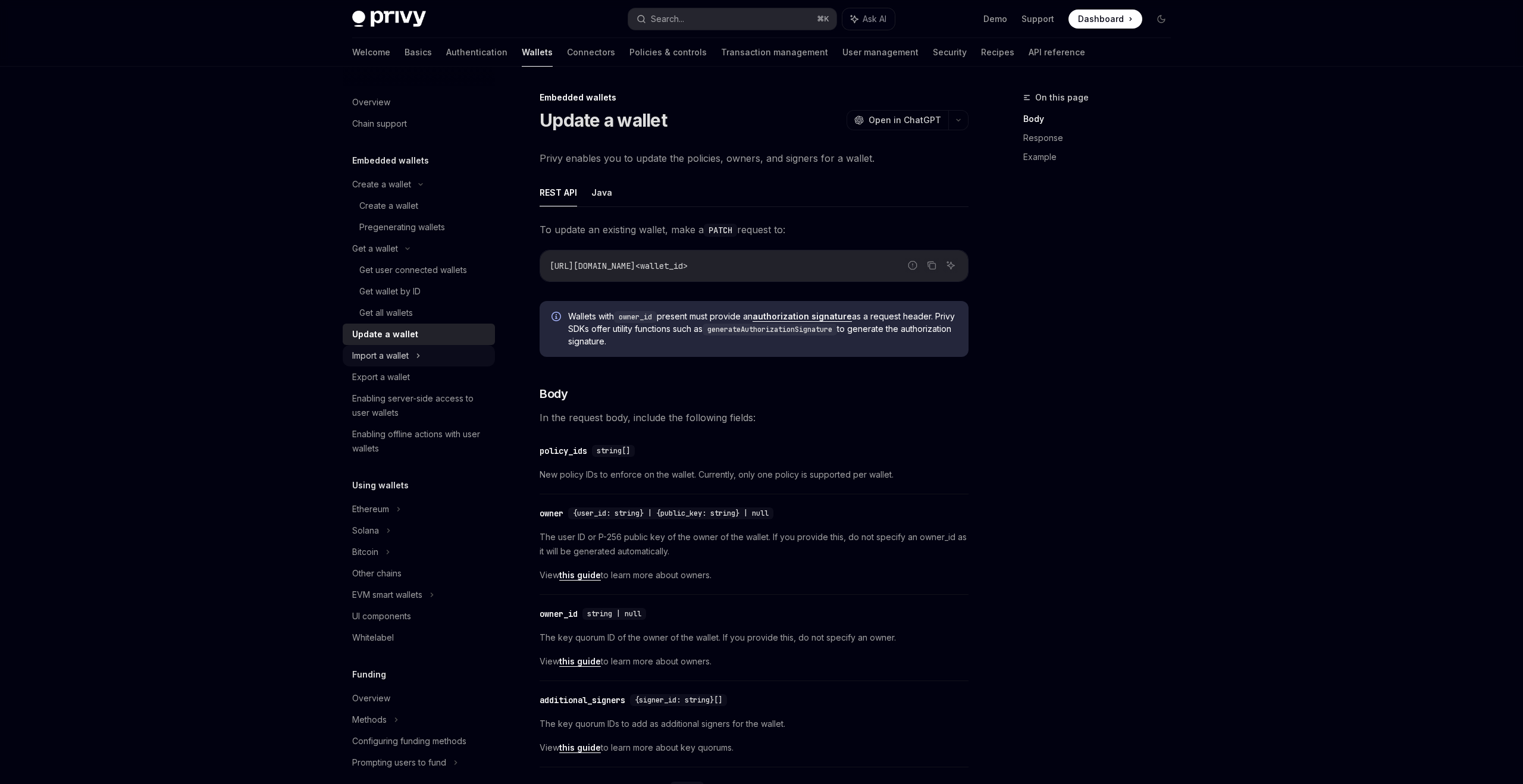
click at [443, 360] on div "Import a wallet" at bounding box center [418, 355] width 152 height 21
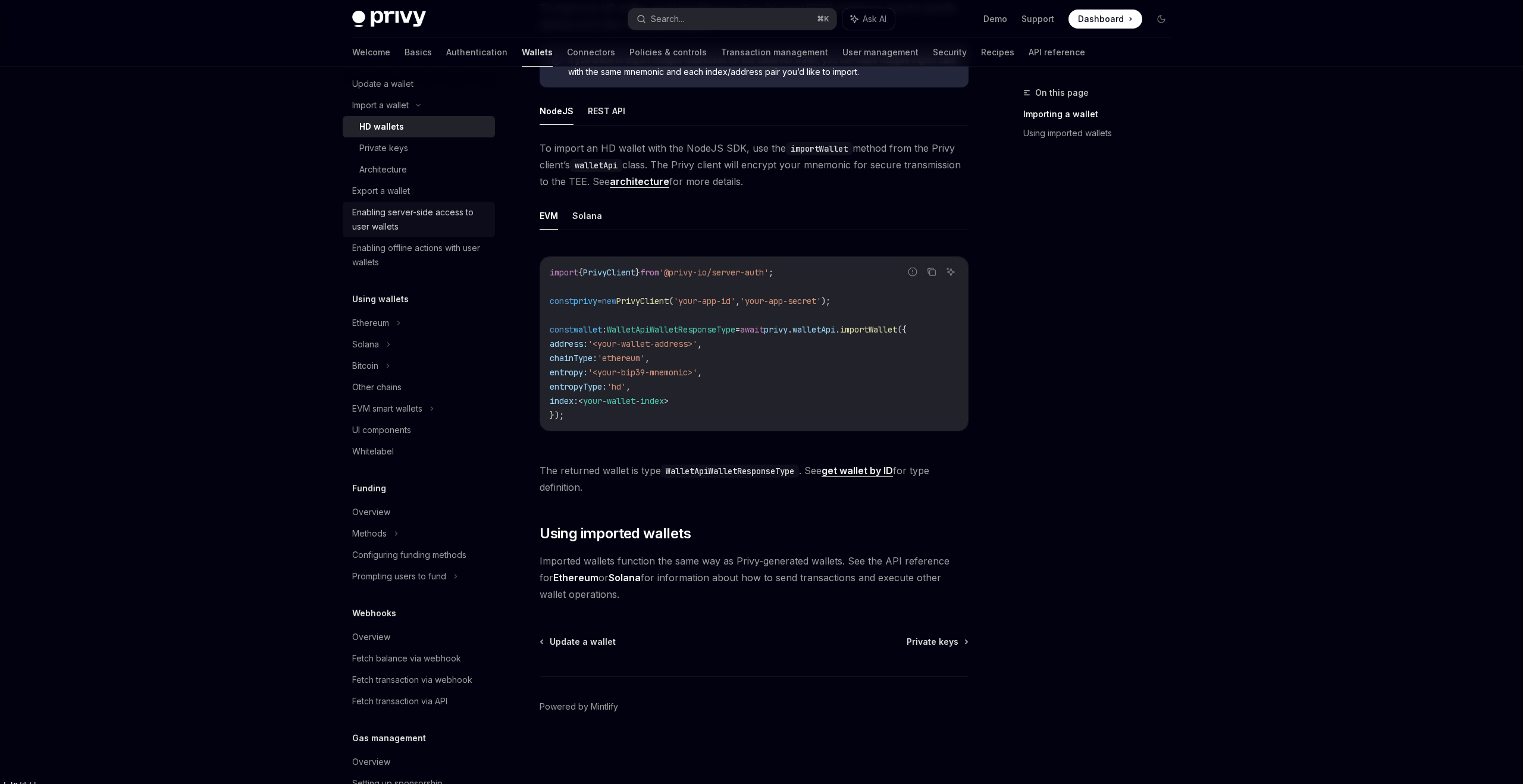
scroll to position [268, 0]
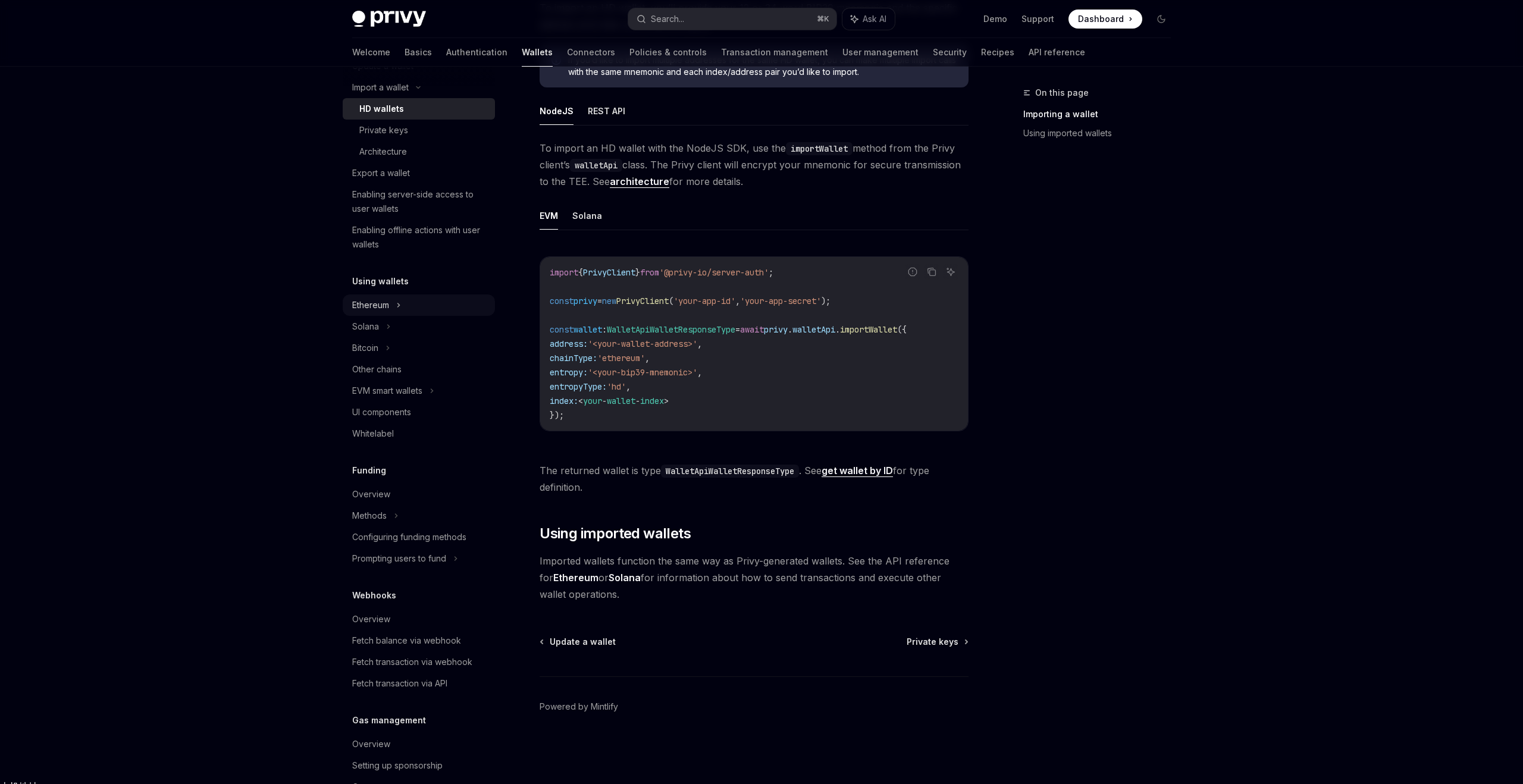
click at [417, 308] on div "Ethereum" at bounding box center [418, 305] width 152 height 21
type textarea "*"
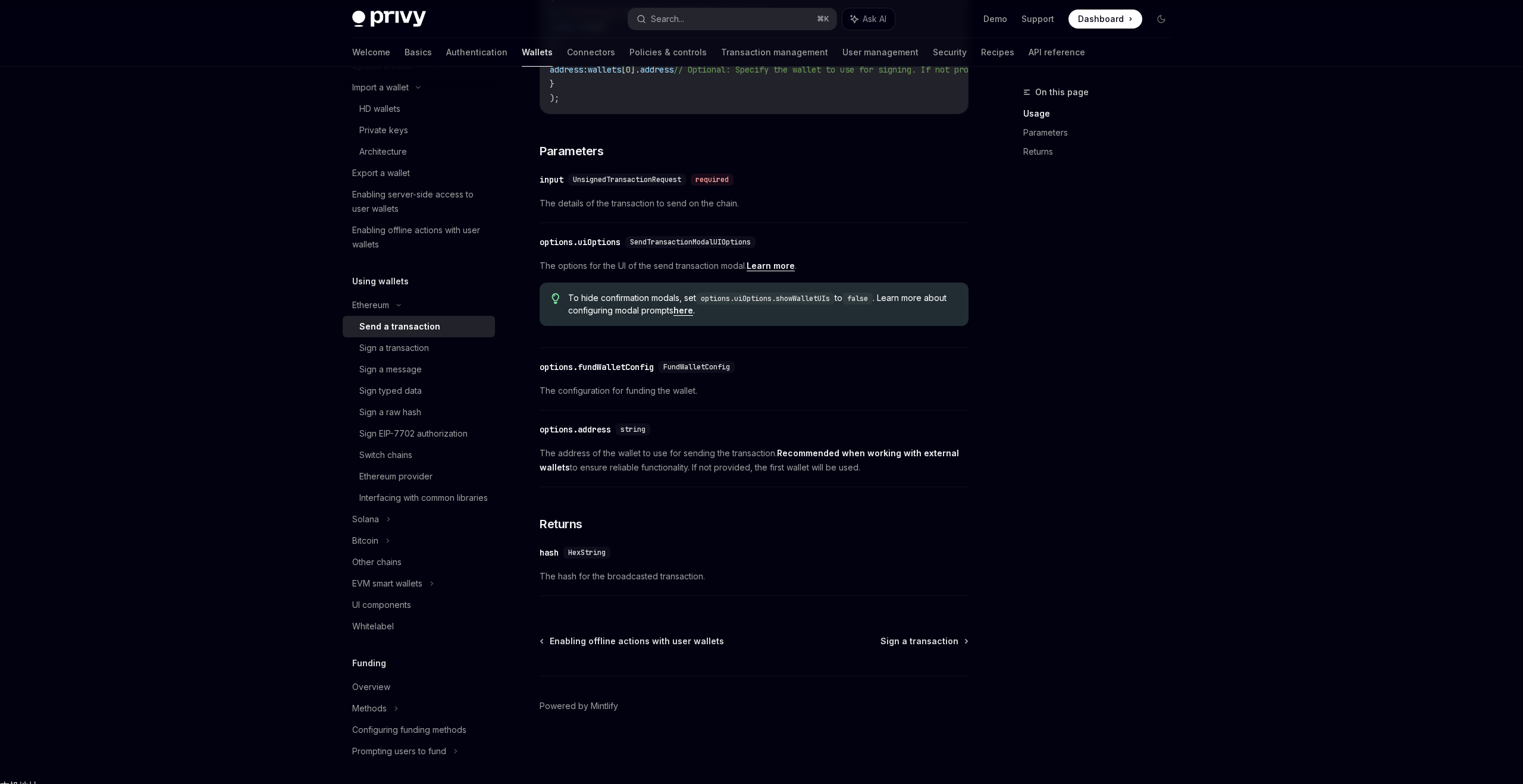
scroll to position [431, 0]
click at [451, 438] on div "Sign EIP-7702 authorization" at bounding box center [414, 434] width 108 height 15
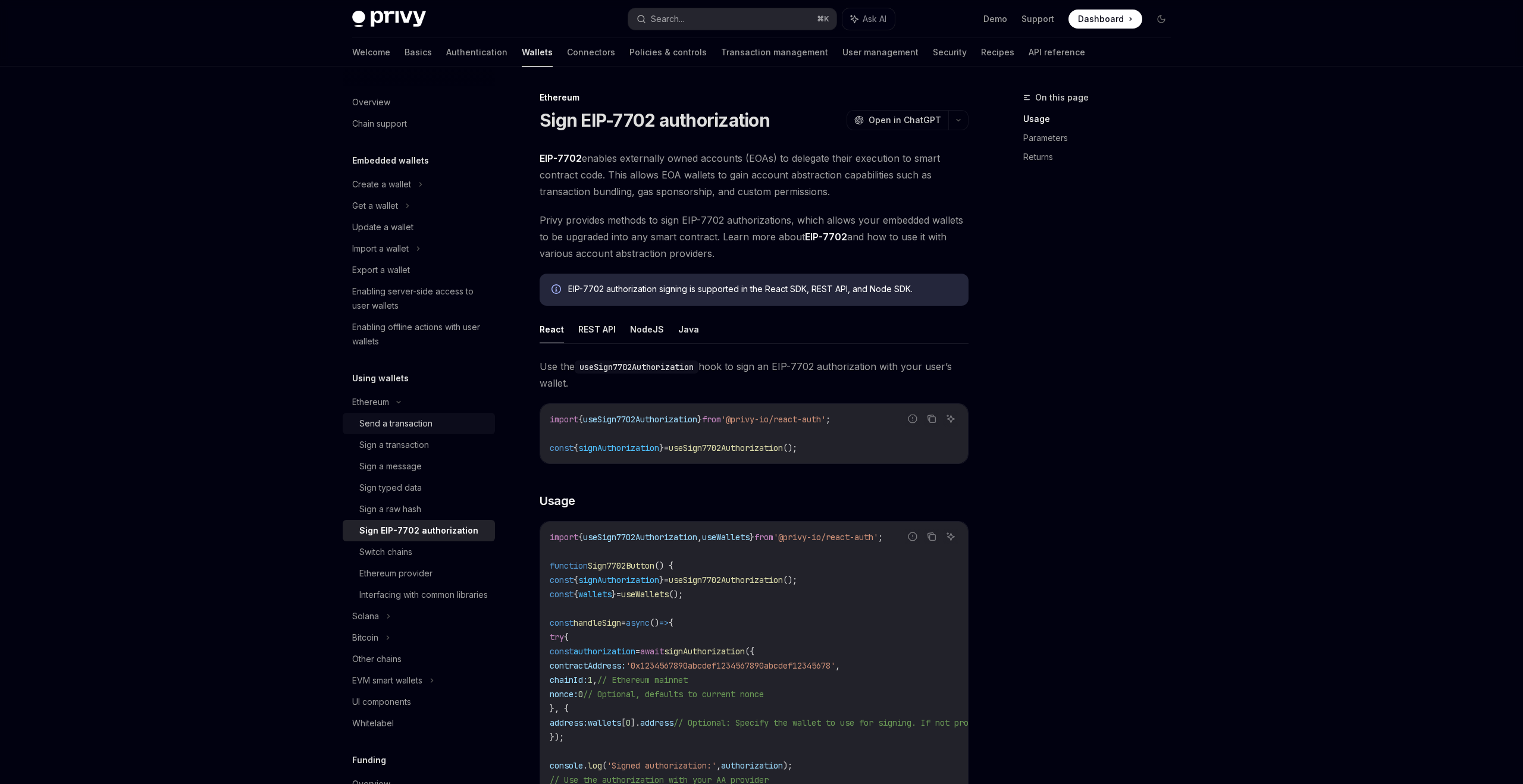
click at [397, 417] on div "Send a transaction" at bounding box center [396, 424] width 73 height 15
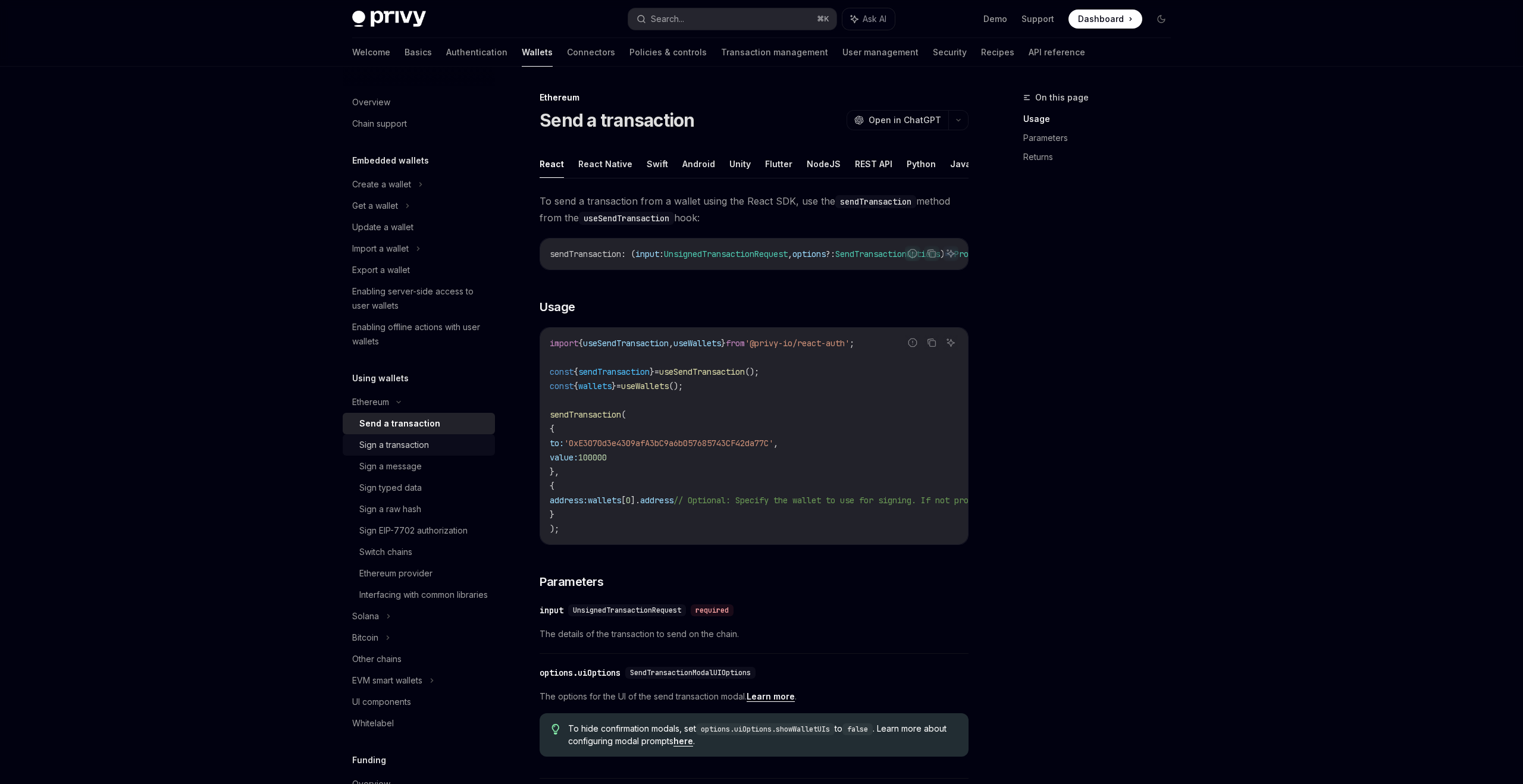
click at [419, 437] on div "Sign a transaction" at bounding box center [394, 445] width 70 height 15
click at [419, 428] on div "Send a transaction" at bounding box center [396, 424] width 73 height 15
click at [416, 441] on div "Sign a transaction" at bounding box center [394, 445] width 70 height 15
click at [414, 462] on div "Sign a message" at bounding box center [391, 467] width 62 height 15
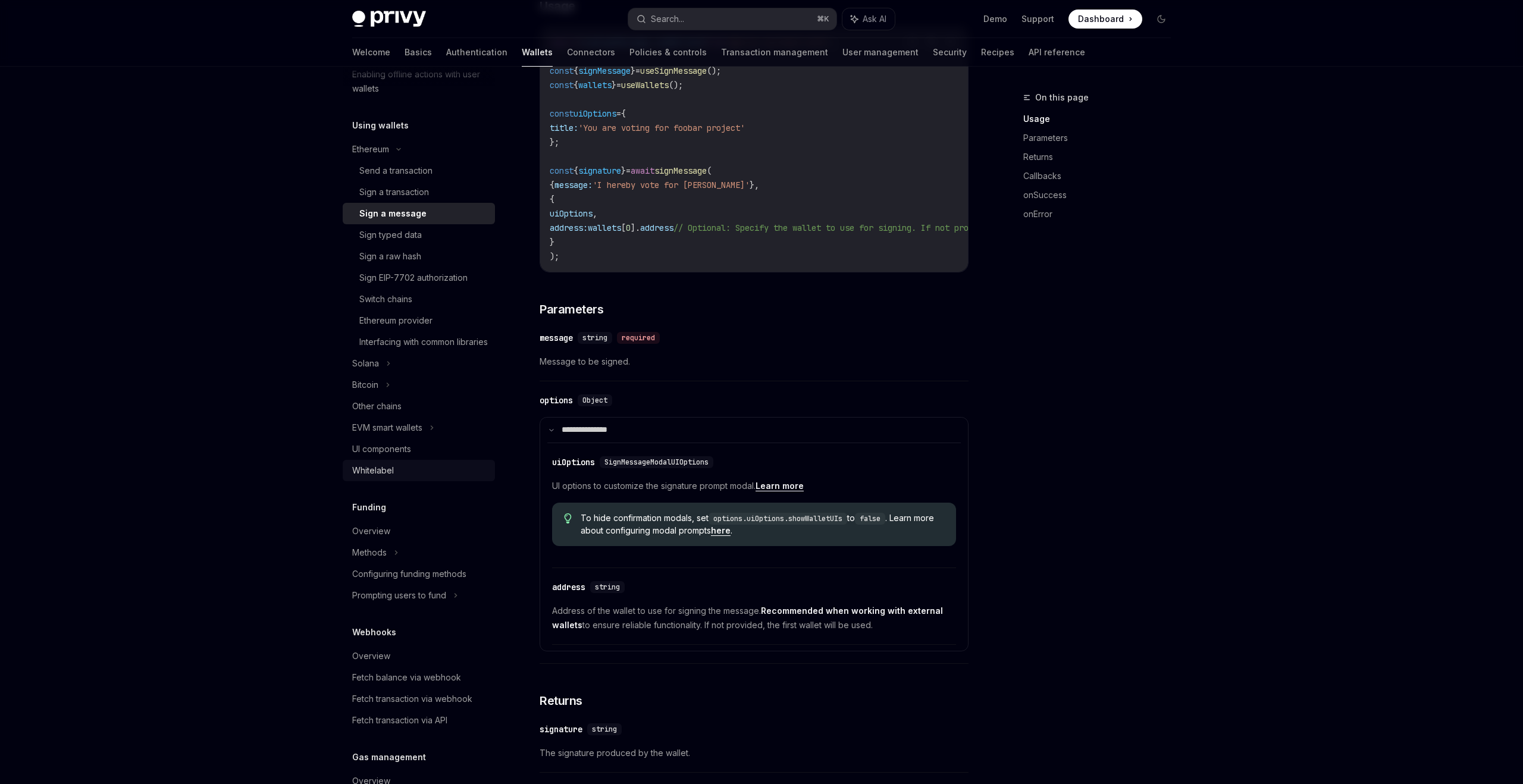
scroll to position [253, 0]
click at [416, 538] on div "Overview" at bounding box center [420, 531] width 135 height 15
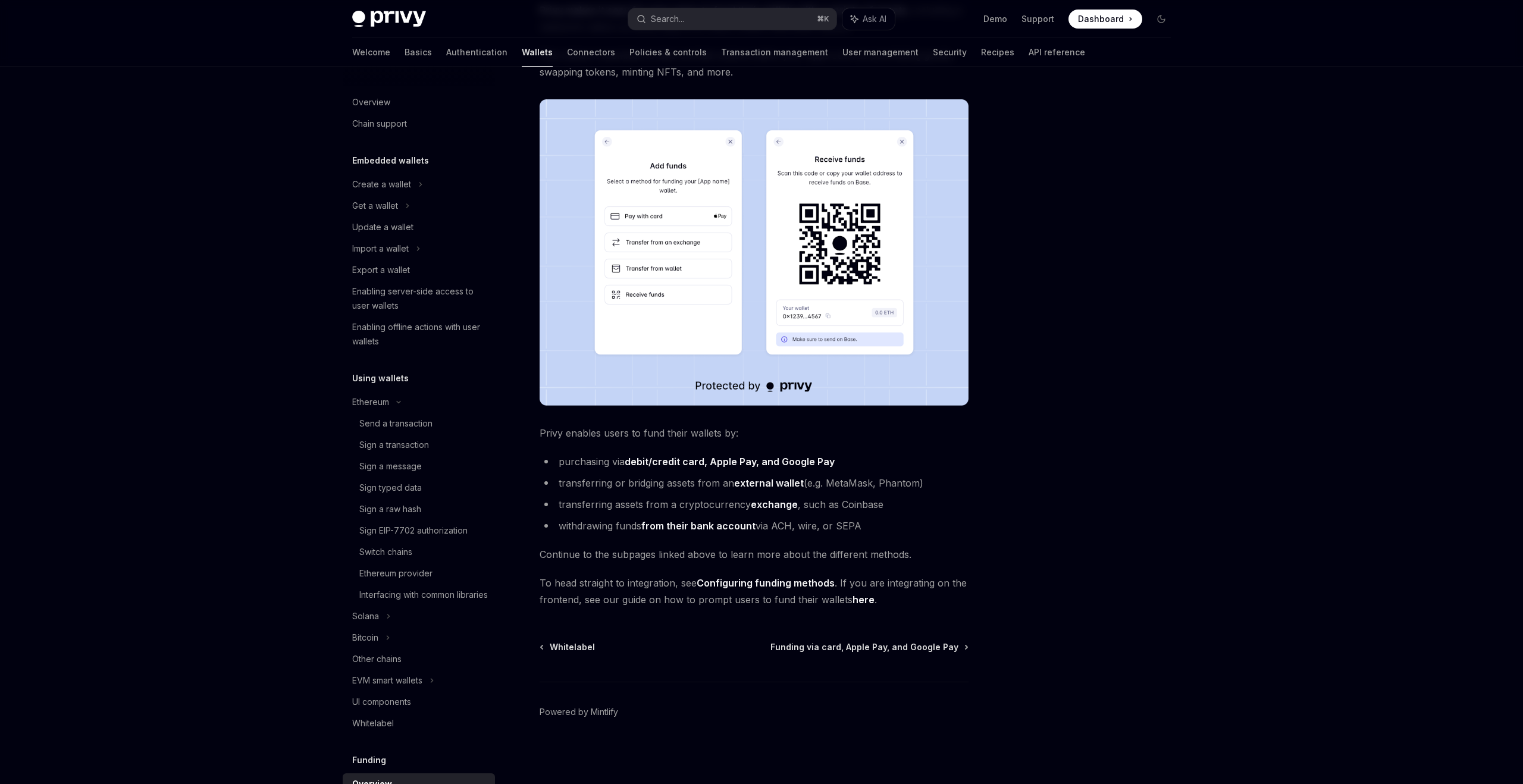
click at [1097, 24] on span "Dashboard" at bounding box center [1101, 18] width 46 height 12
click at [1000, 24] on link "Demo" at bounding box center [995, 18] width 24 height 12
click at [386, 104] on div "Overview" at bounding box center [372, 102] width 38 height 15
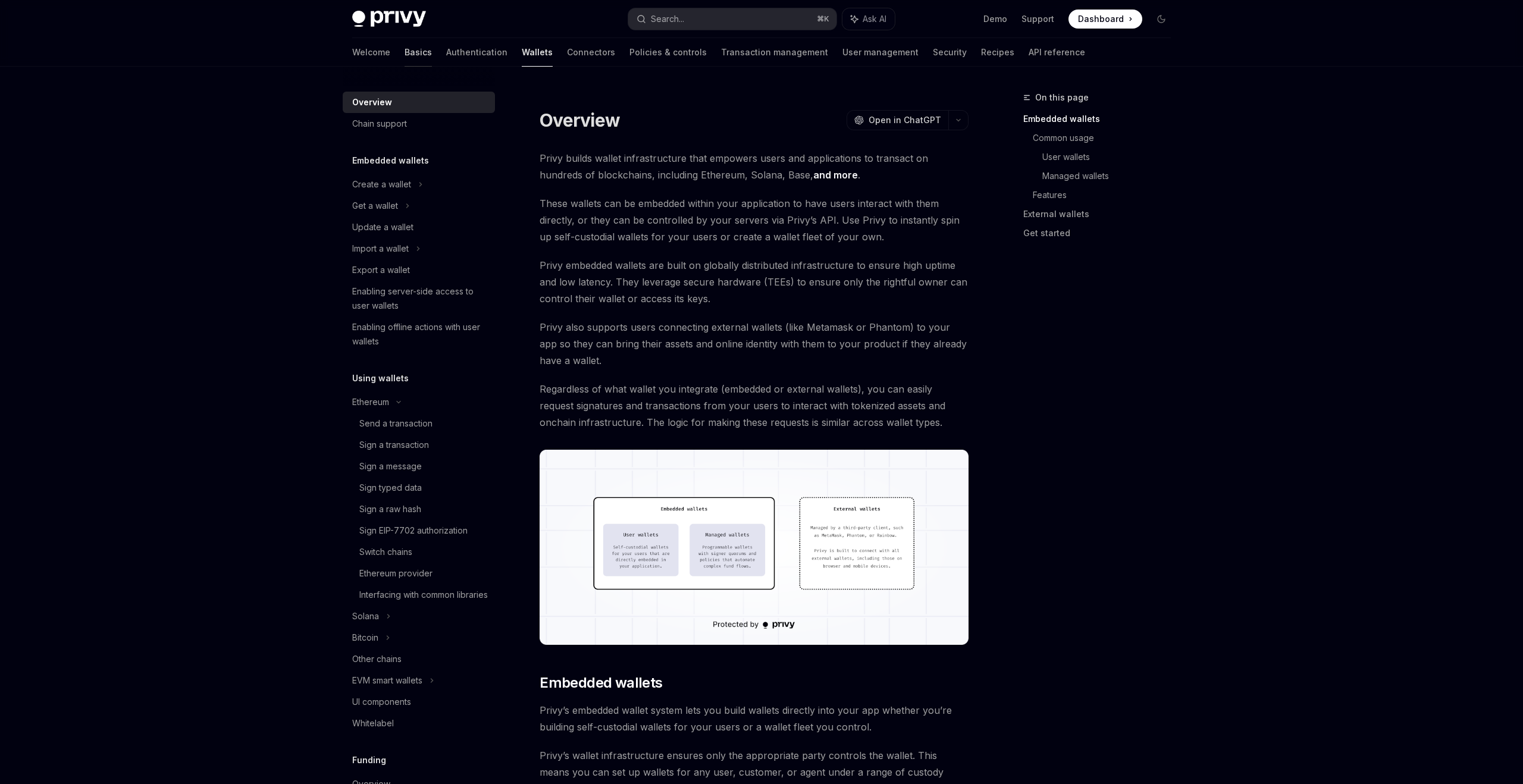
click at [405, 46] on link "Basics" at bounding box center [418, 52] width 27 height 28
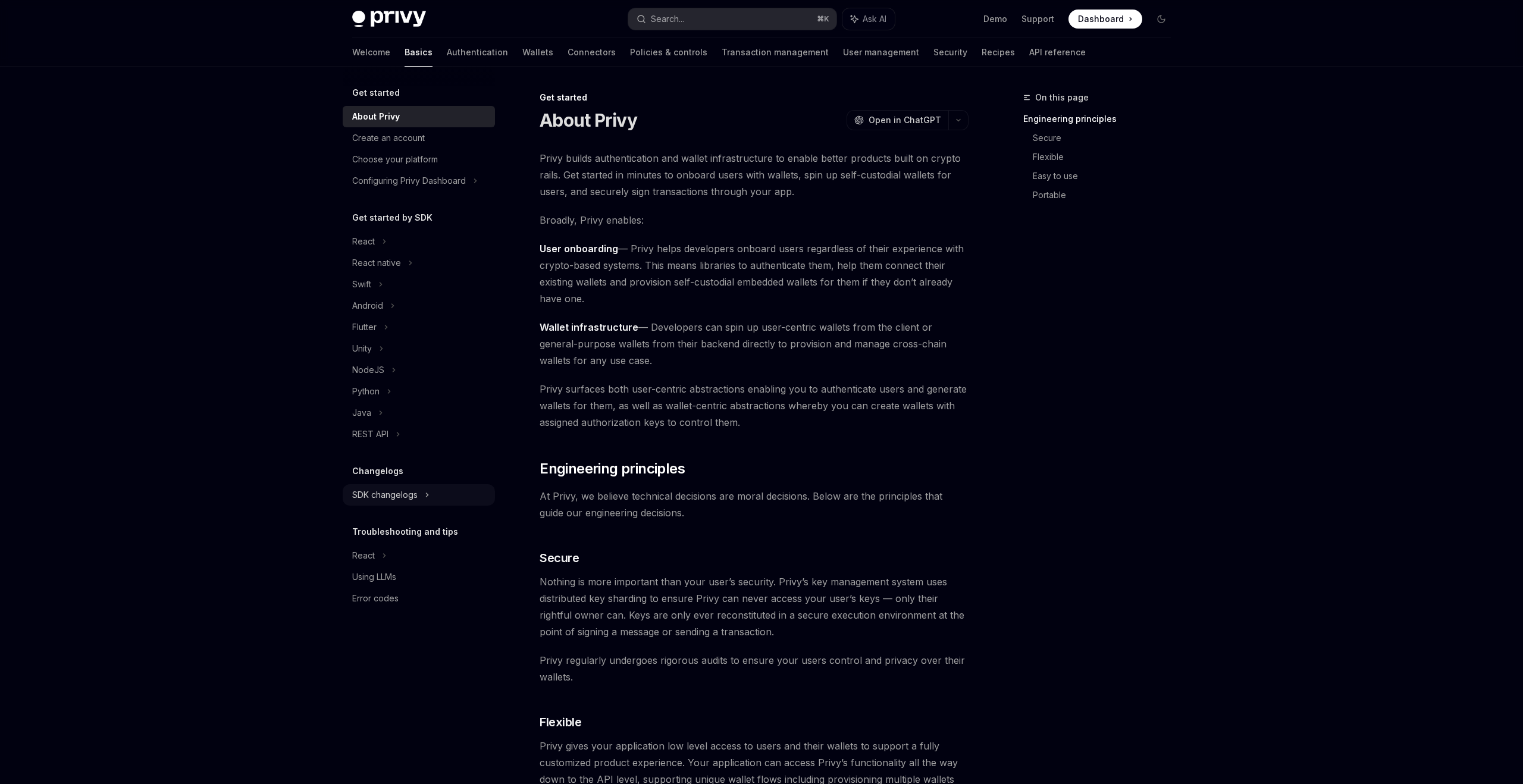
click at [412, 488] on div "SDK changelogs" at bounding box center [384, 495] width 65 height 15
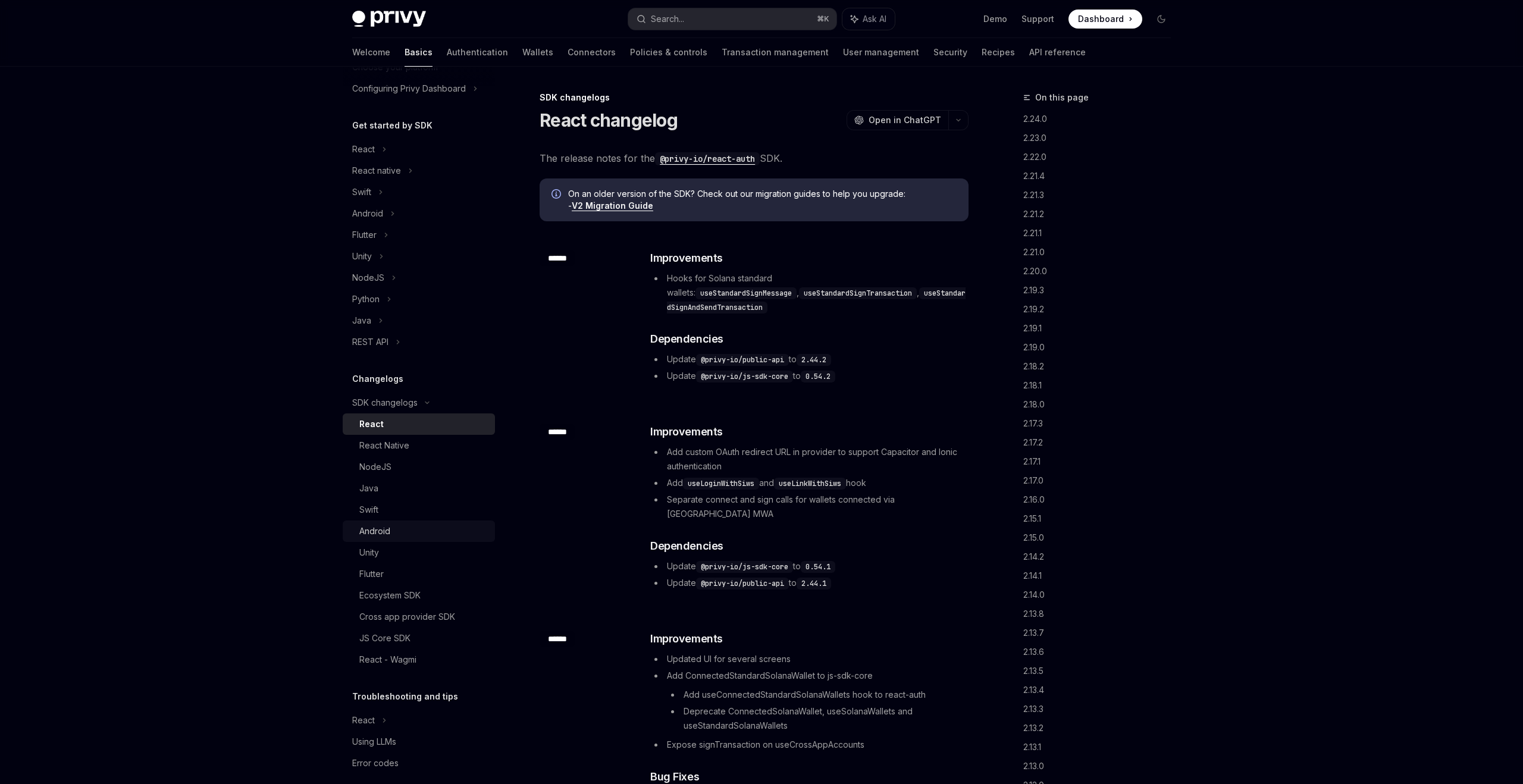
scroll to position [97, 0]
click at [396, 482] on div "Java" at bounding box center [424, 484] width 128 height 15
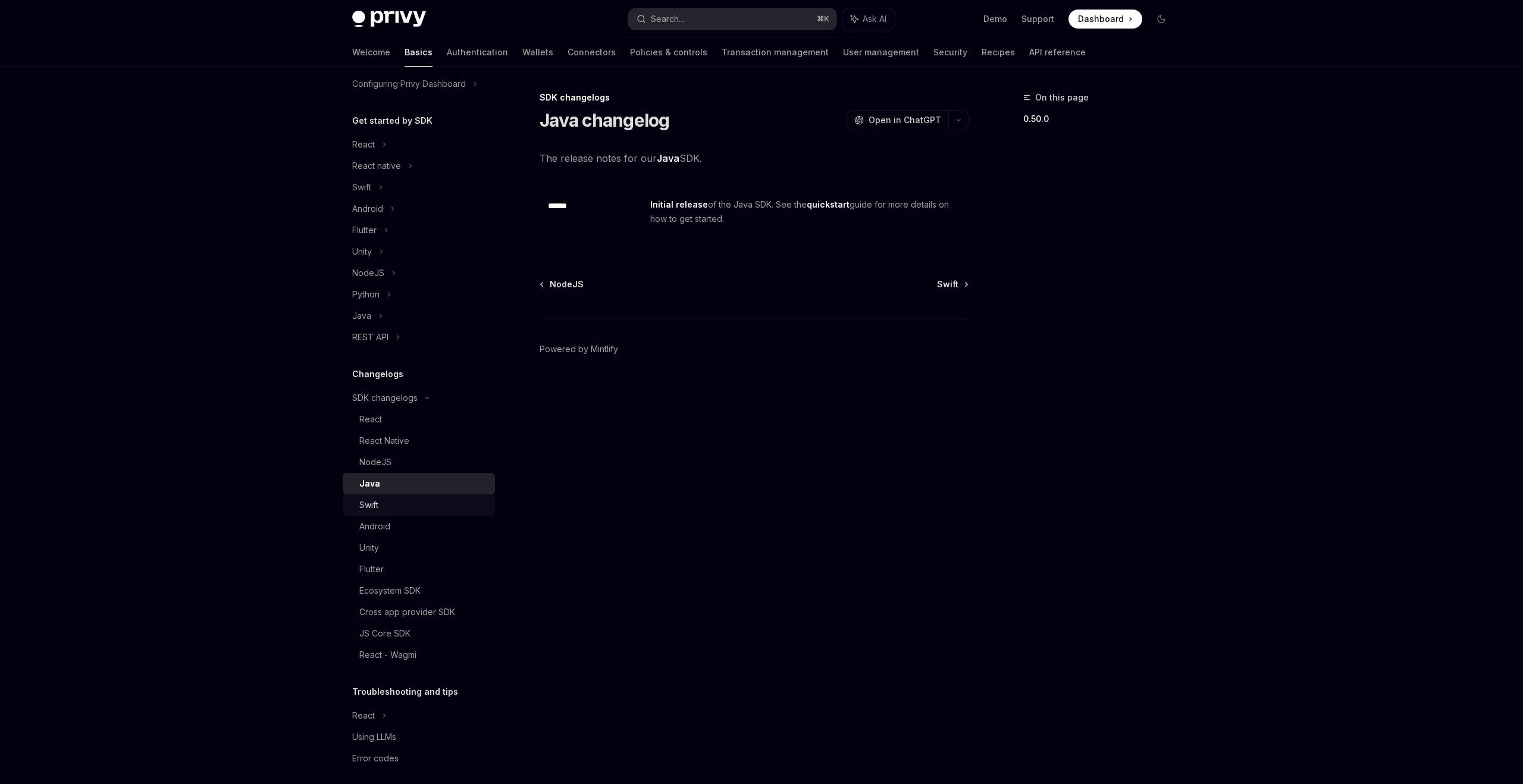
click at [398, 514] on link "Swift" at bounding box center [418, 504] width 152 height 21
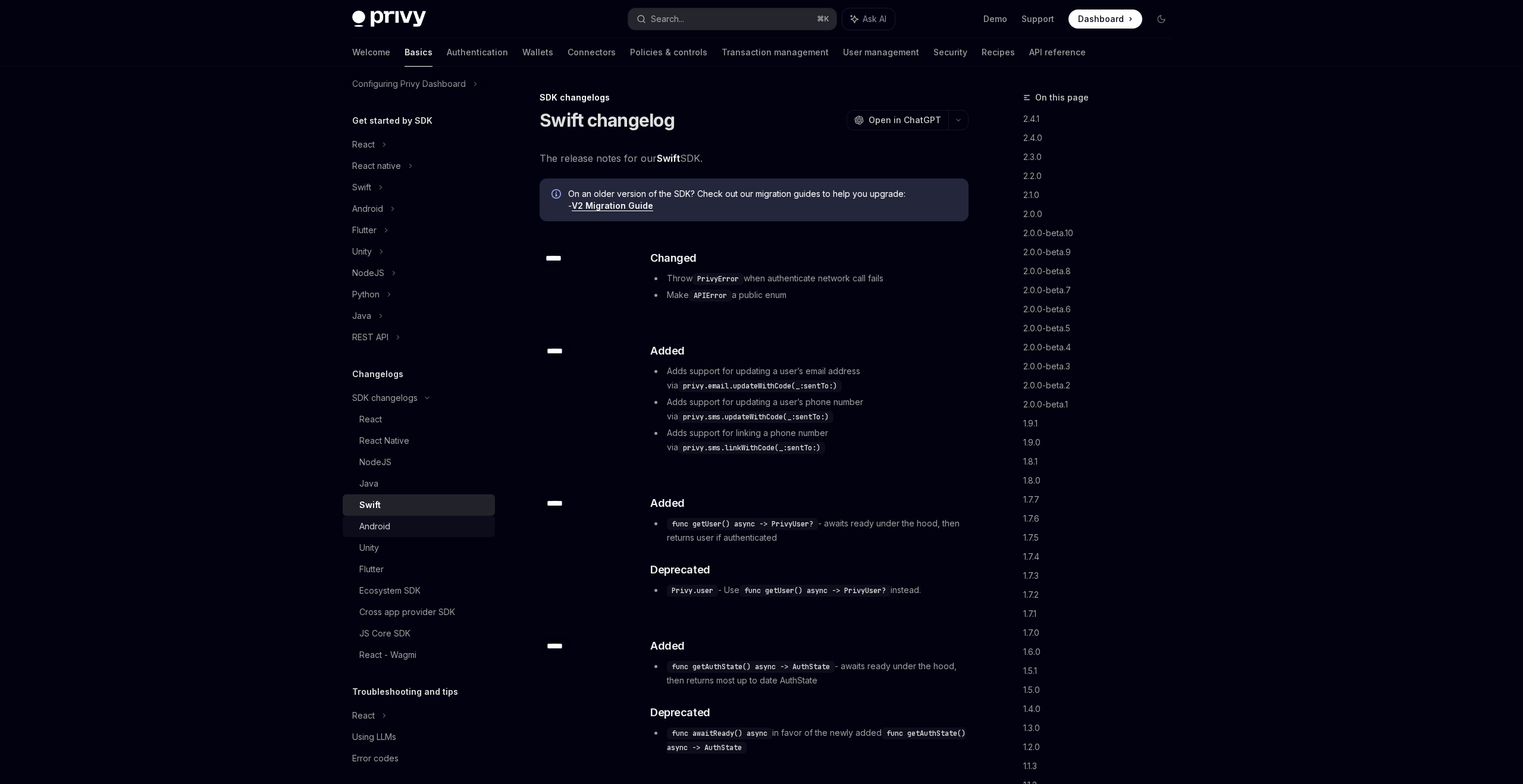
click at [397, 524] on div "Android" at bounding box center [424, 526] width 128 height 15
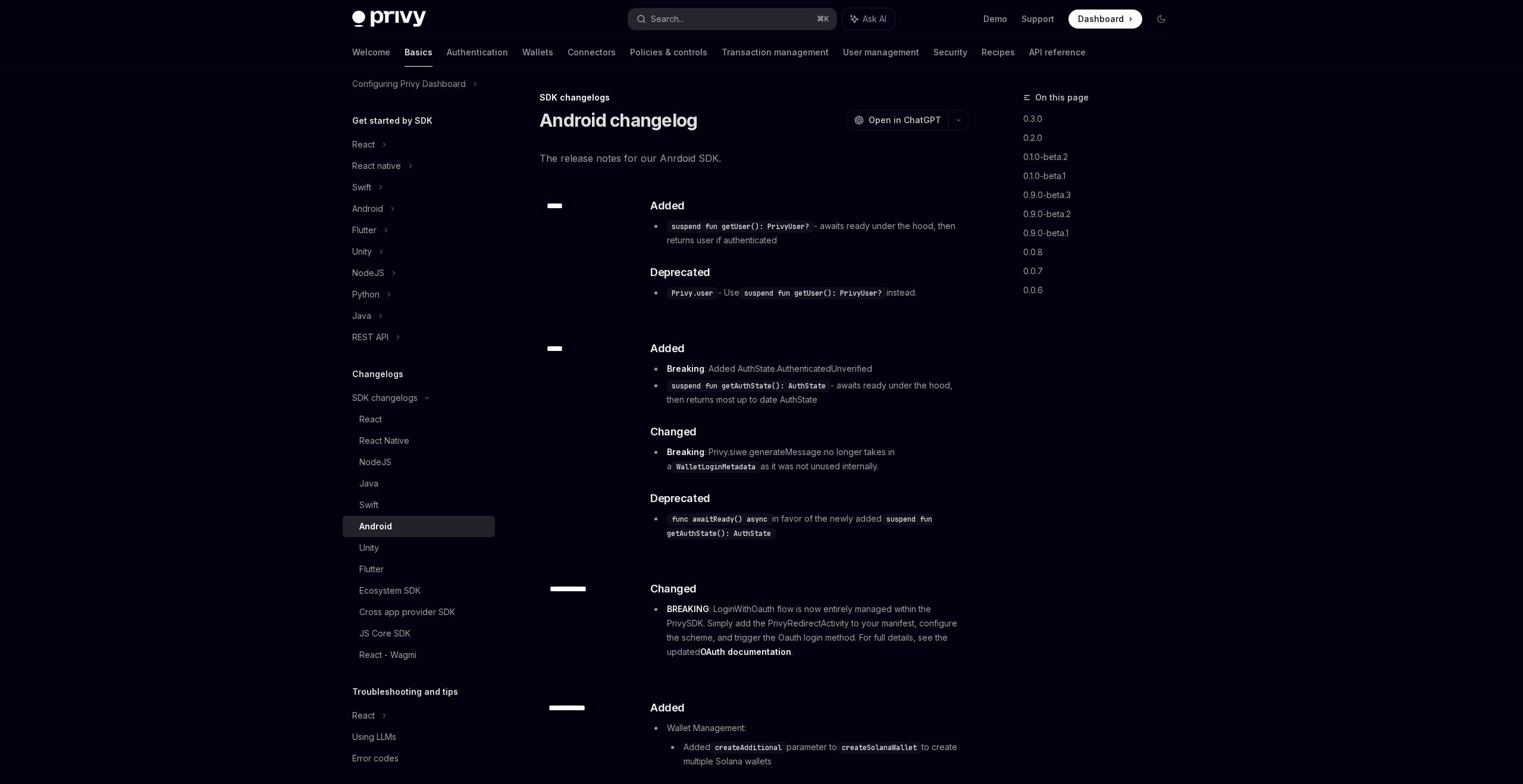
click at [774, 239] on li "suspend fun getUser(): PrivyUser? - awaits ready under the hood, then returns u…" at bounding box center [808, 232] width 317 height 28
click at [1430, 344] on div "Privy Docs home page Search... ⌘ K Ask AI Demo Support Dashboard Dashboard Sear…" at bounding box center [762, 742] width 1523 height 1485
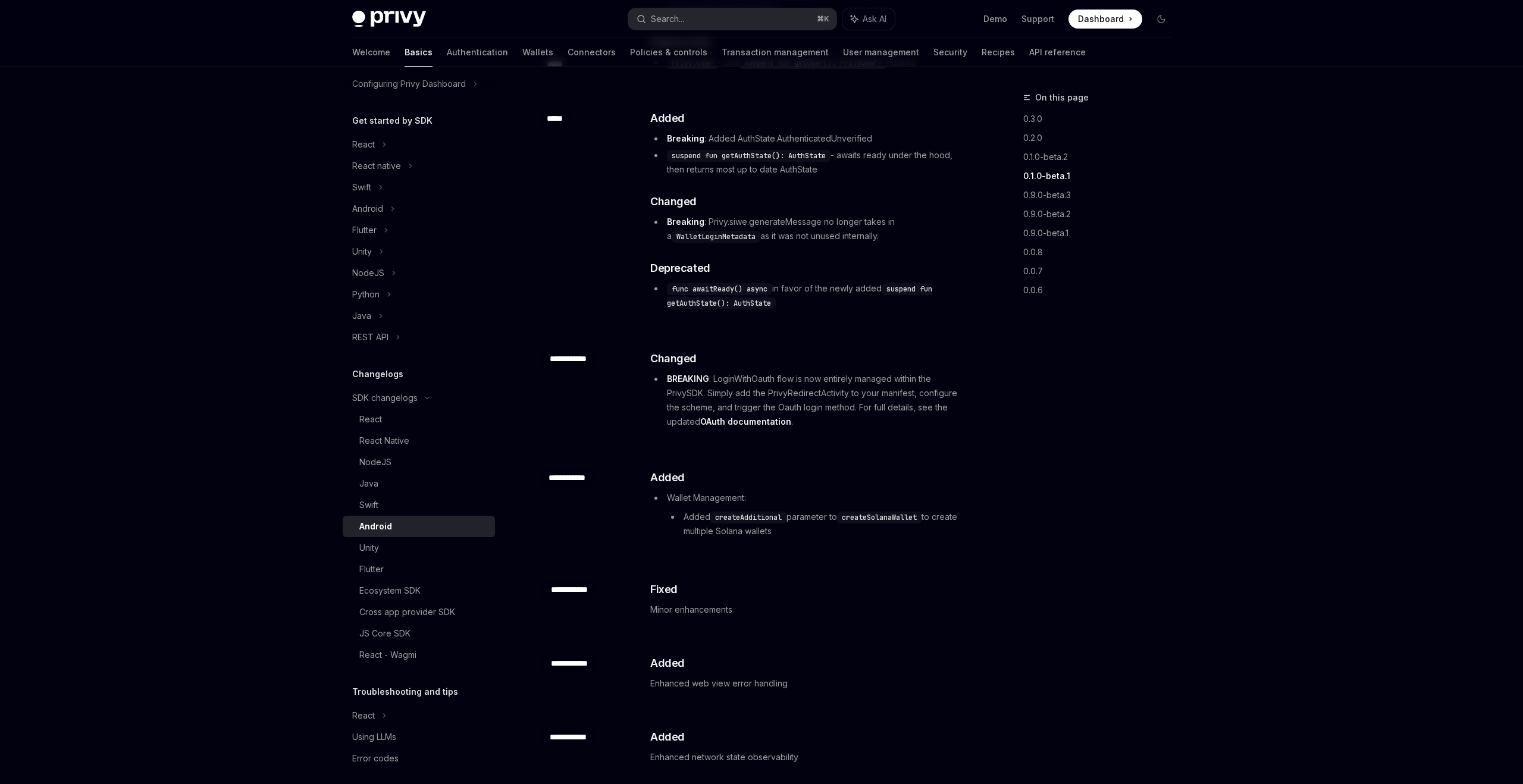
scroll to position [701, 0]
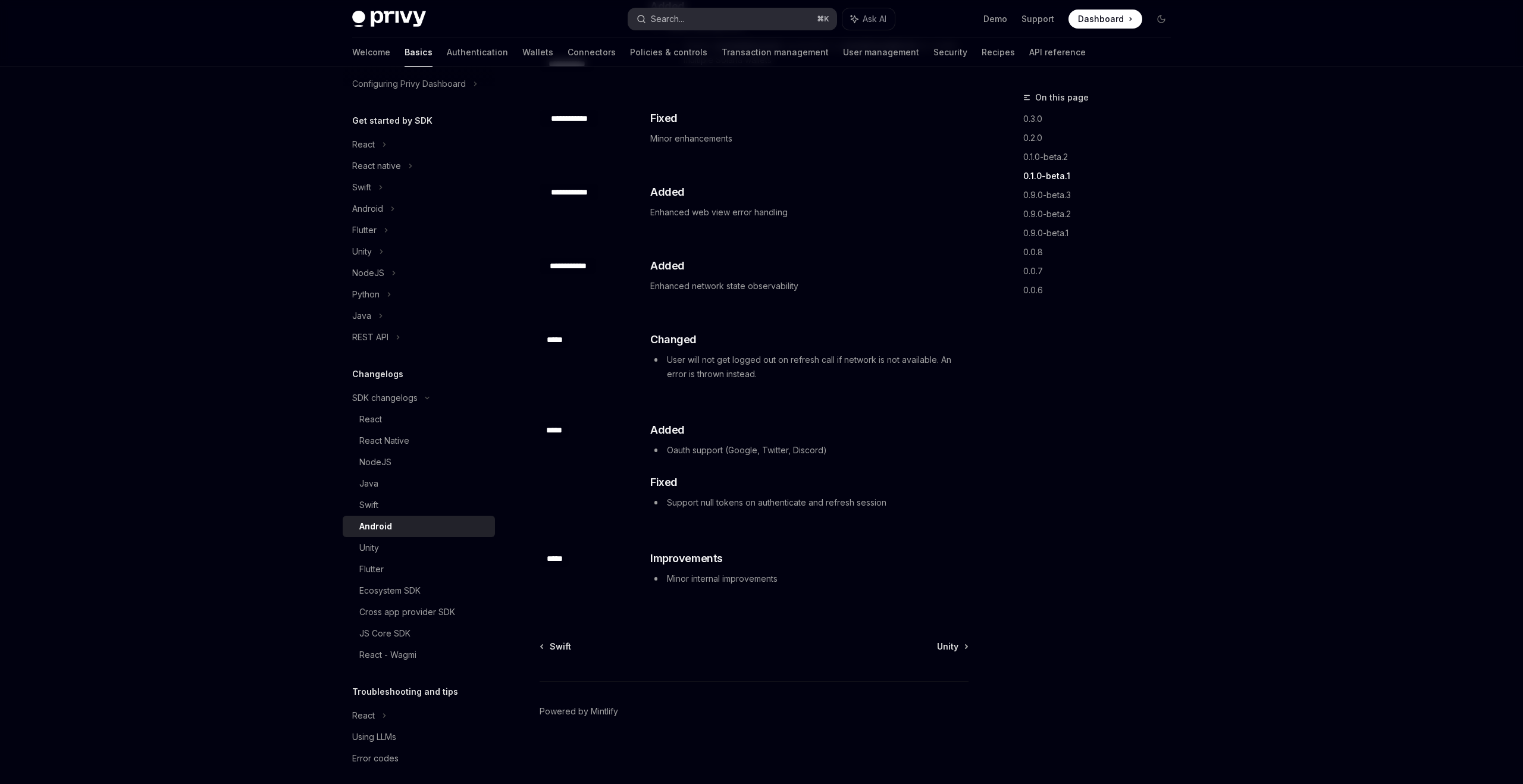
type textarea "*"
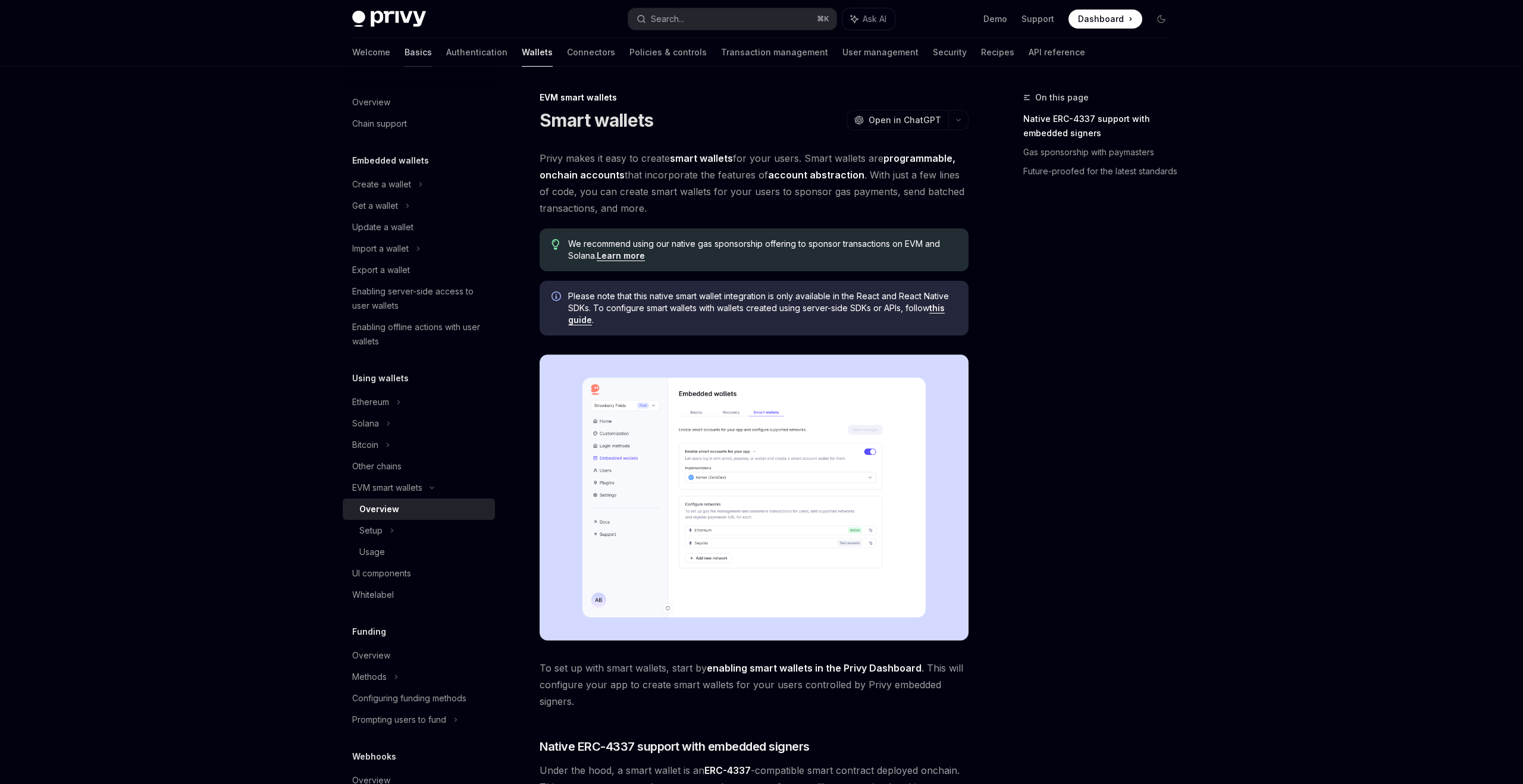
click at [405, 47] on link "Basics" at bounding box center [418, 52] width 27 height 28
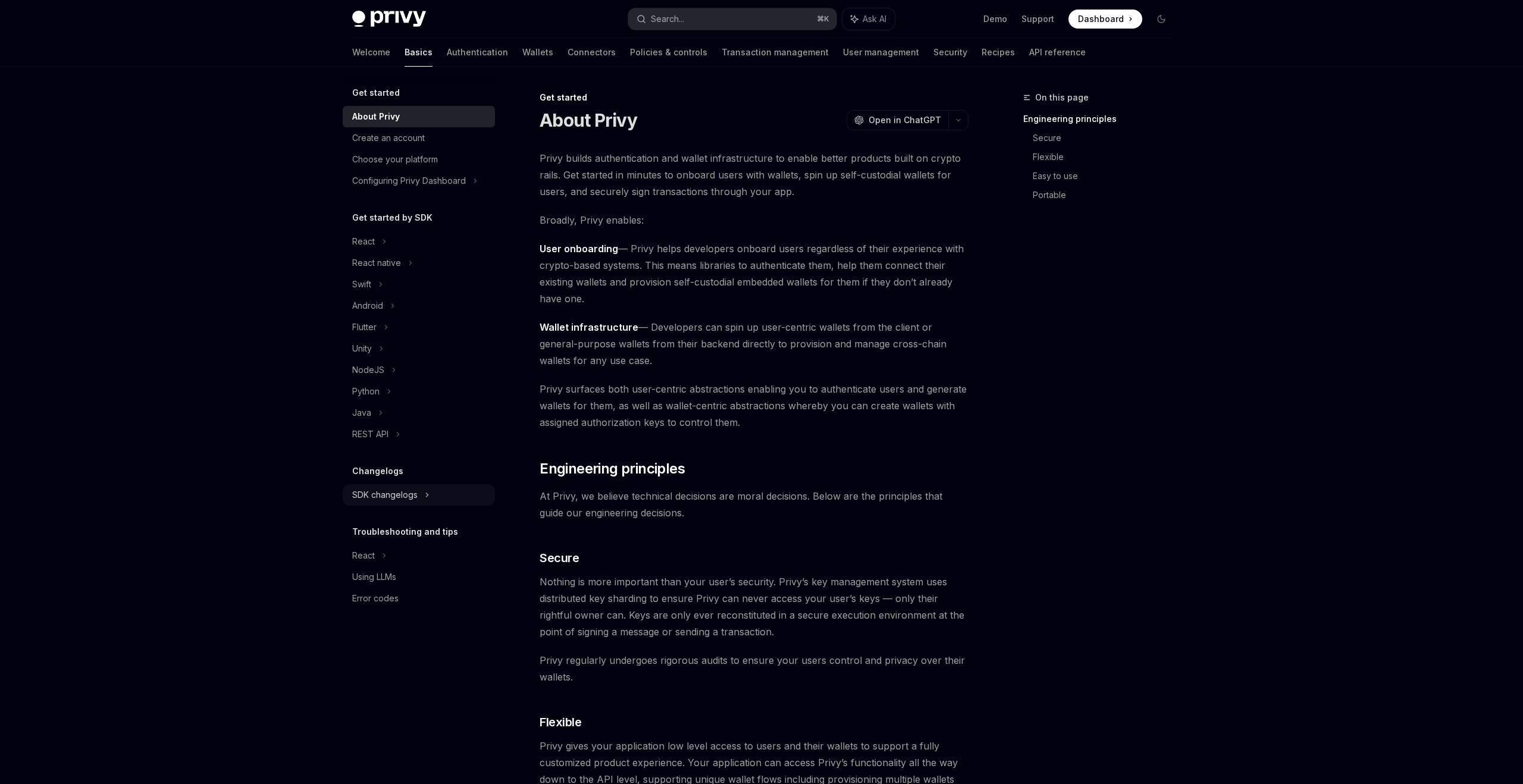
click at [411, 494] on div "SDK changelogs" at bounding box center [384, 495] width 65 height 15
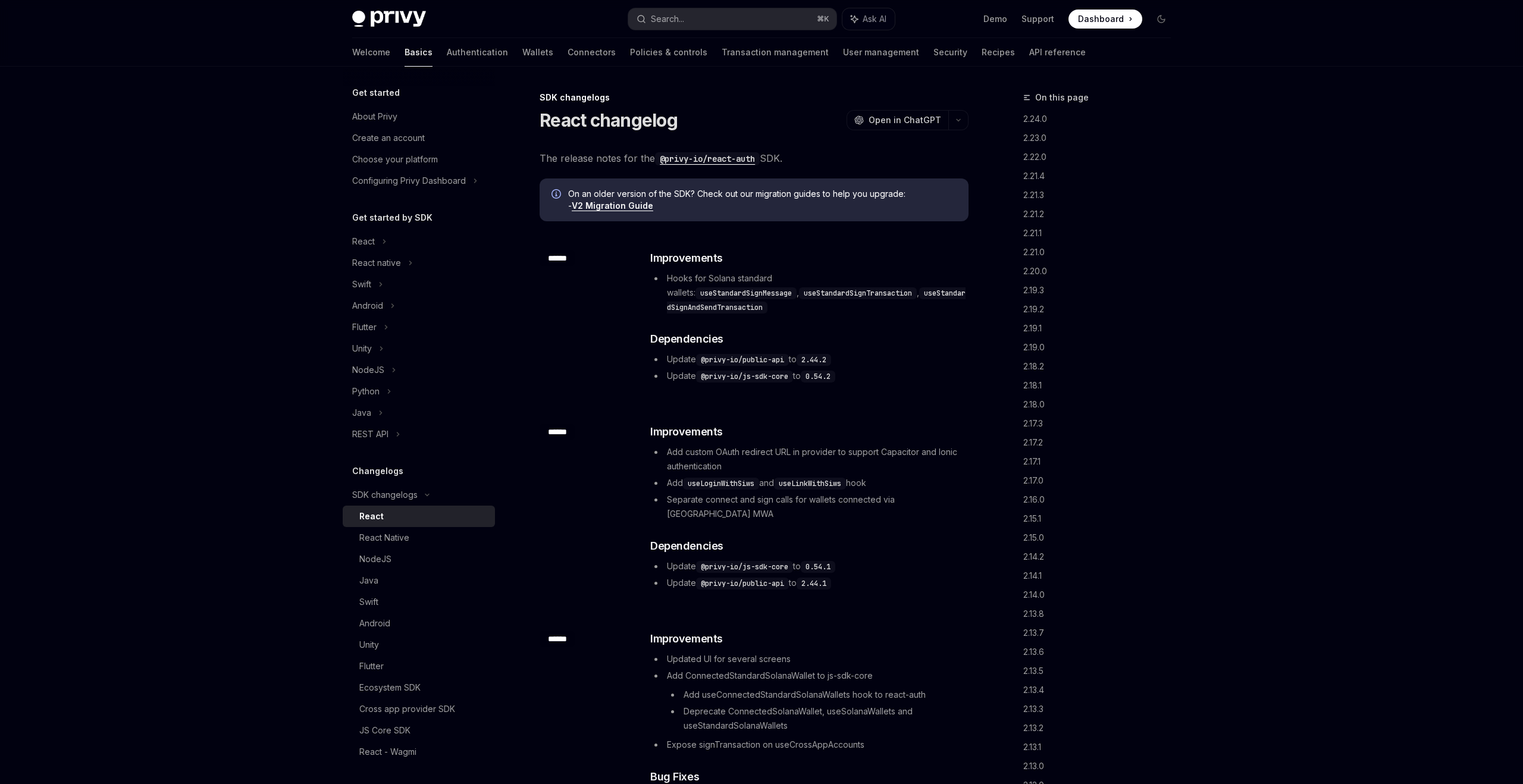
click at [410, 512] on div "React" at bounding box center [424, 516] width 128 height 15
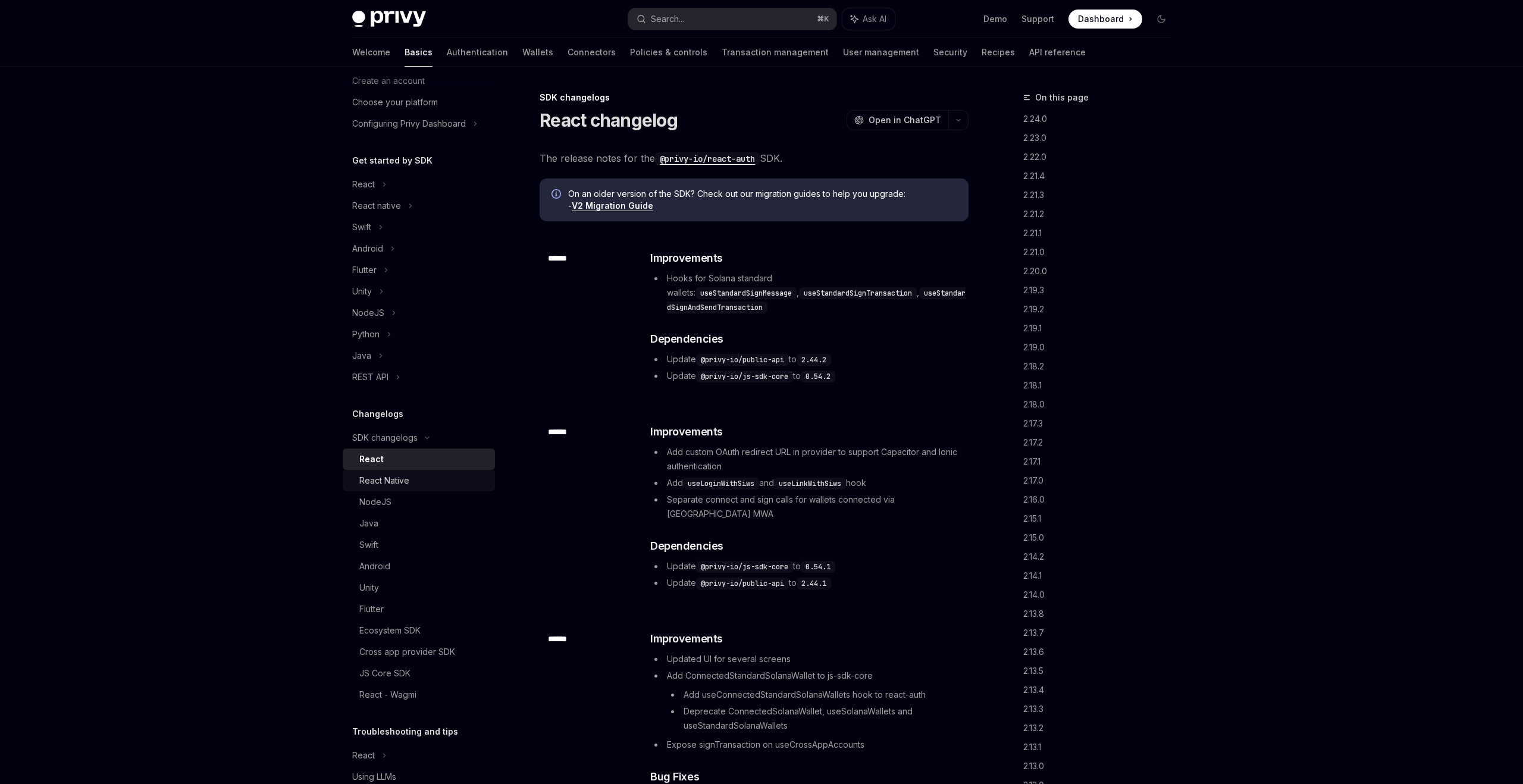
scroll to position [59, 0]
click at [423, 480] on div "React Native" at bounding box center [424, 478] width 128 height 15
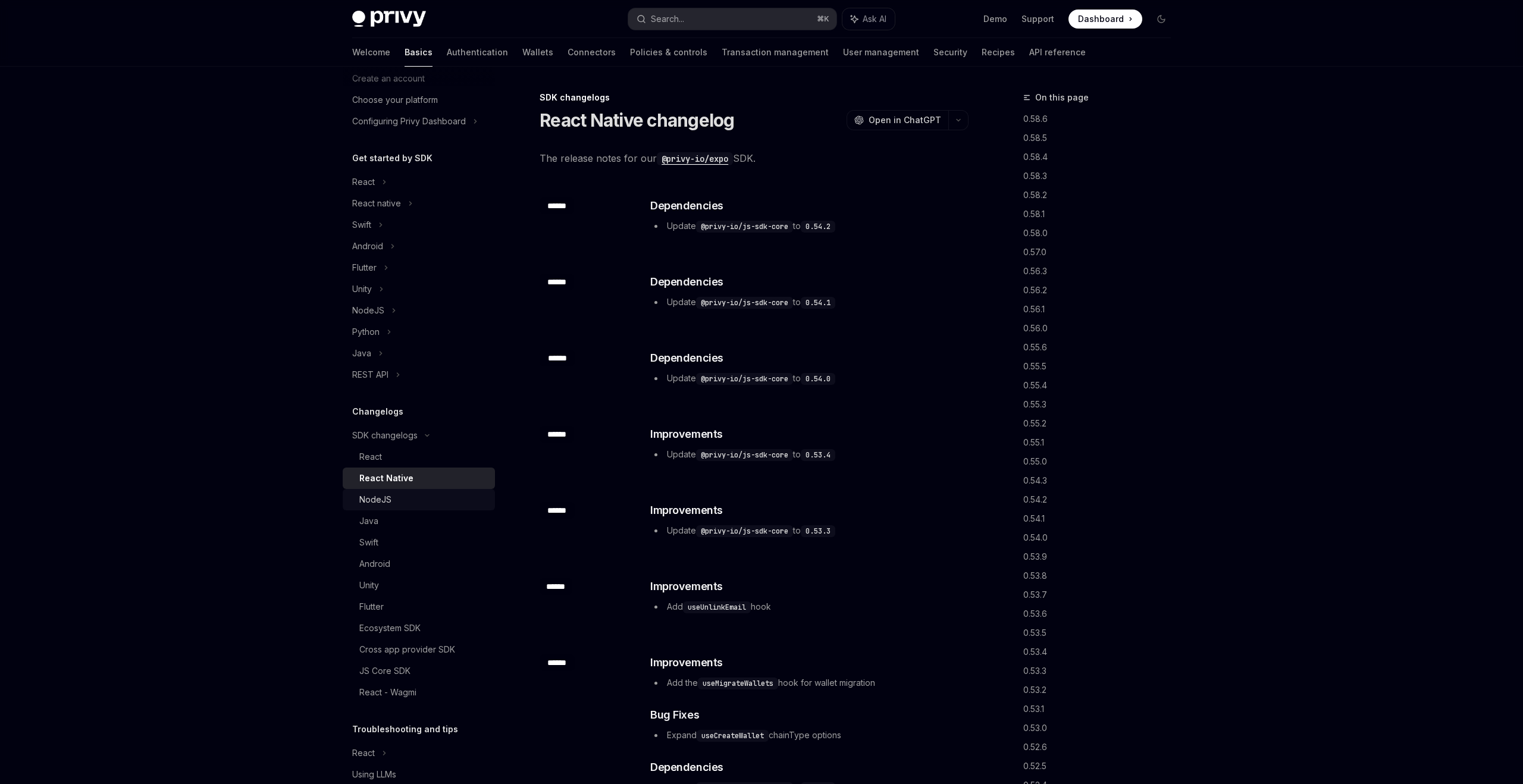
click at [414, 502] on div "NodeJS" at bounding box center [424, 499] width 128 height 15
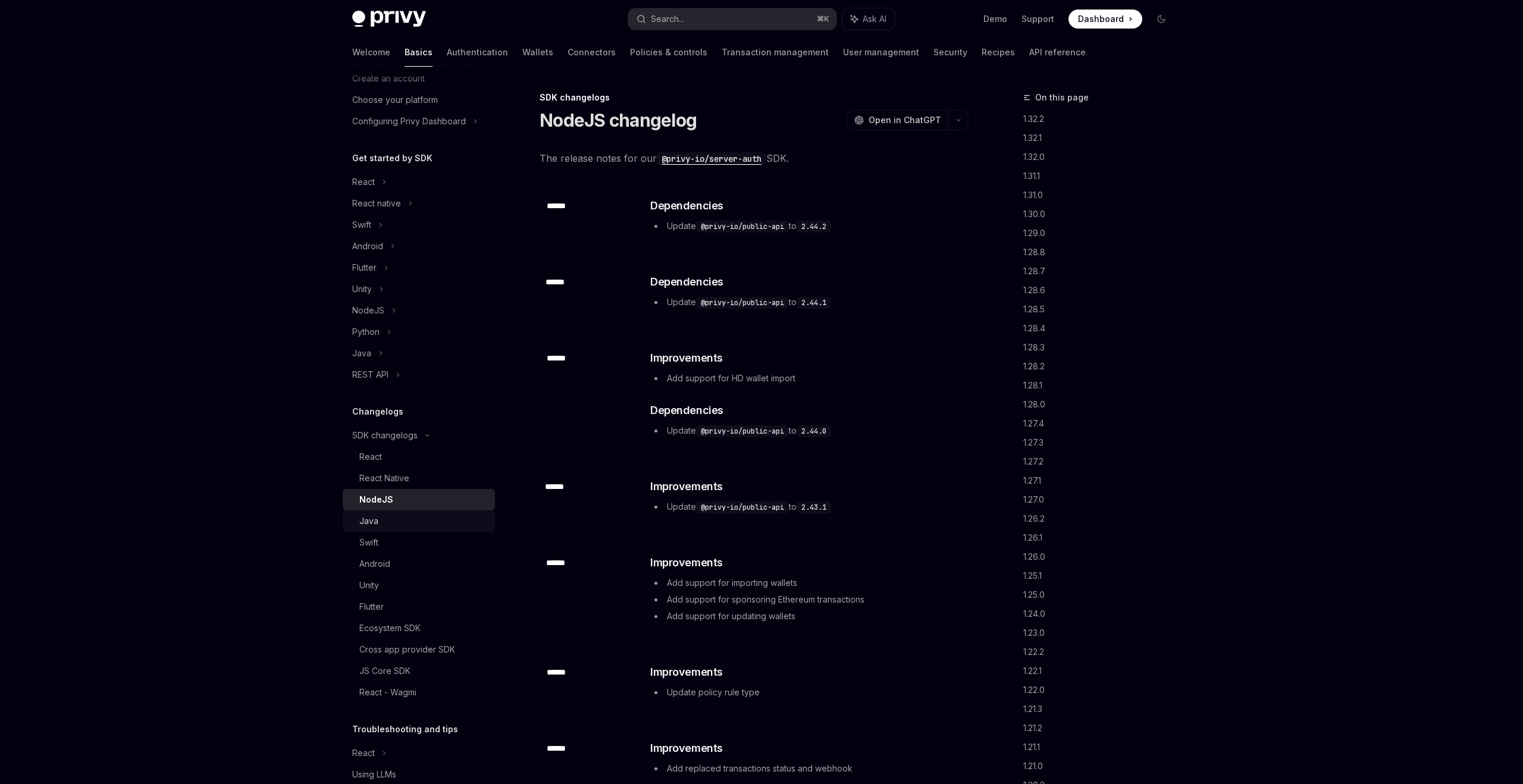
click at [407, 520] on div "Java" at bounding box center [424, 521] width 128 height 15
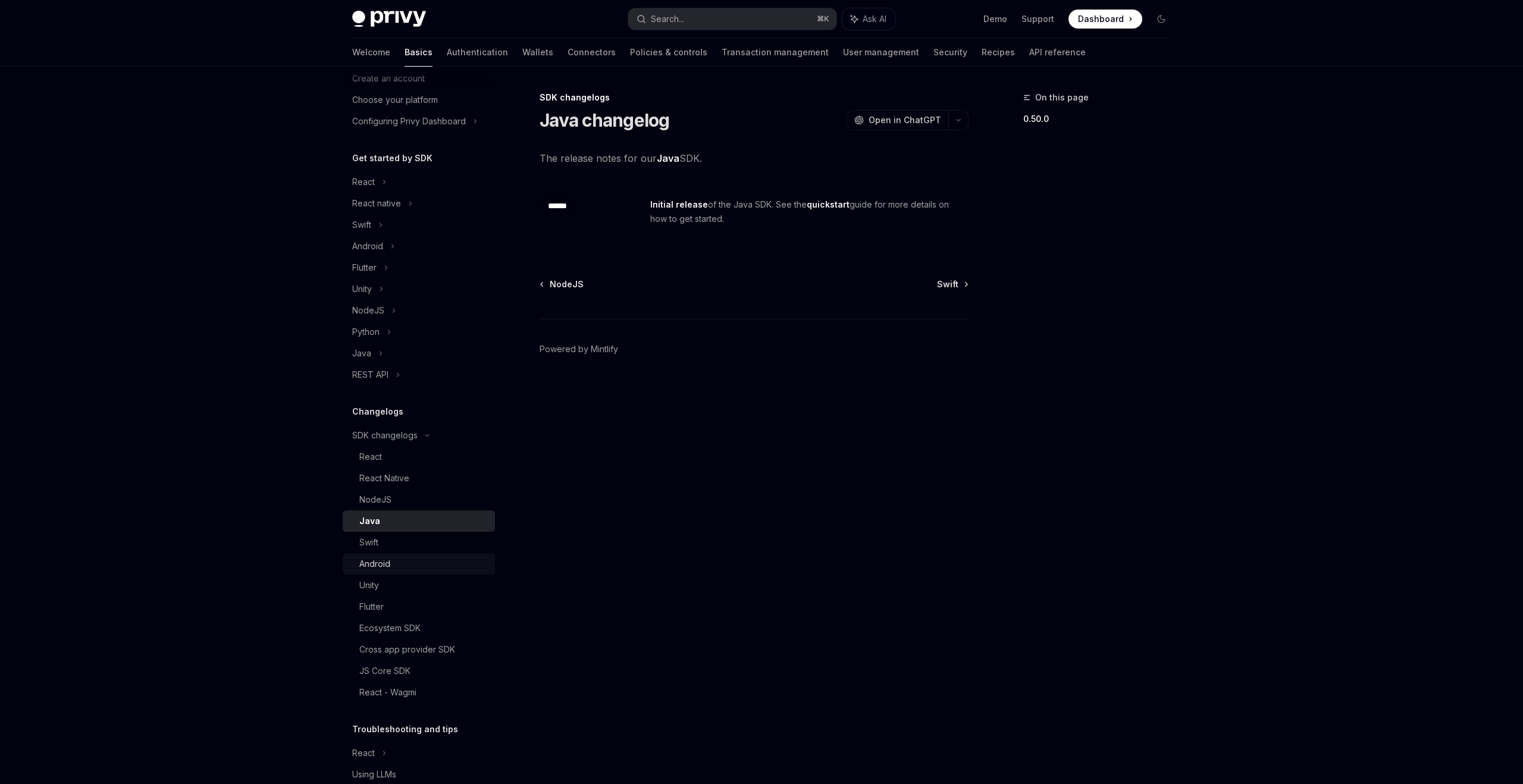
click at [395, 561] on div "Android" at bounding box center [424, 564] width 128 height 15
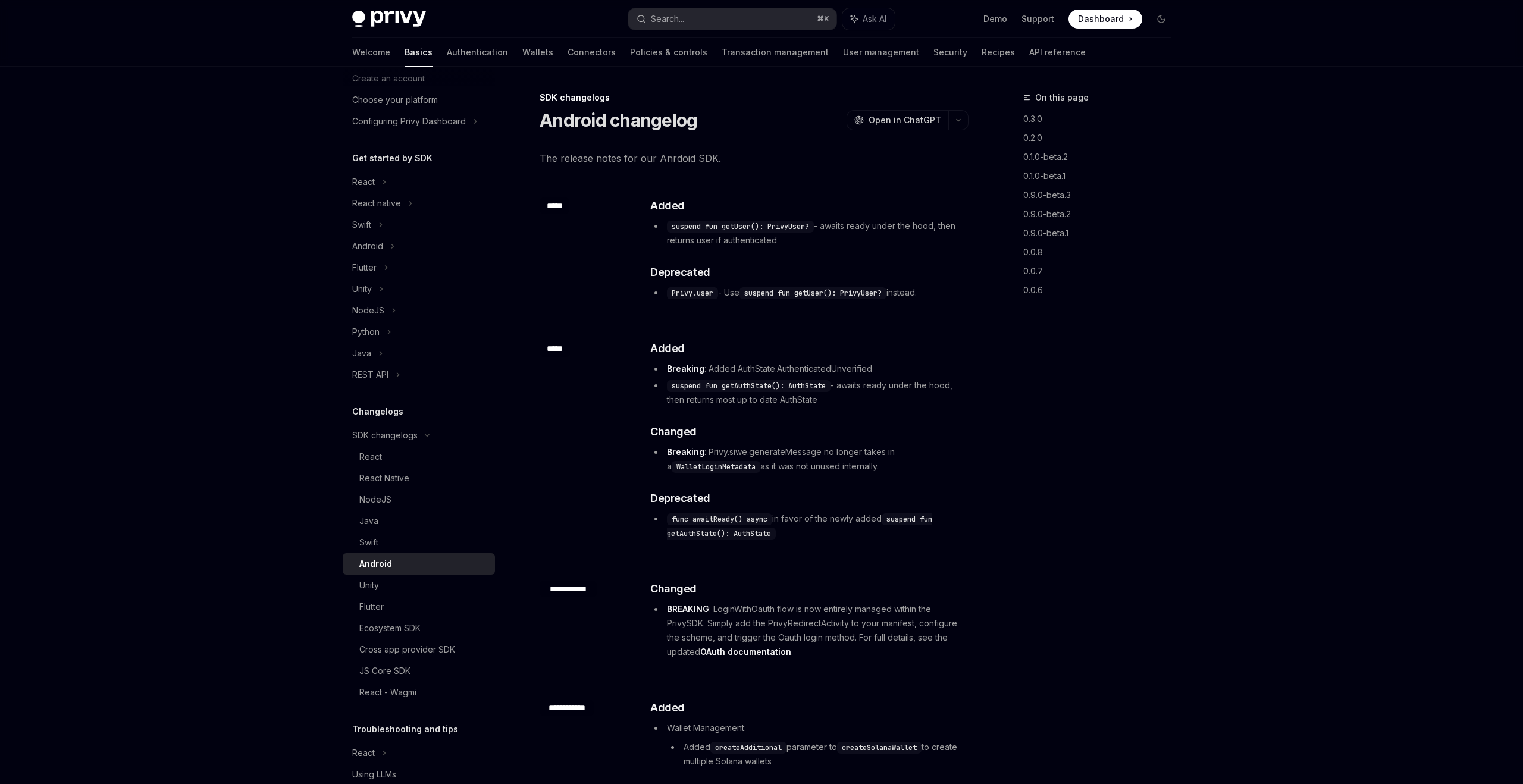
click at [664, 161] on span "The release notes for our Anrdoid SDK." at bounding box center [754, 158] width 429 height 16
click at [383, 541] on div "Swift" at bounding box center [424, 542] width 128 height 15
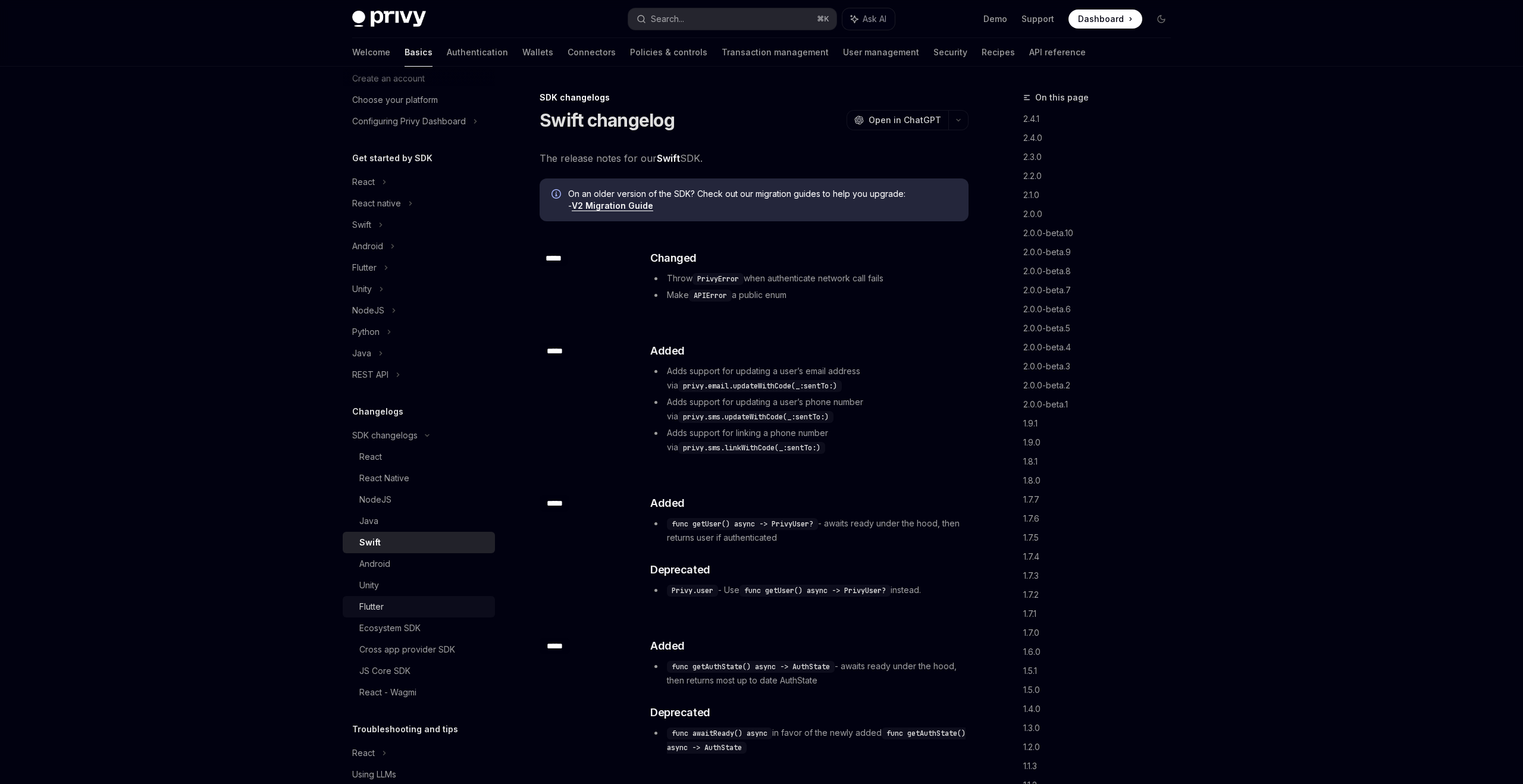
click at [383, 605] on div "Flutter" at bounding box center [372, 607] width 25 height 15
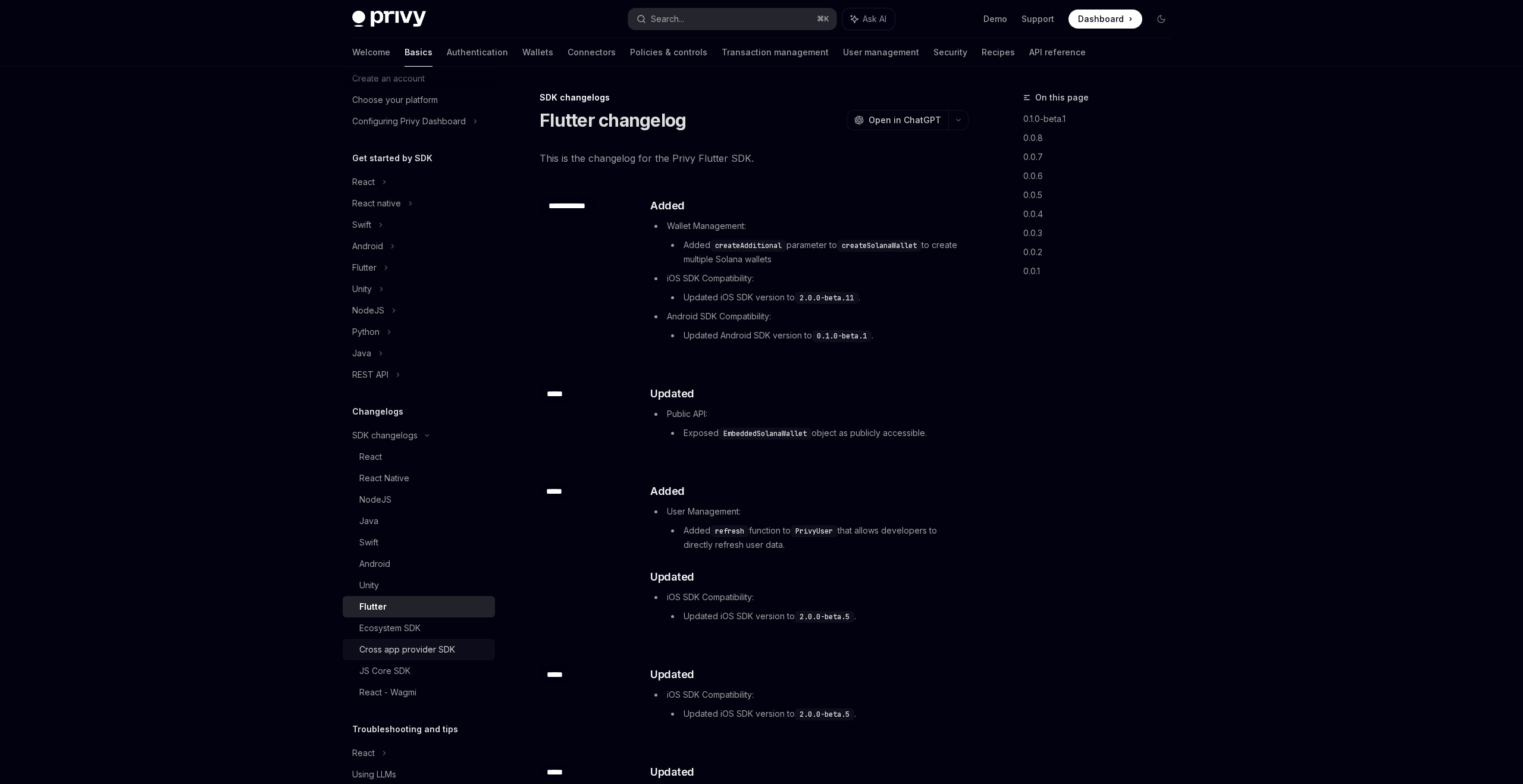
click at [395, 643] on div "Cross app provider SDK" at bounding box center [407, 650] width 96 height 15
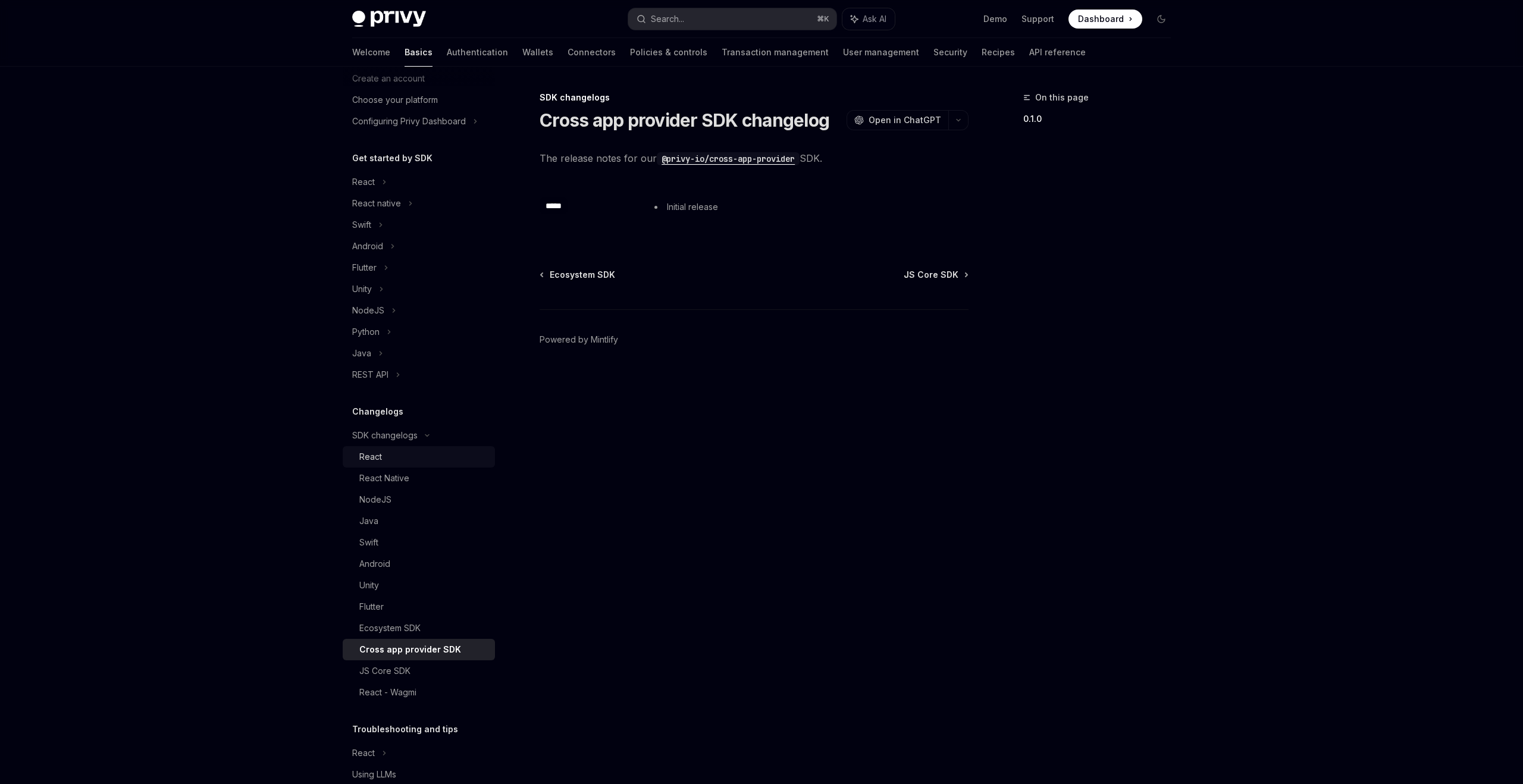
click at [399, 455] on div "React" at bounding box center [424, 456] width 128 height 15
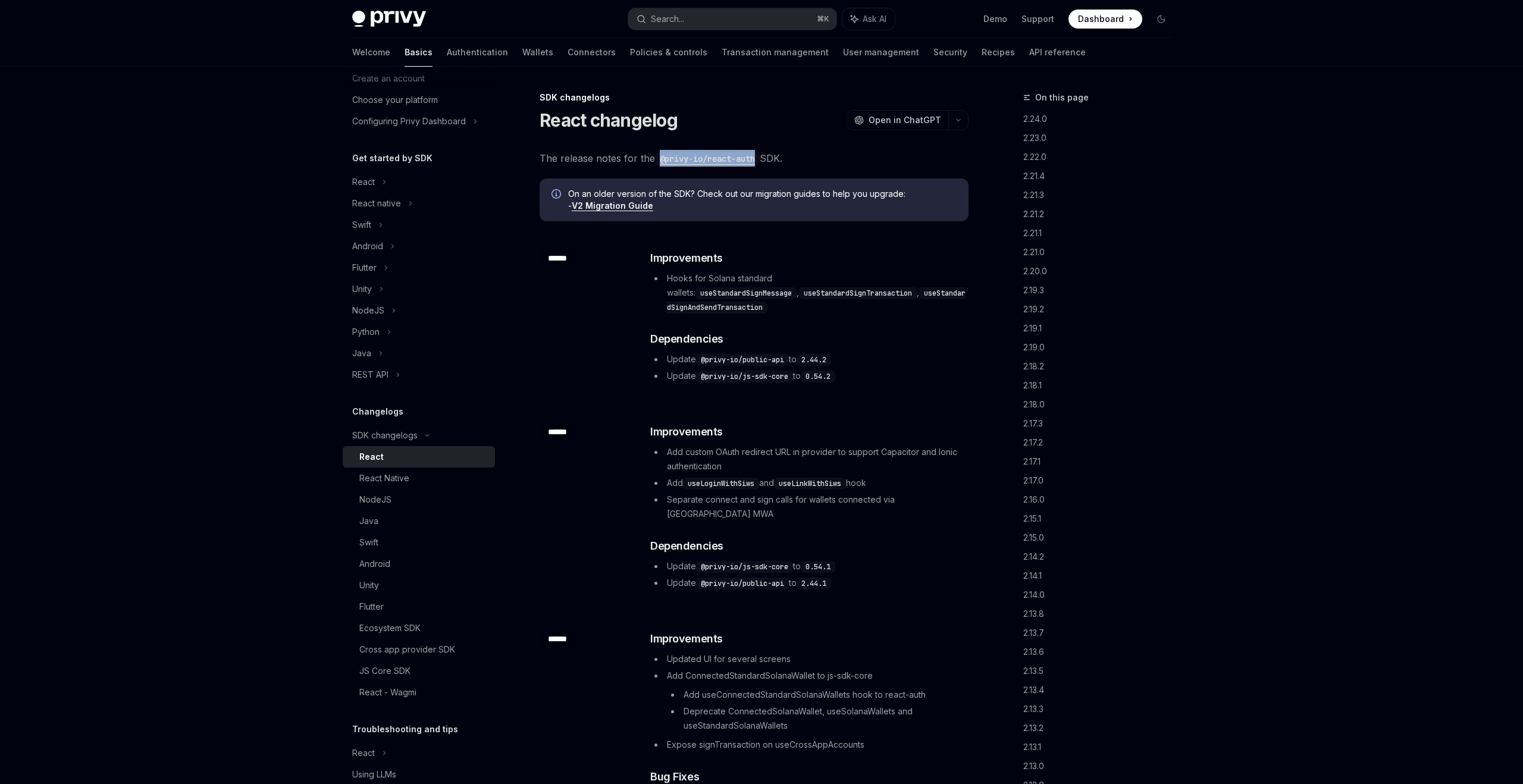
type textarea "*"
